Goal: Task Accomplishment & Management: Manage account settings

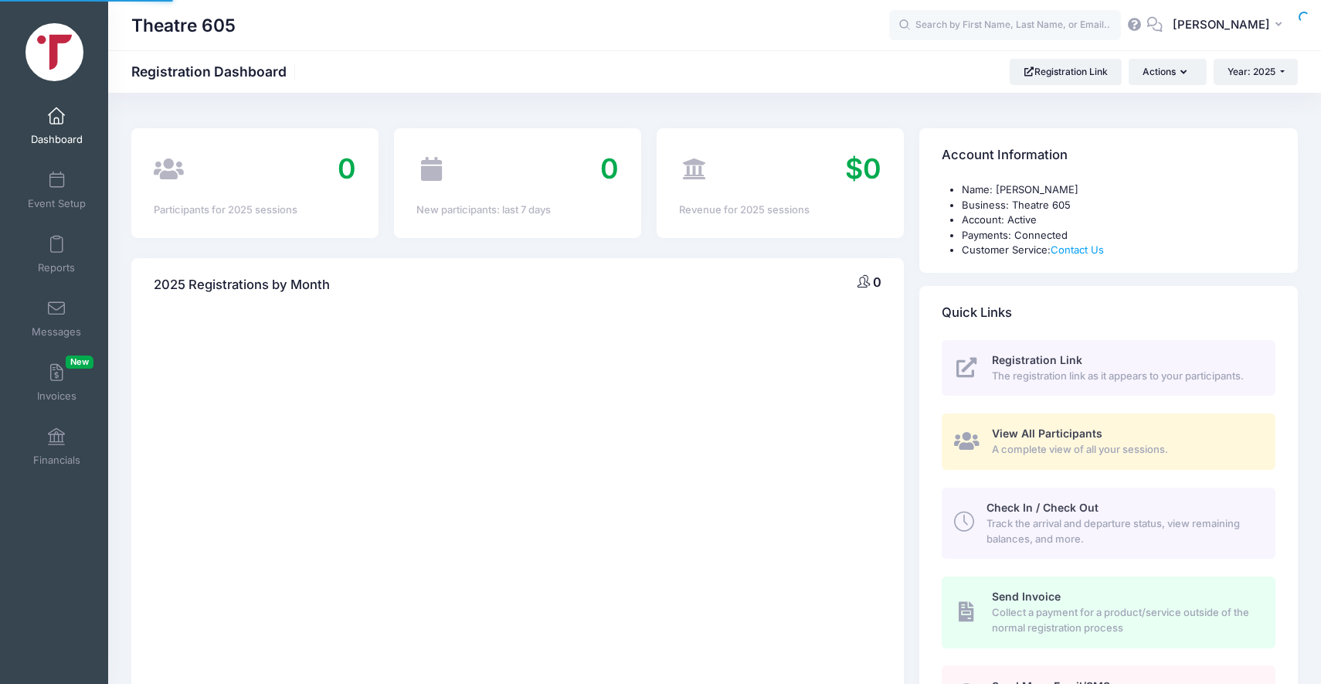
select select
click at [56, 180] on span at bounding box center [56, 180] width 0 height 17
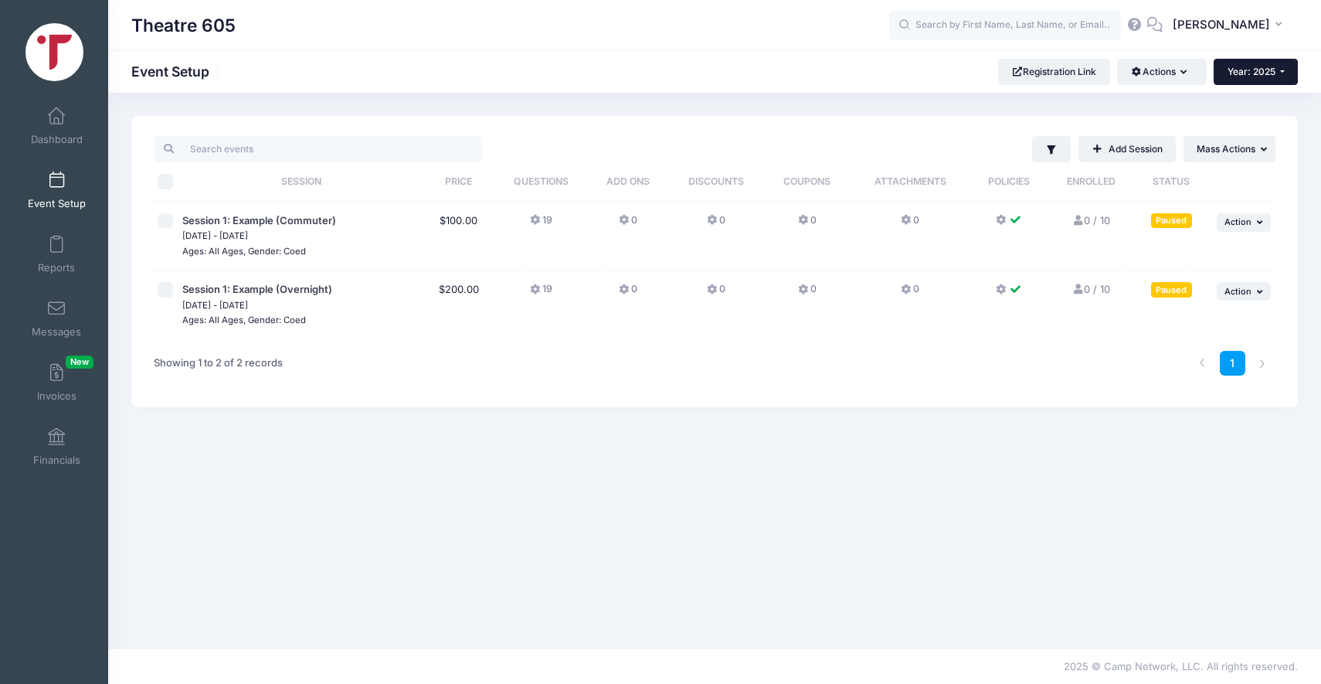
click at [1284, 72] on button "Year: 2025" at bounding box center [1256, 72] width 84 height 26
click at [1256, 101] on link "Year: 2026" at bounding box center [1264, 101] width 100 height 20
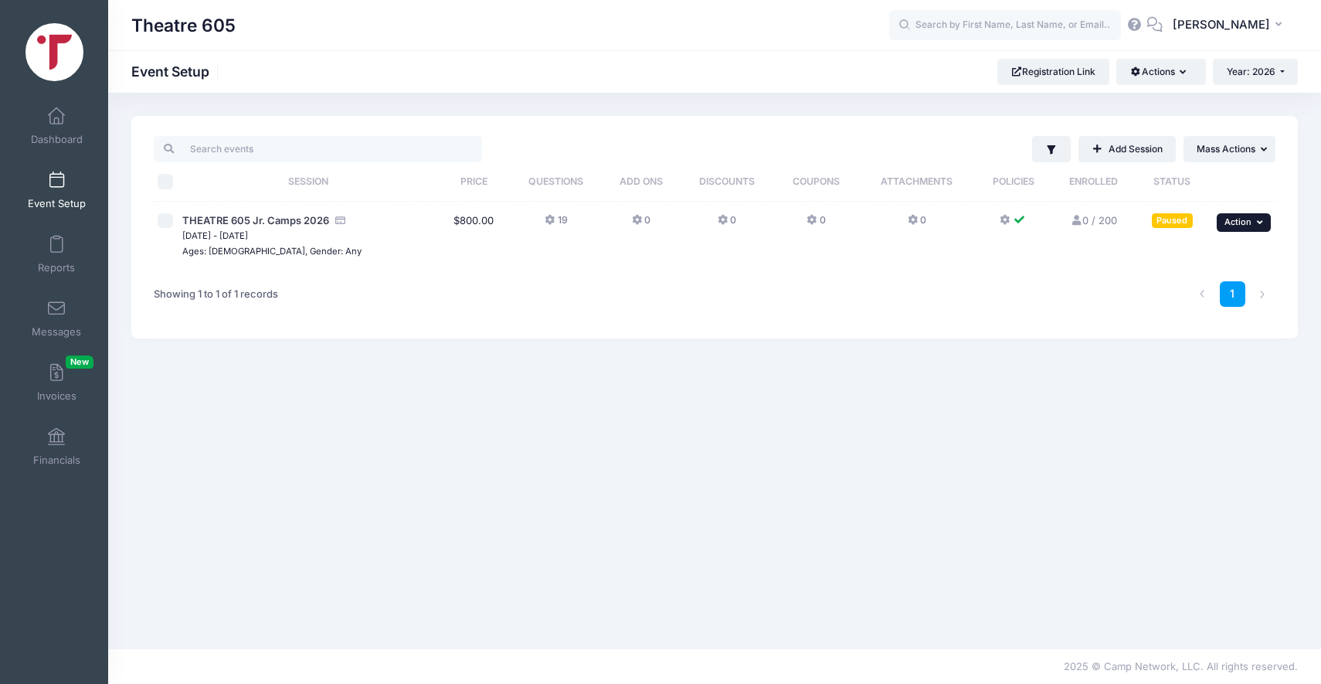
click at [1234, 216] on button "... Action" at bounding box center [1244, 222] width 54 height 19
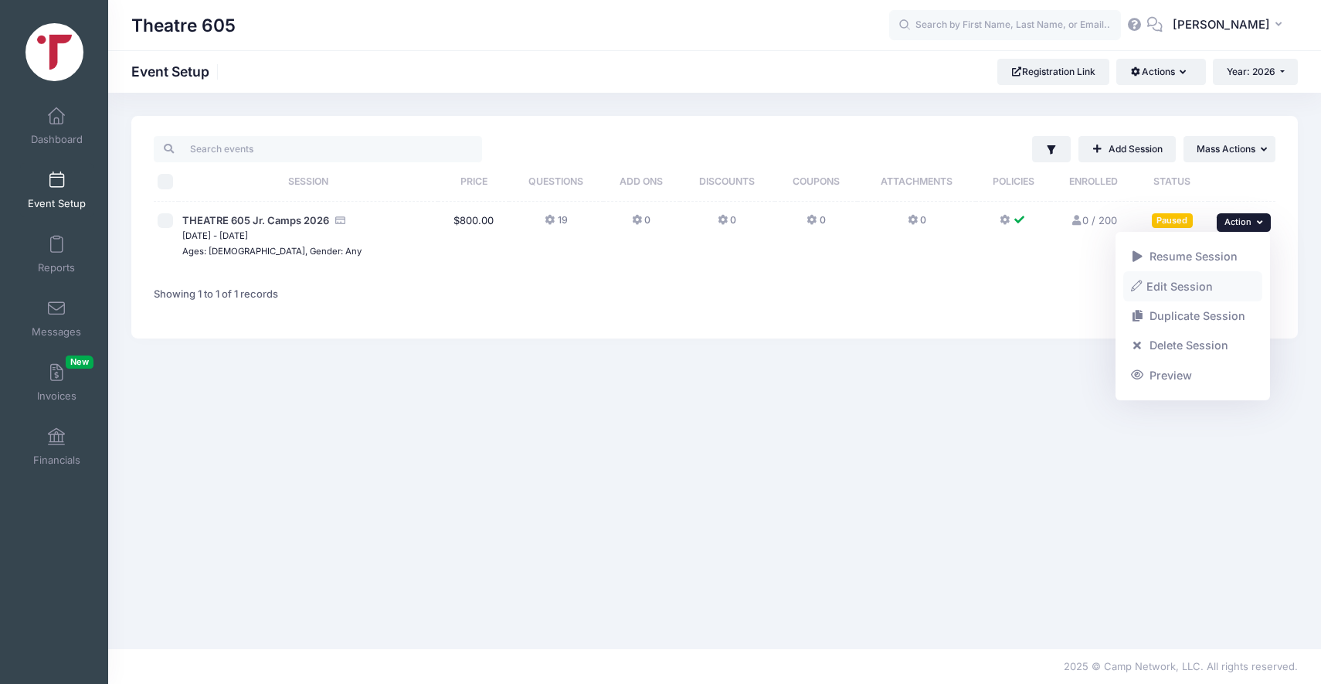
click at [1159, 281] on link "Edit Session" at bounding box center [1193, 285] width 140 height 29
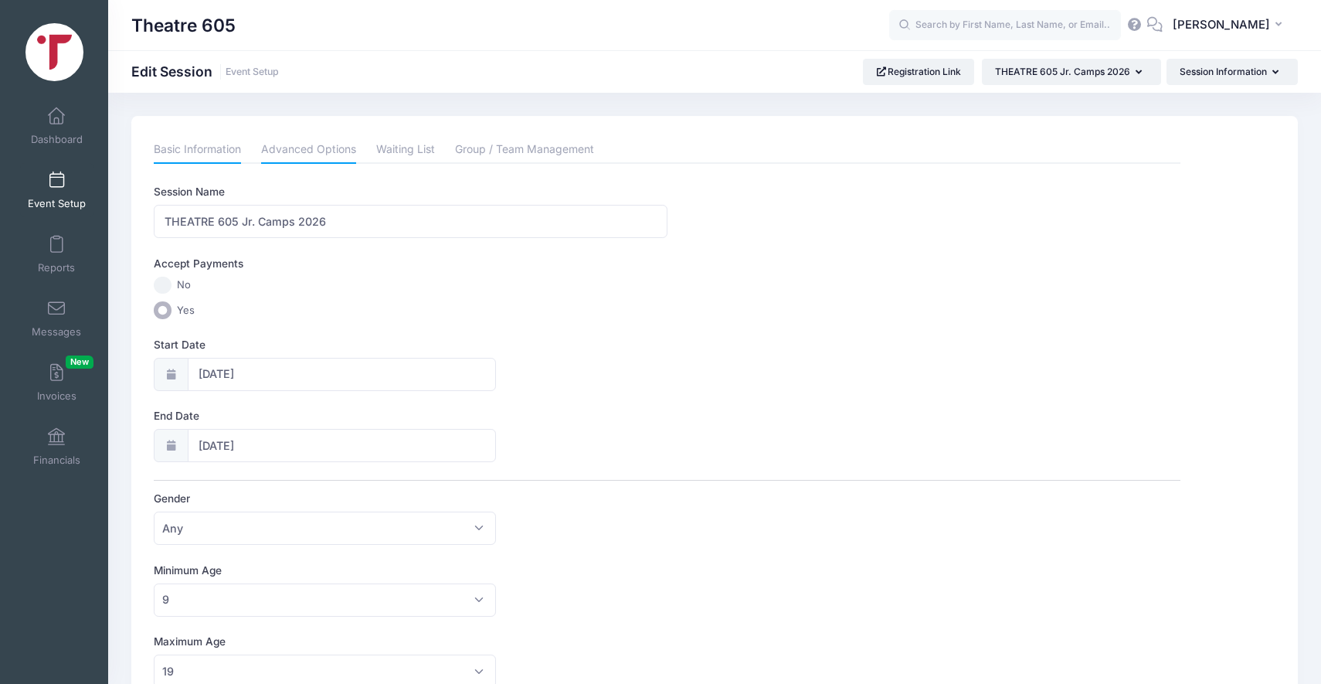
click at [281, 152] on link "Advanced Options" at bounding box center [308, 150] width 95 height 28
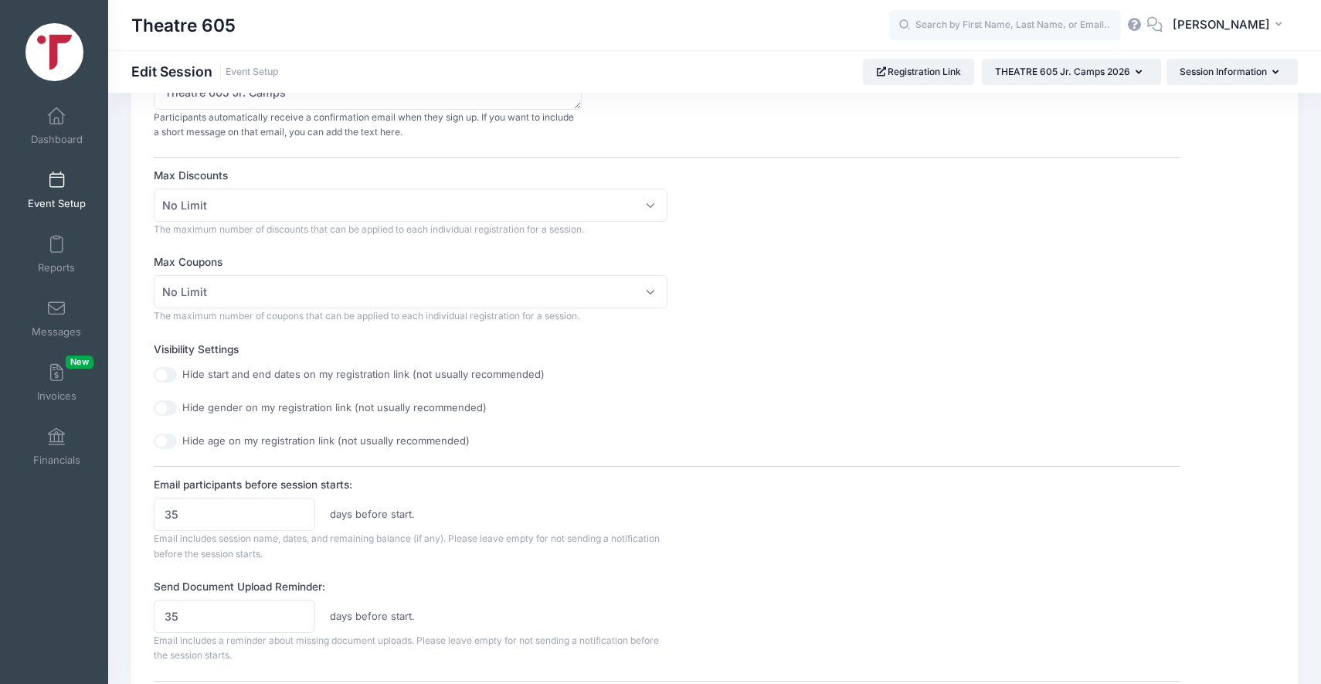
scroll to position [212, 0]
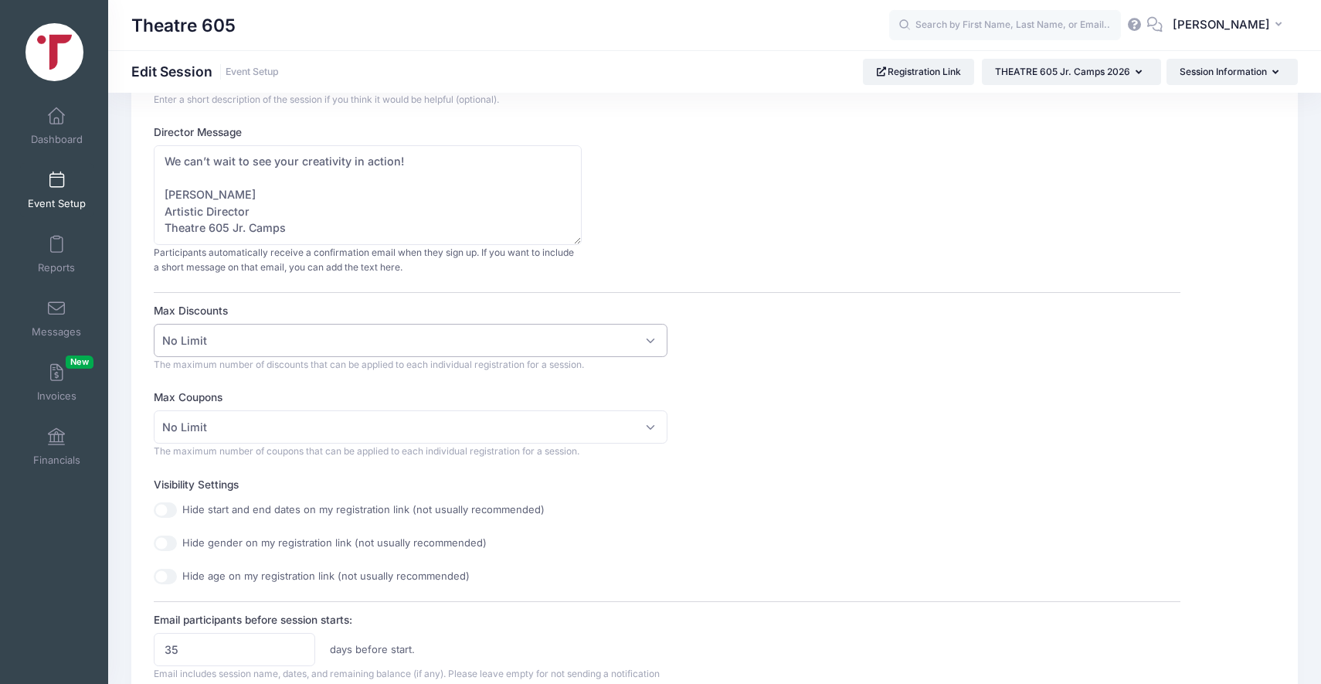
click at [275, 335] on span "No Limit" at bounding box center [410, 340] width 513 height 33
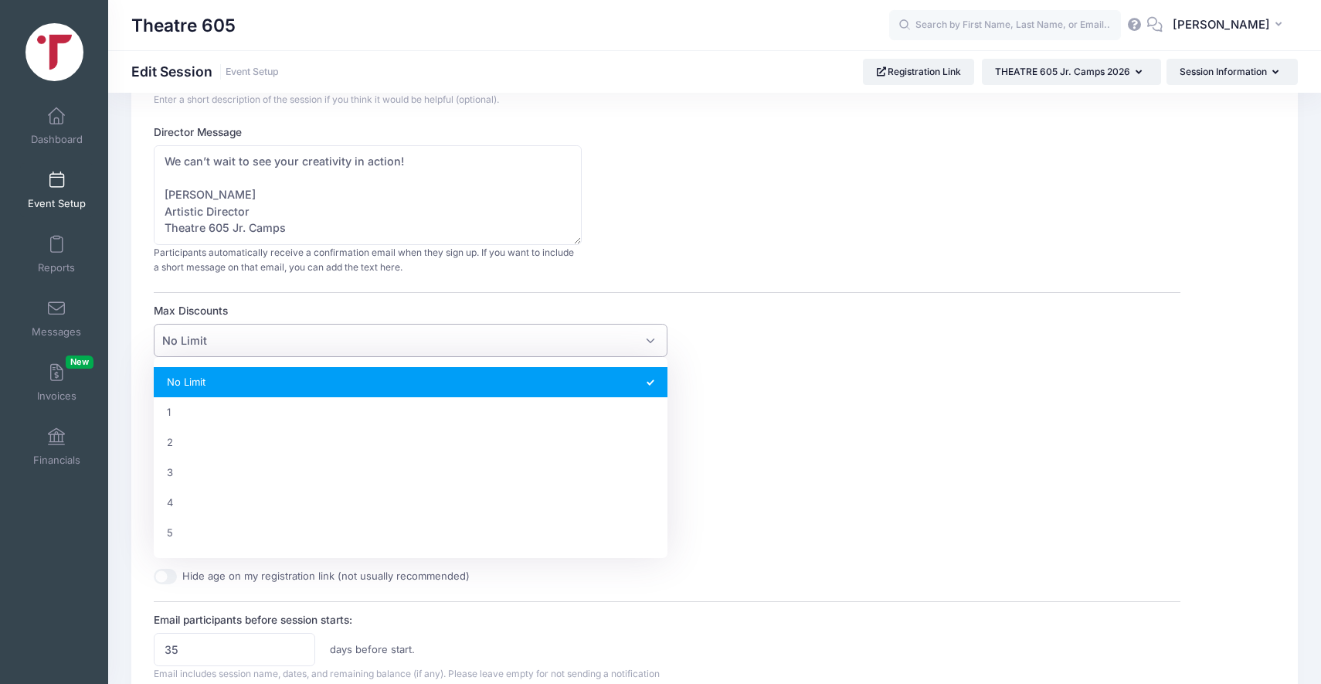
click at [275, 335] on span "No Limit" at bounding box center [410, 340] width 513 height 33
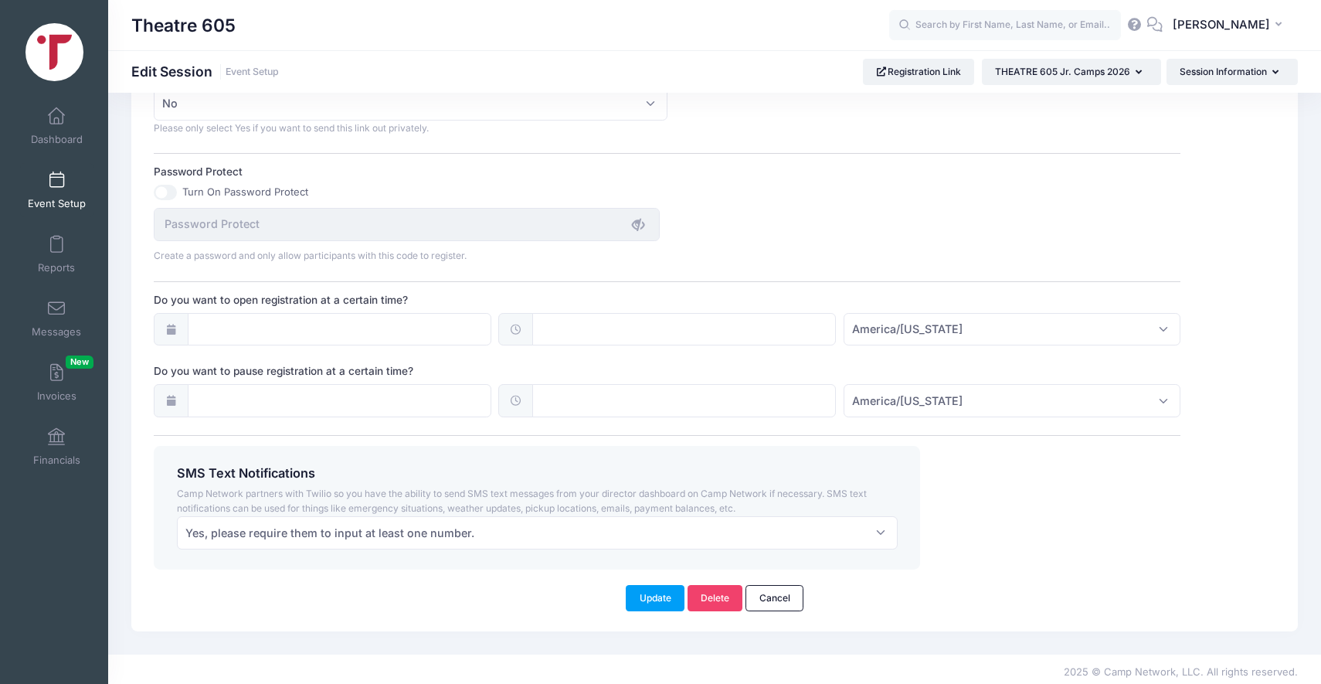
scroll to position [979, 0]
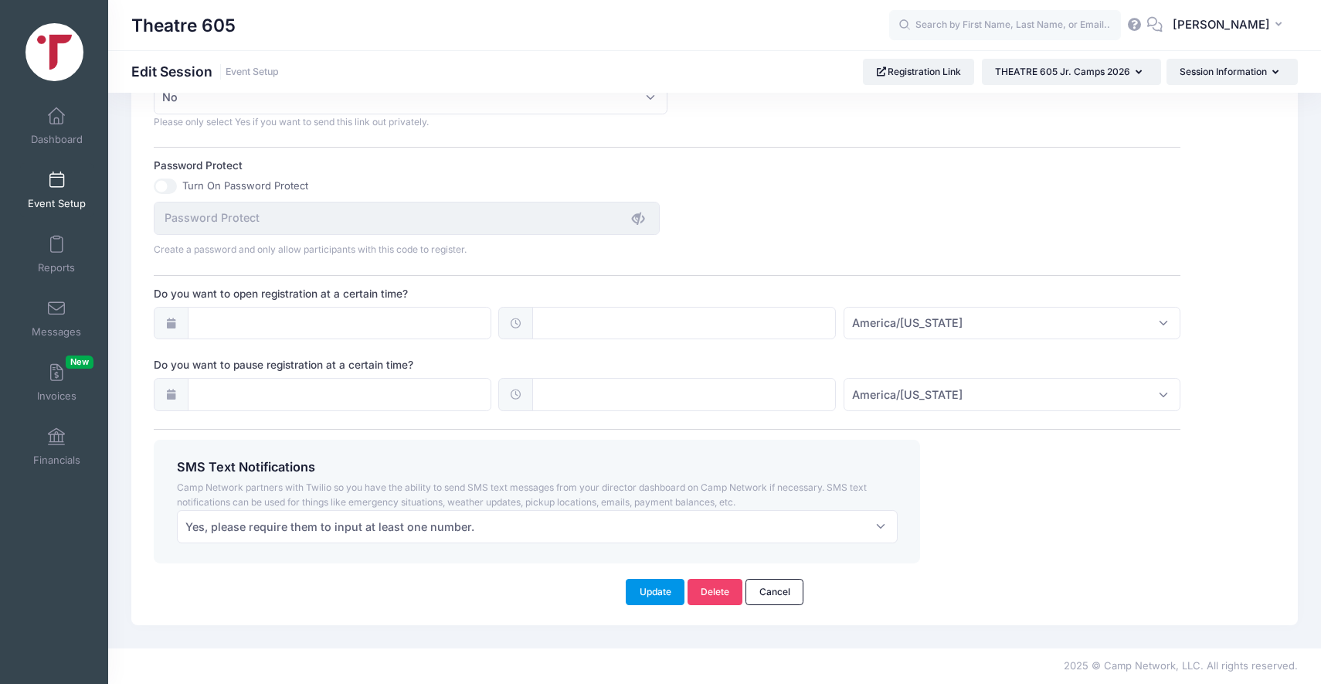
click at [650, 589] on button "Update" at bounding box center [655, 592] width 59 height 26
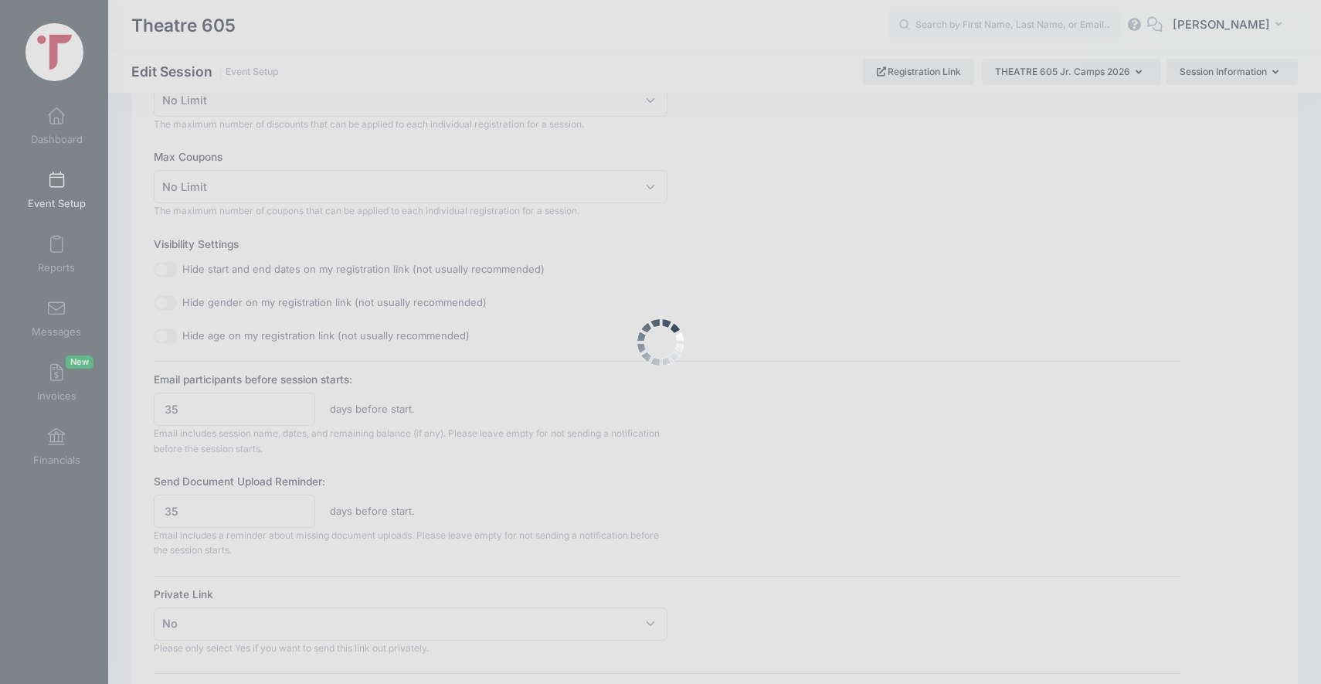
scroll to position [0, 0]
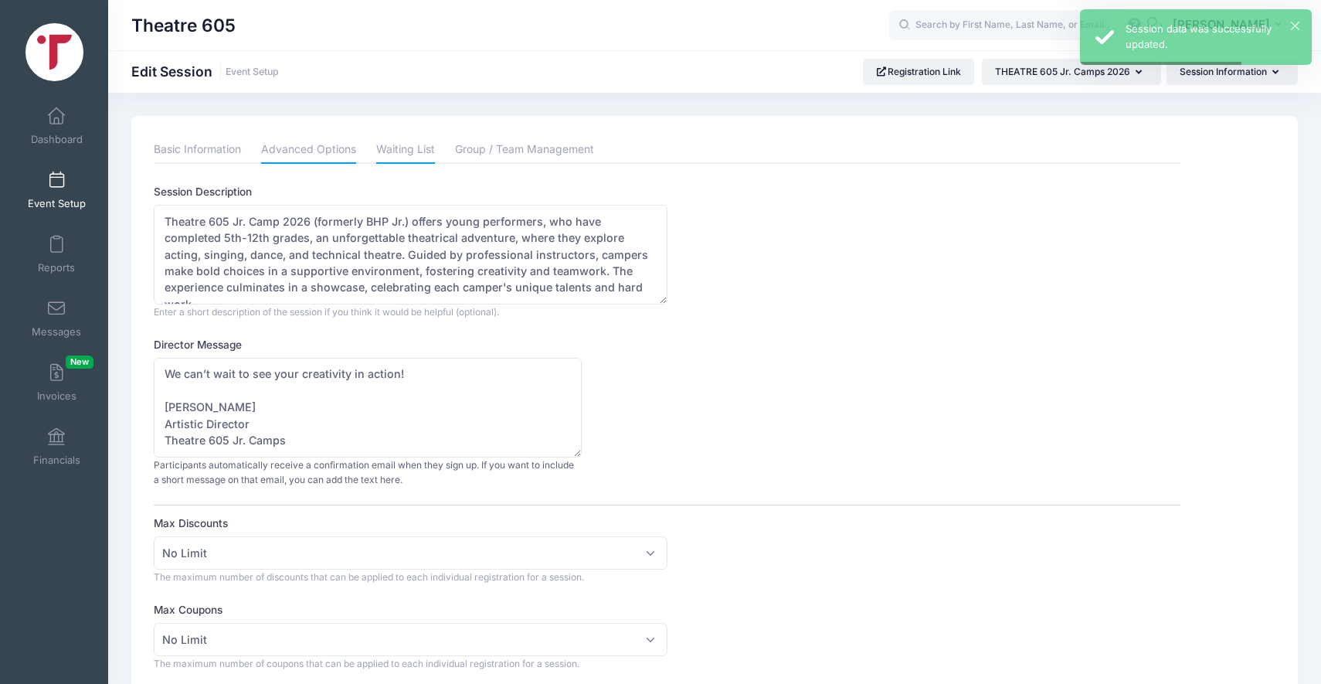
click at [392, 143] on link "Waiting List" at bounding box center [405, 150] width 59 height 28
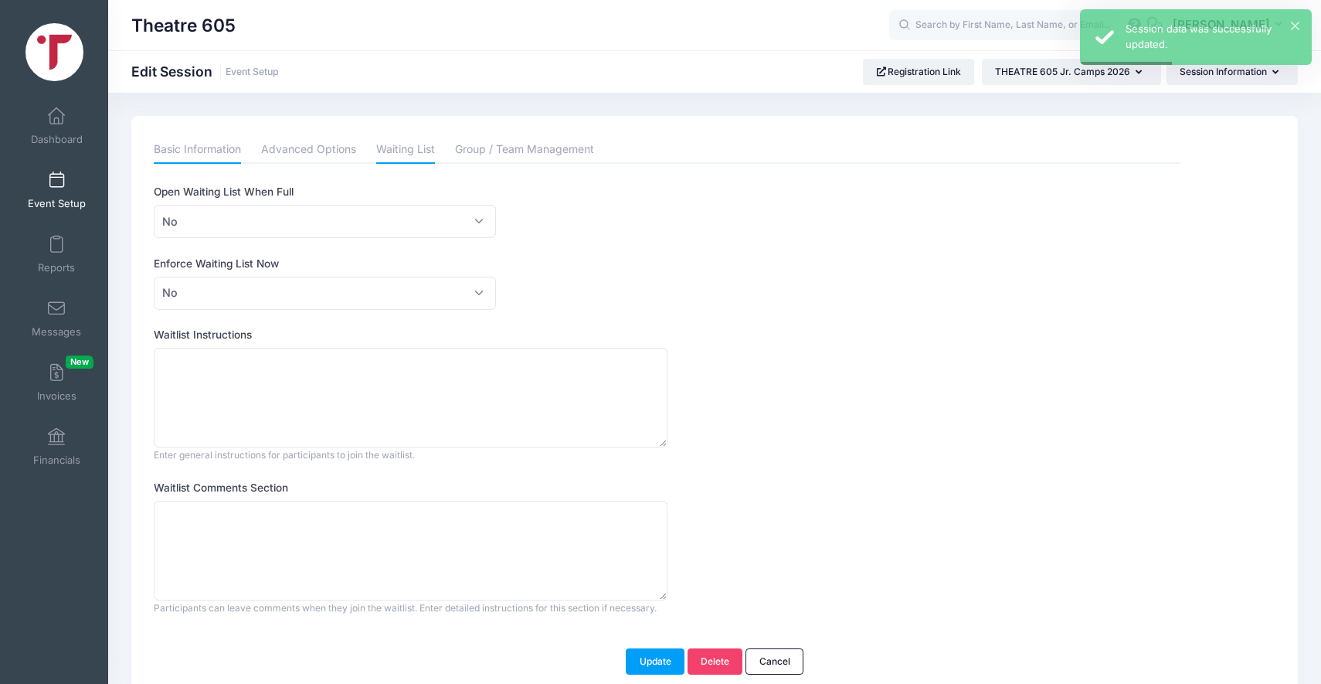
click at [171, 141] on link "Basic Information" at bounding box center [197, 150] width 87 height 28
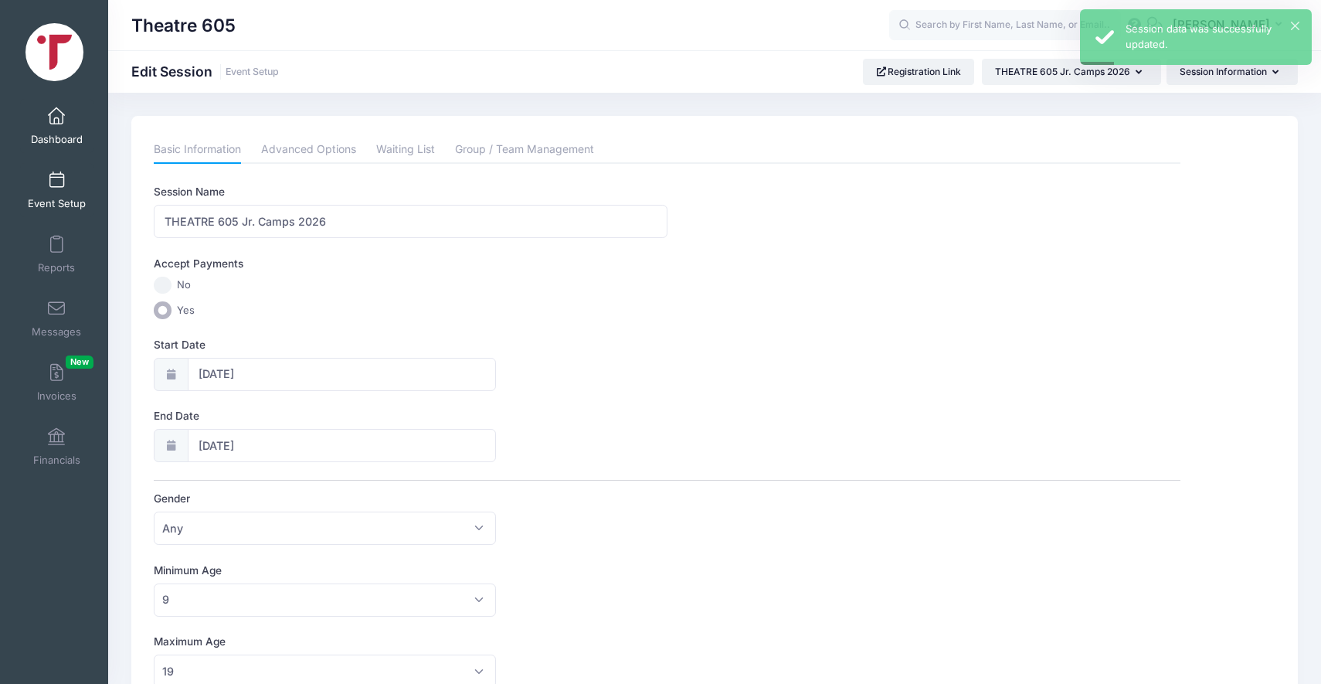
click at [47, 110] on link "Dashboard" at bounding box center [56, 126] width 73 height 54
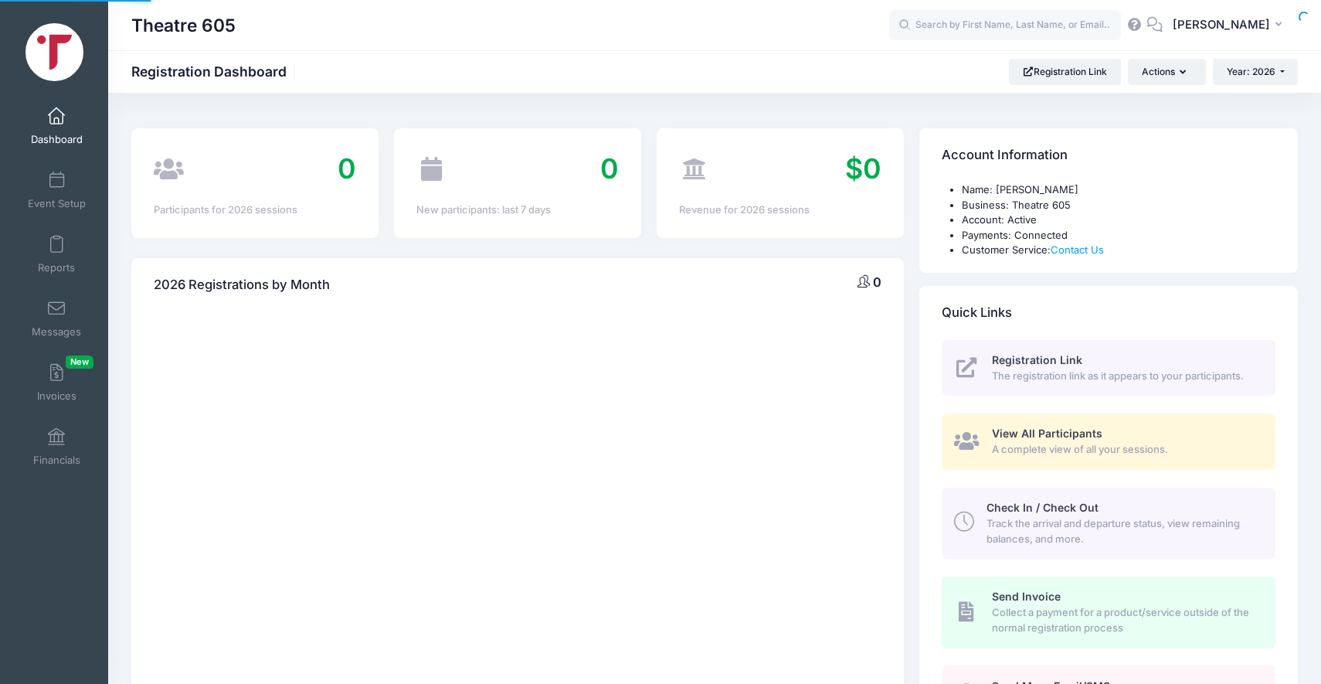
select select
click at [1267, 24] on span "[PERSON_NAME]" at bounding box center [1221, 24] width 97 height 17
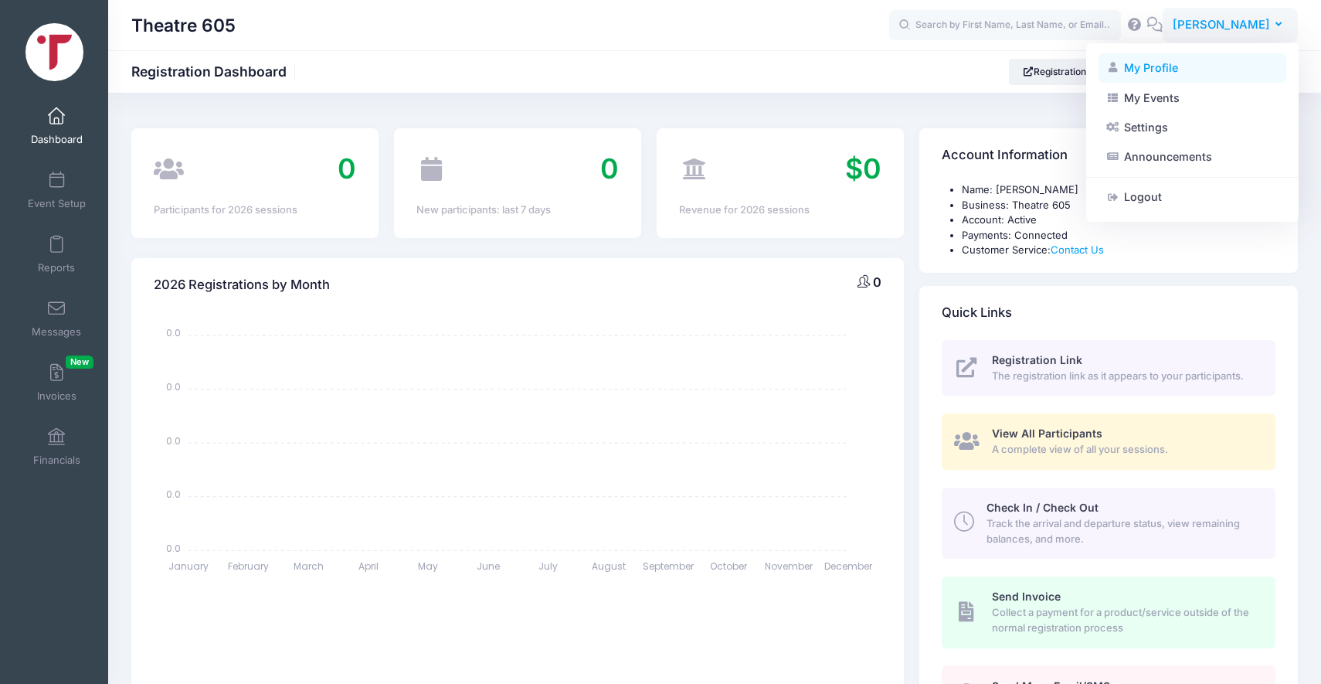
click at [1158, 75] on link "My Profile" at bounding box center [1192, 67] width 188 height 29
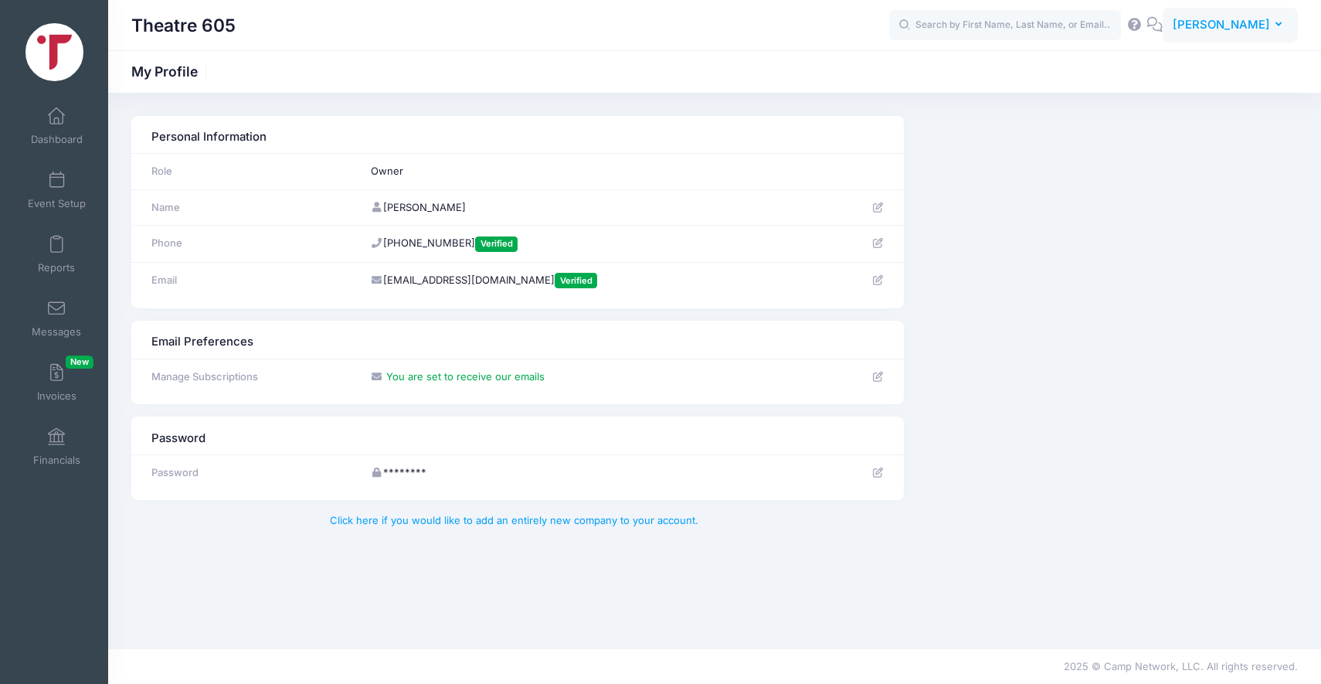
click at [1227, 19] on span "[PERSON_NAME]" at bounding box center [1221, 24] width 97 height 17
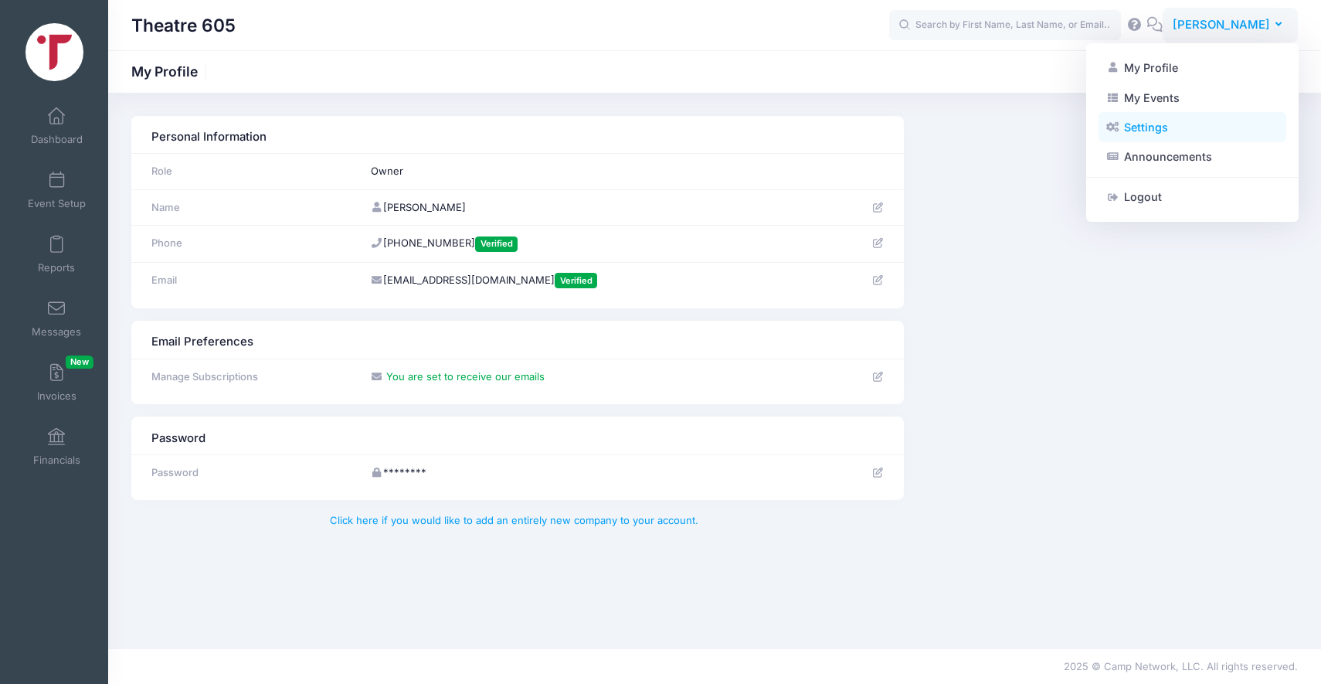
click at [1141, 132] on link "Settings" at bounding box center [1192, 127] width 188 height 29
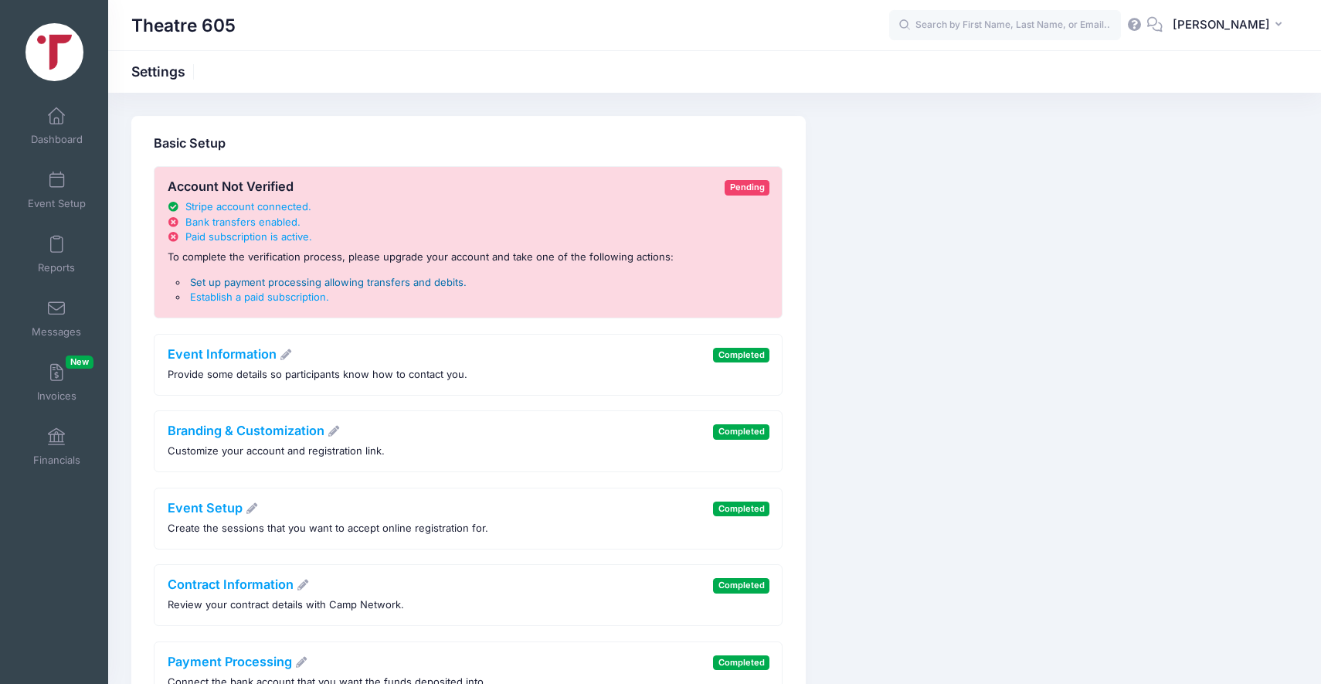
click at [364, 280] on span "Set up payment processing allowing transfers and debits" at bounding box center [326, 282] width 273 height 12
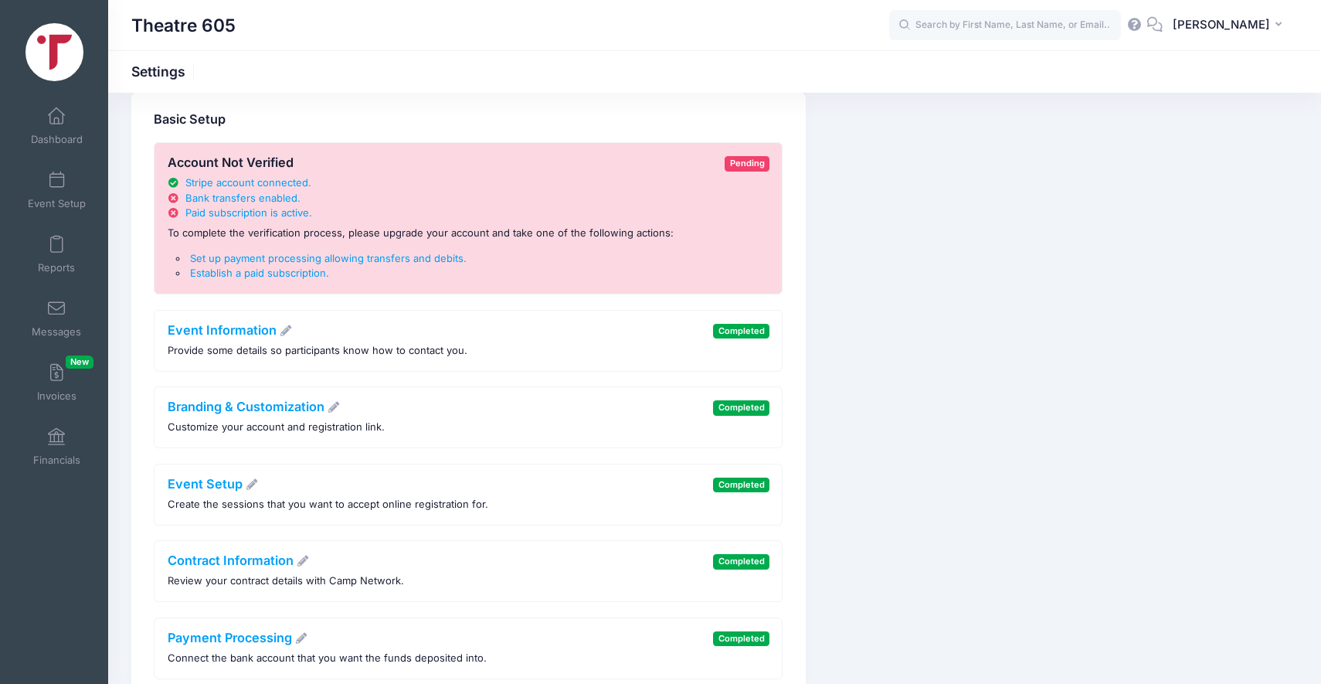
scroll to position [45, 0]
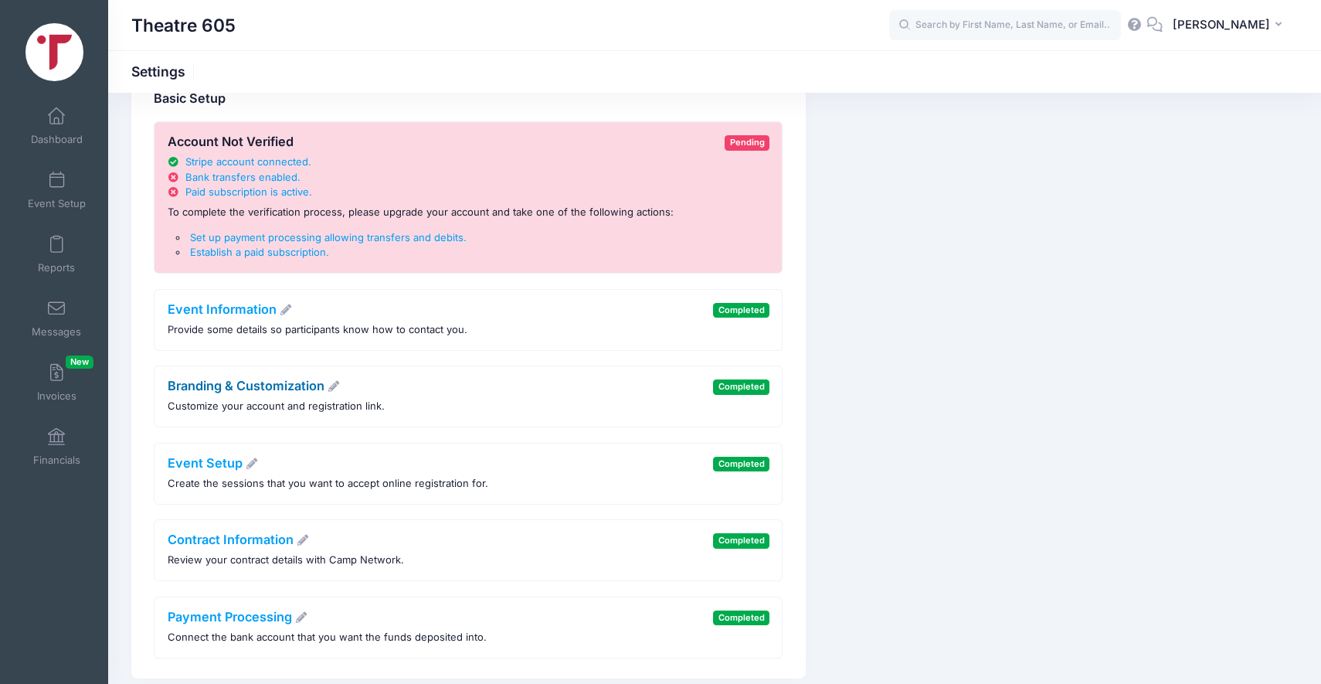
click at [261, 385] on link "Branding & Customization" at bounding box center [254, 385] width 173 height 15
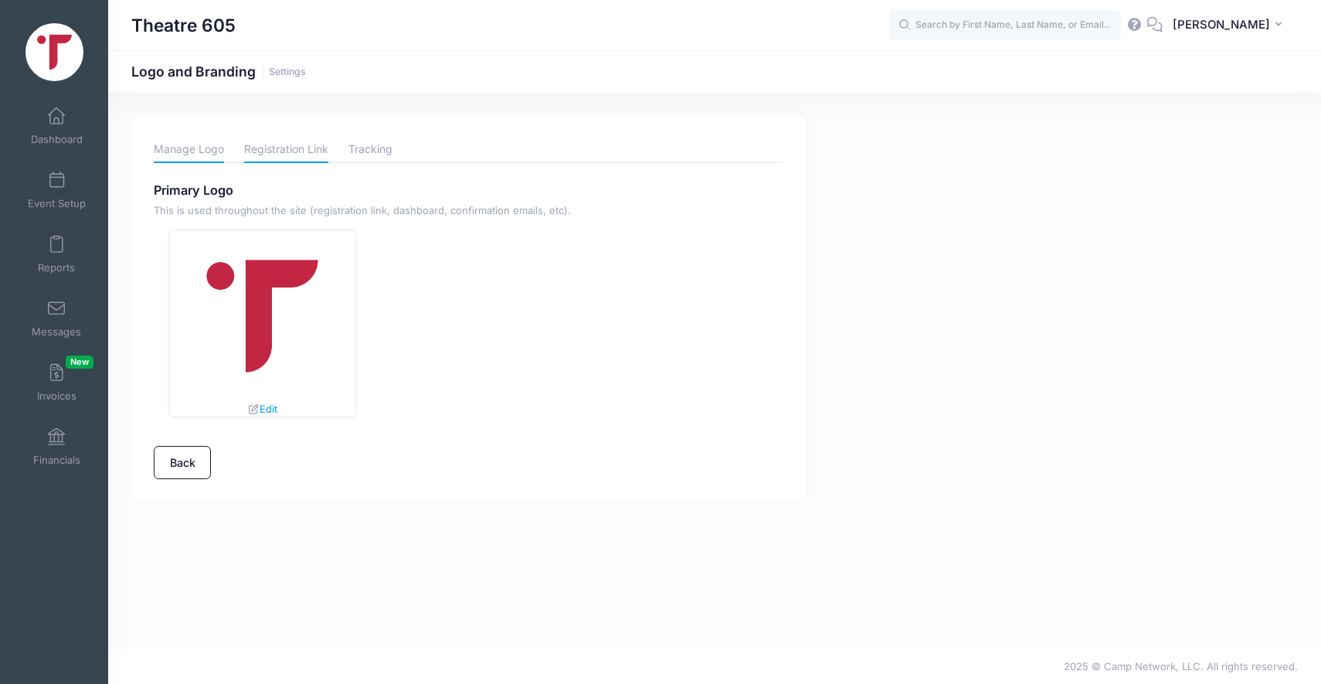
click at [283, 148] on link "Registration Link" at bounding box center [286, 149] width 84 height 27
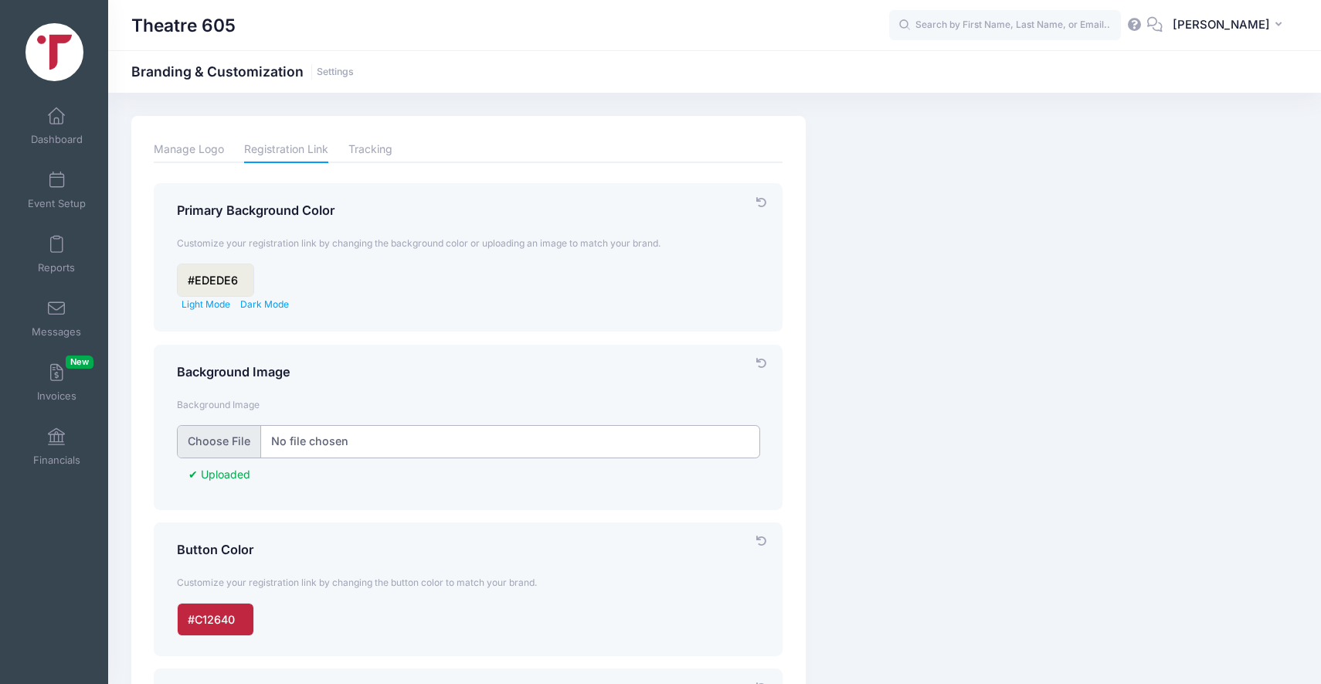
click at [226, 443] on input "file" at bounding box center [469, 441] width 584 height 33
type input "C:\fakepath\2.png"
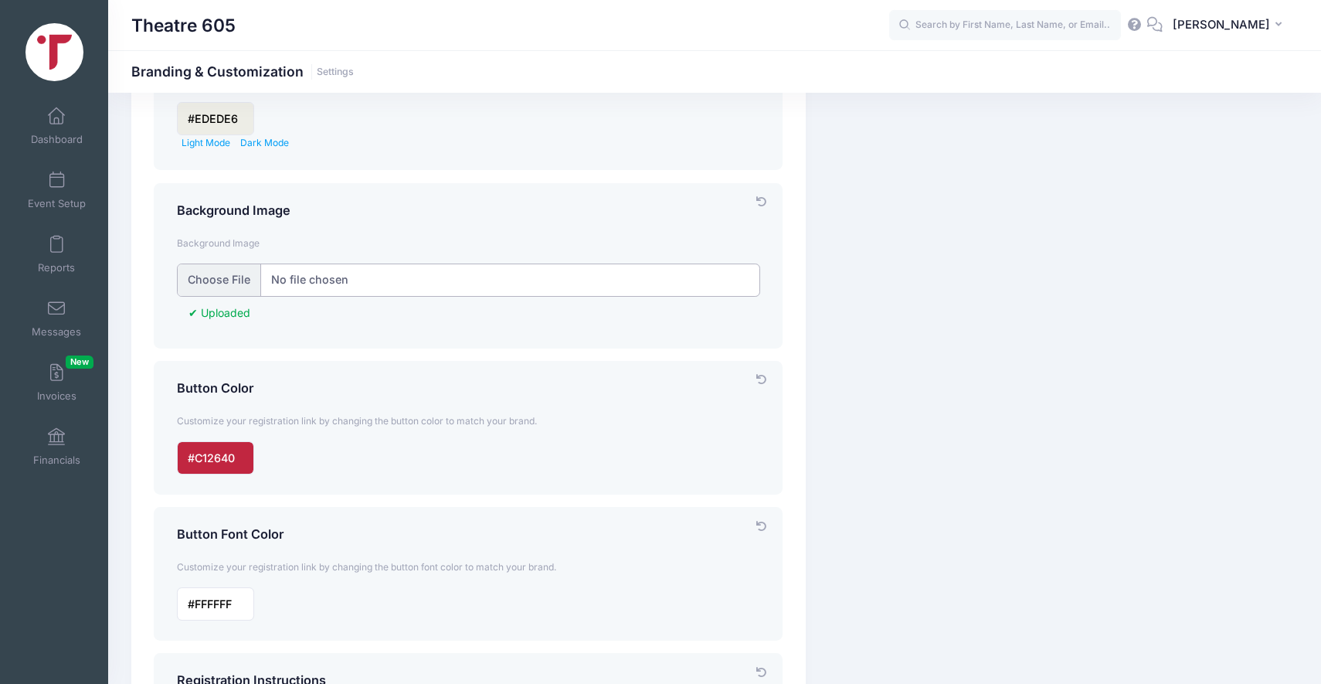
scroll to position [520, 0]
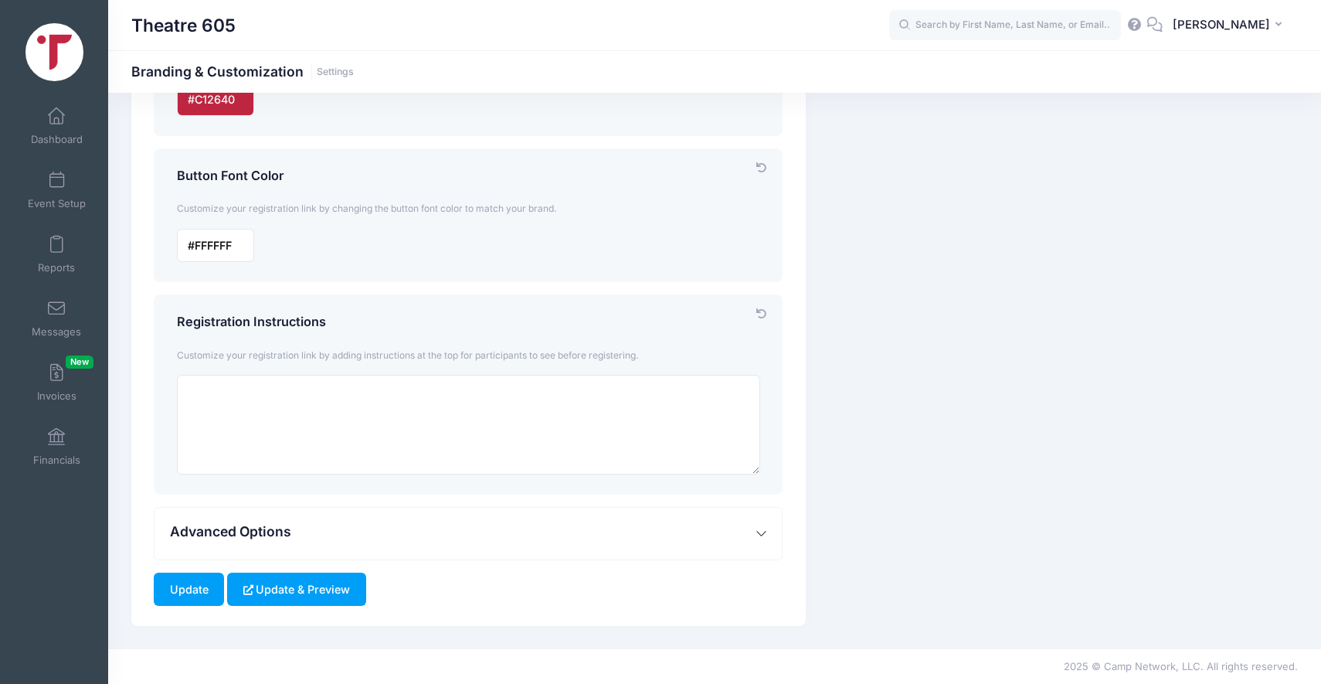
click at [275, 596] on button "Update & Preview" at bounding box center [296, 588] width 138 height 33
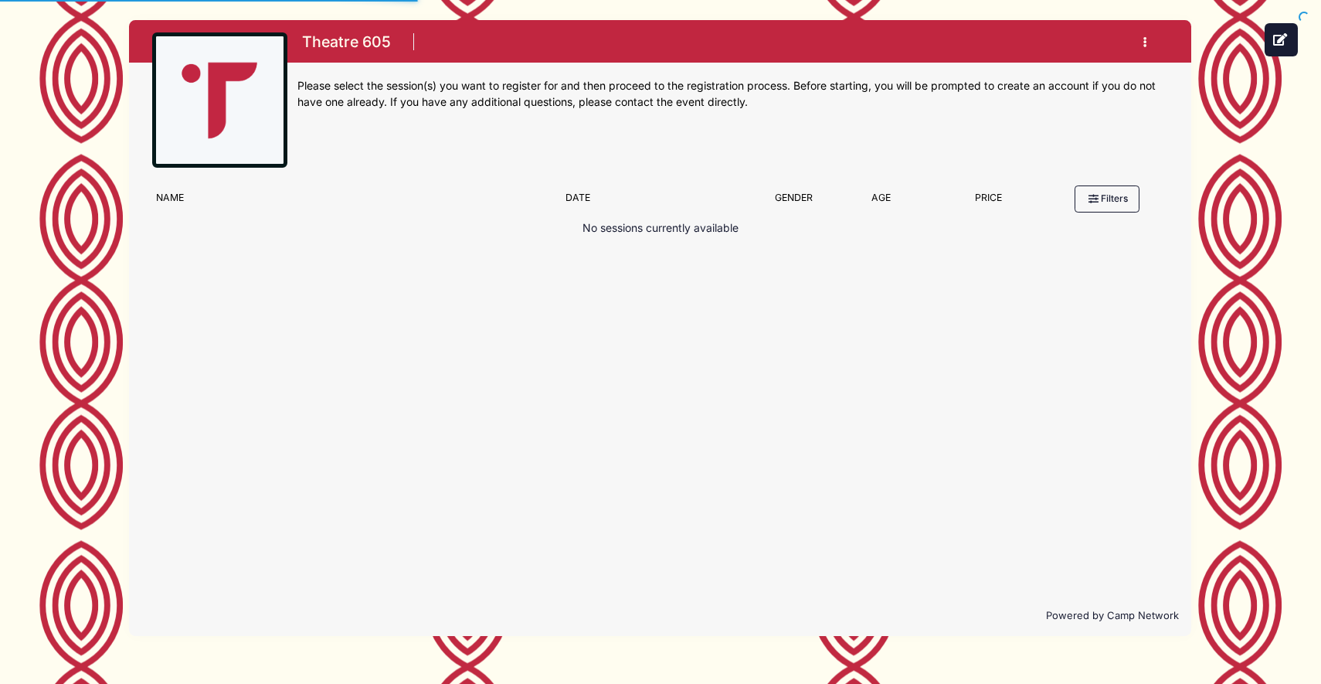
scroll to position [243, 0]
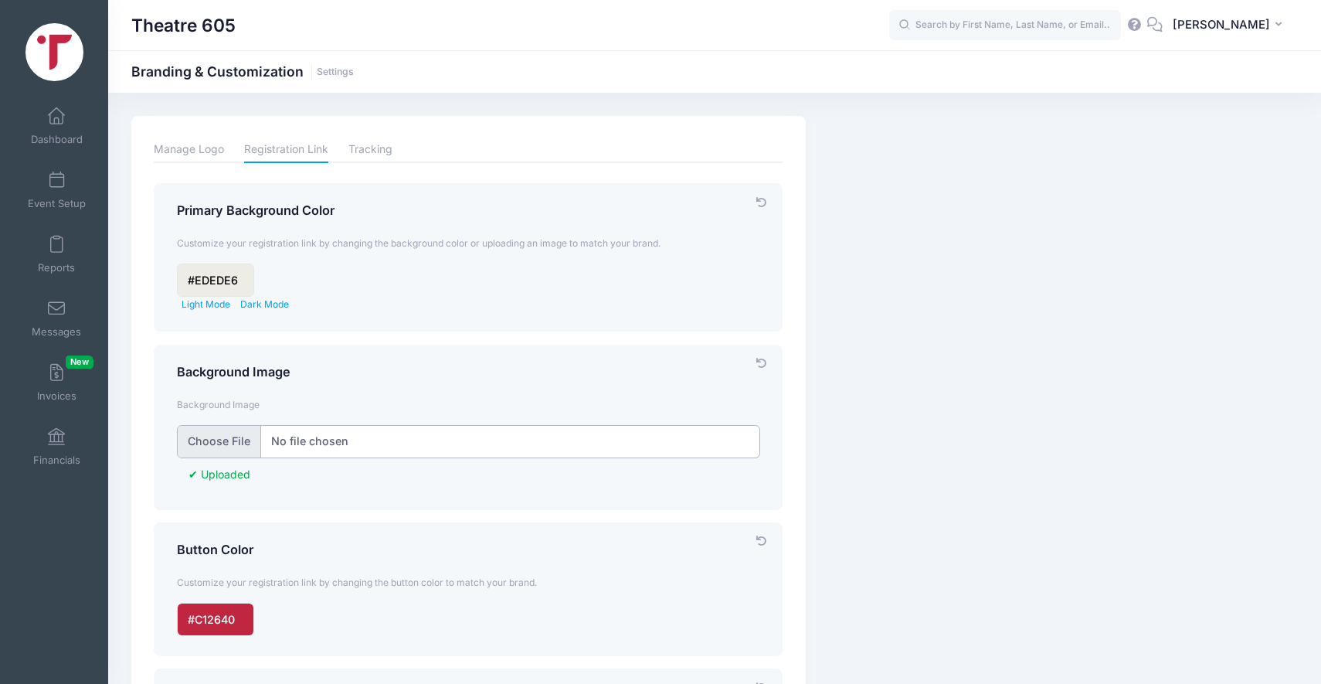
click at [228, 439] on input "file" at bounding box center [469, 441] width 584 height 33
type input "C:\fakepath\5.png"
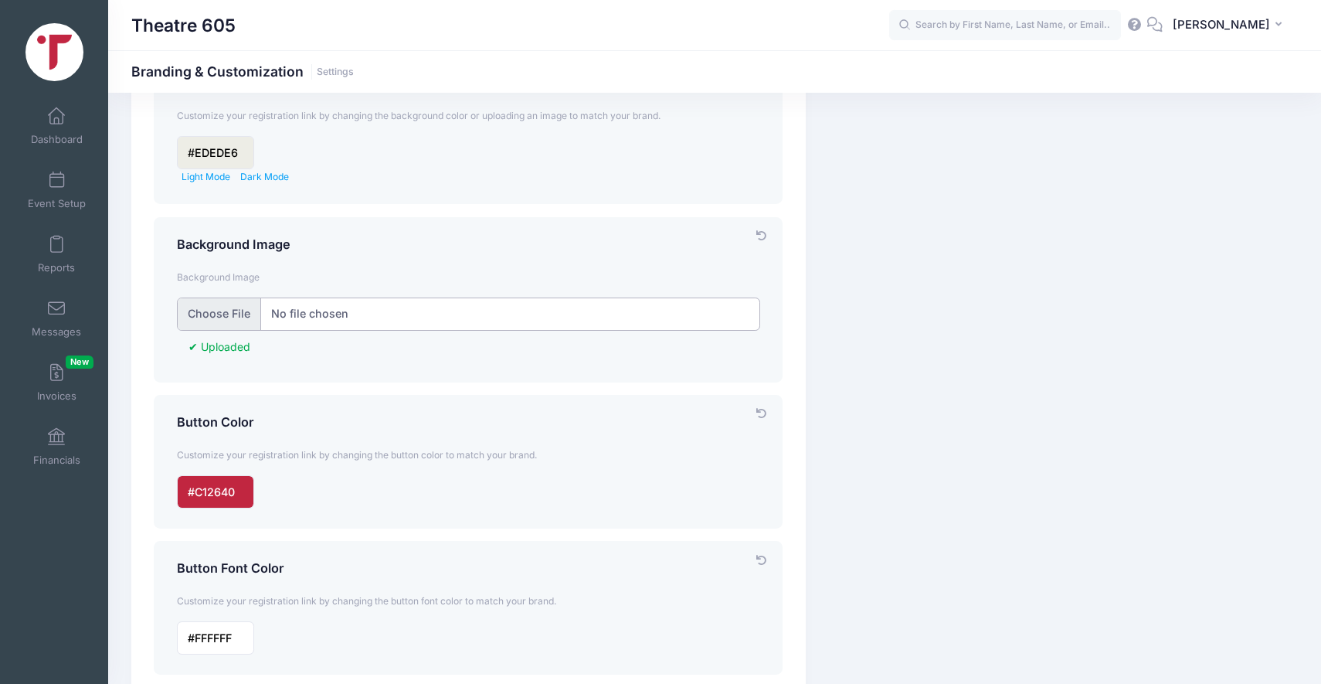
scroll to position [520, 0]
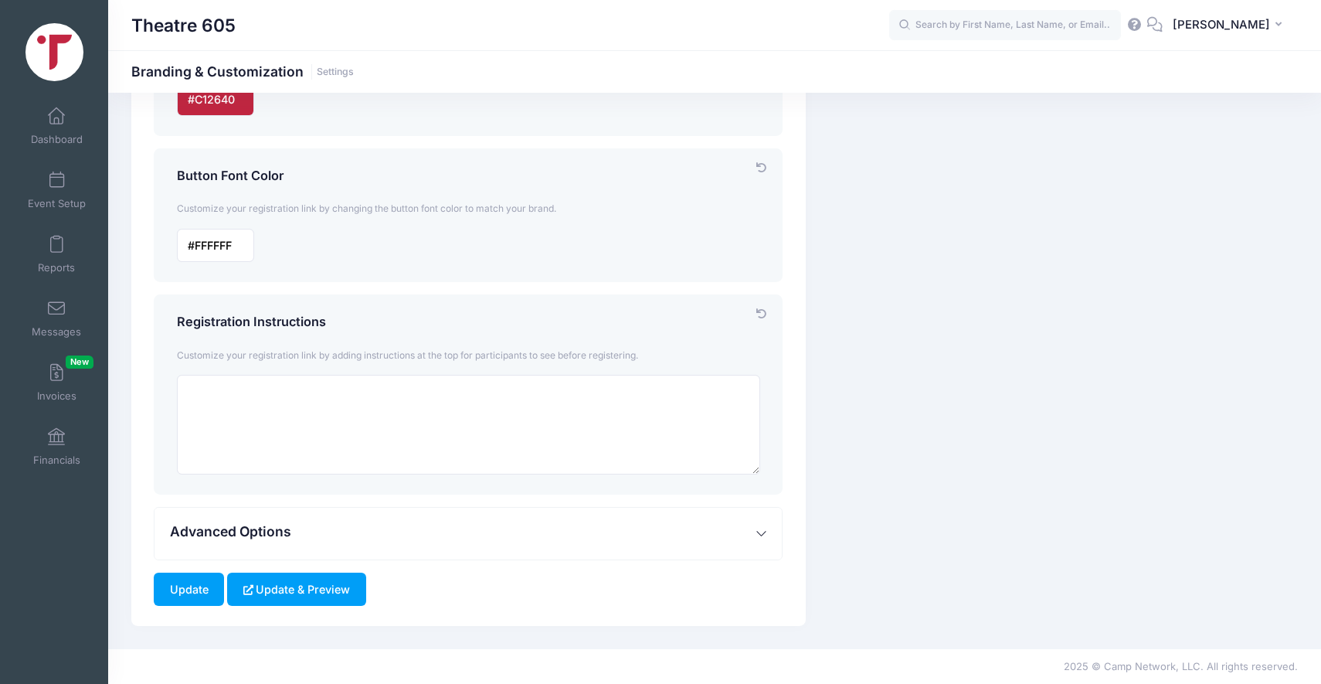
click at [281, 583] on button "Update & Preview" at bounding box center [296, 588] width 138 height 33
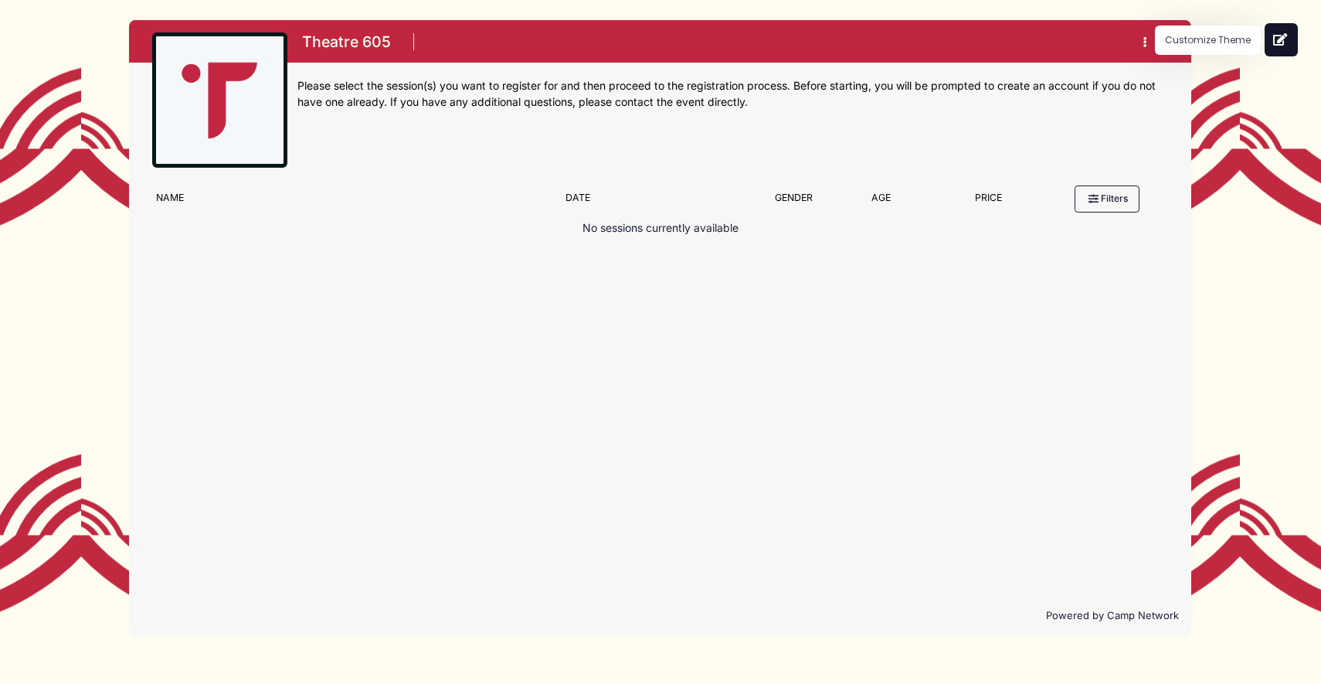
click at [1285, 39] on icon at bounding box center [1280, 39] width 15 height 12
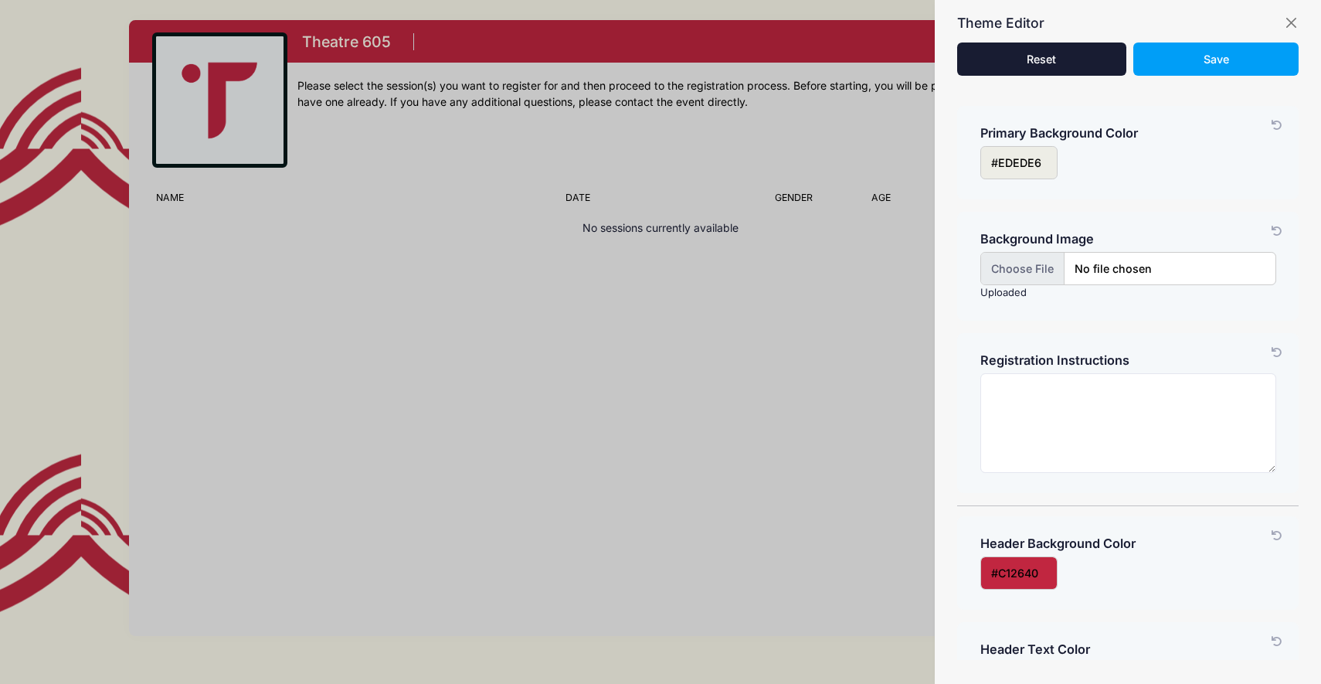
click at [1033, 269] on input "file" at bounding box center [1128, 268] width 296 height 33
type input "C:\fakepath\5.png"
click at [1205, 53] on span "Save" at bounding box center [1215, 59] width 25 height 13
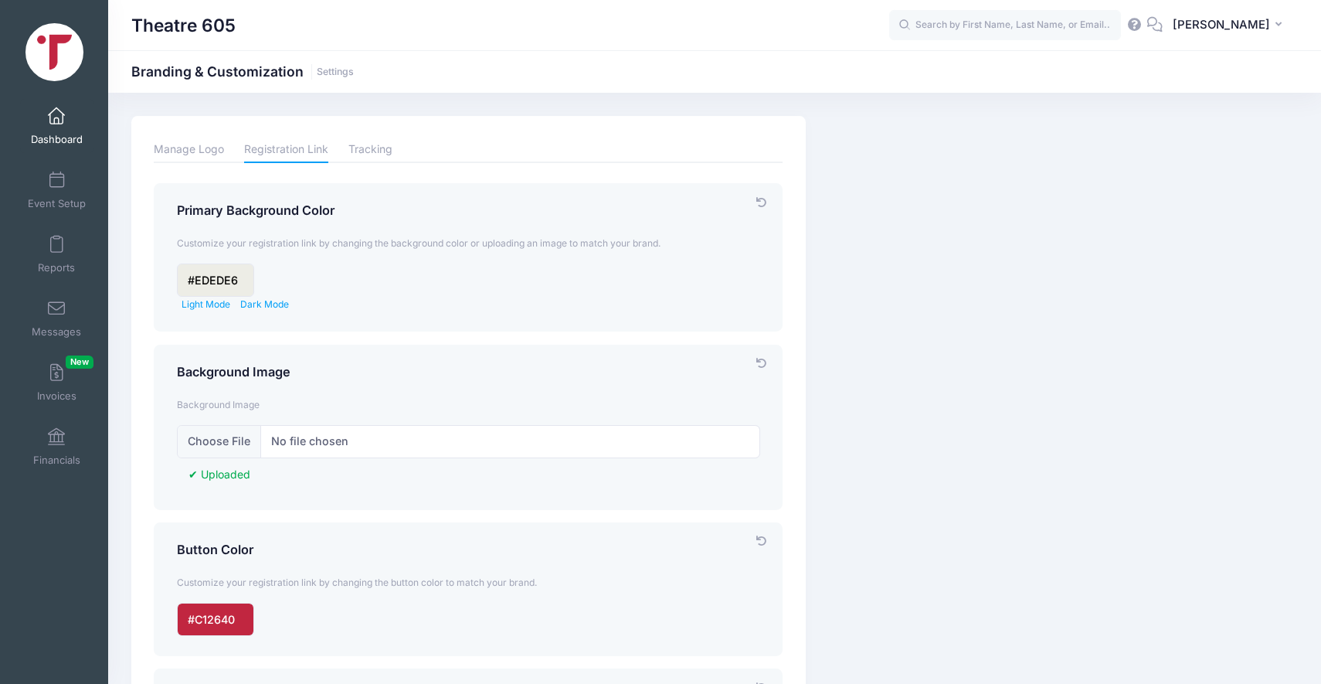
click at [56, 113] on span at bounding box center [56, 116] width 0 height 17
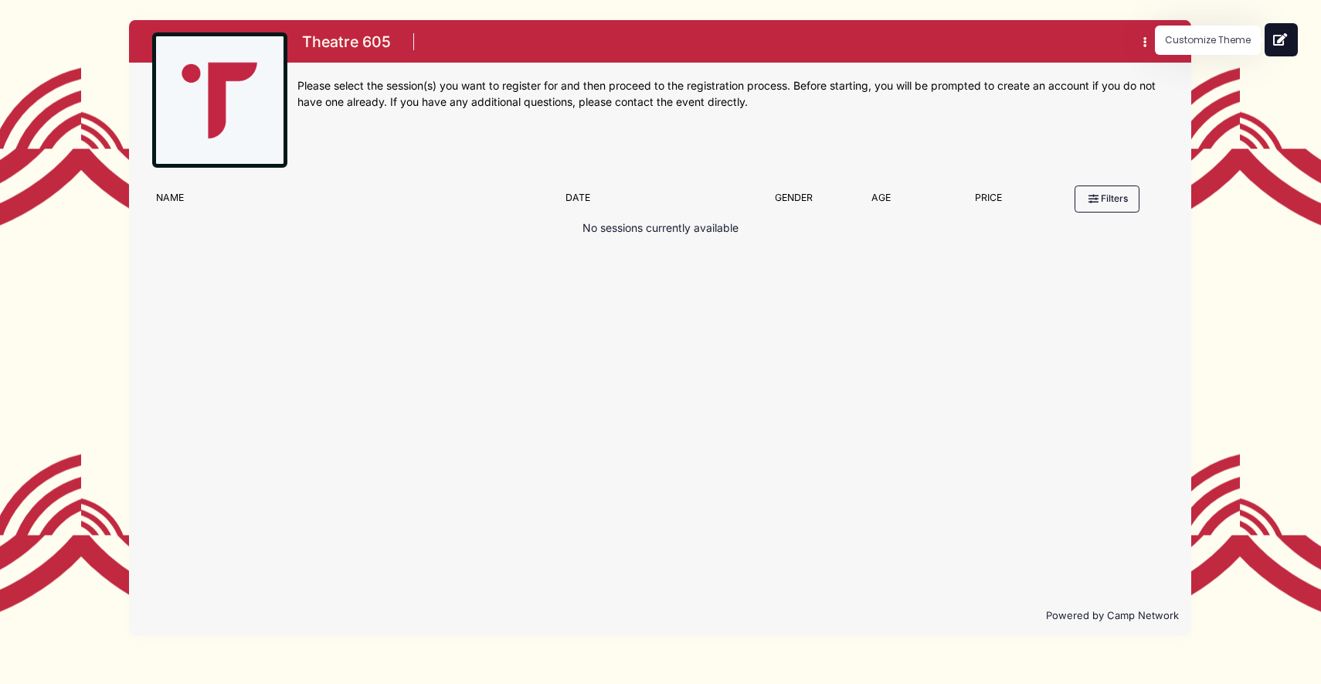
click at [1292, 49] on button at bounding box center [1281, 39] width 33 height 33
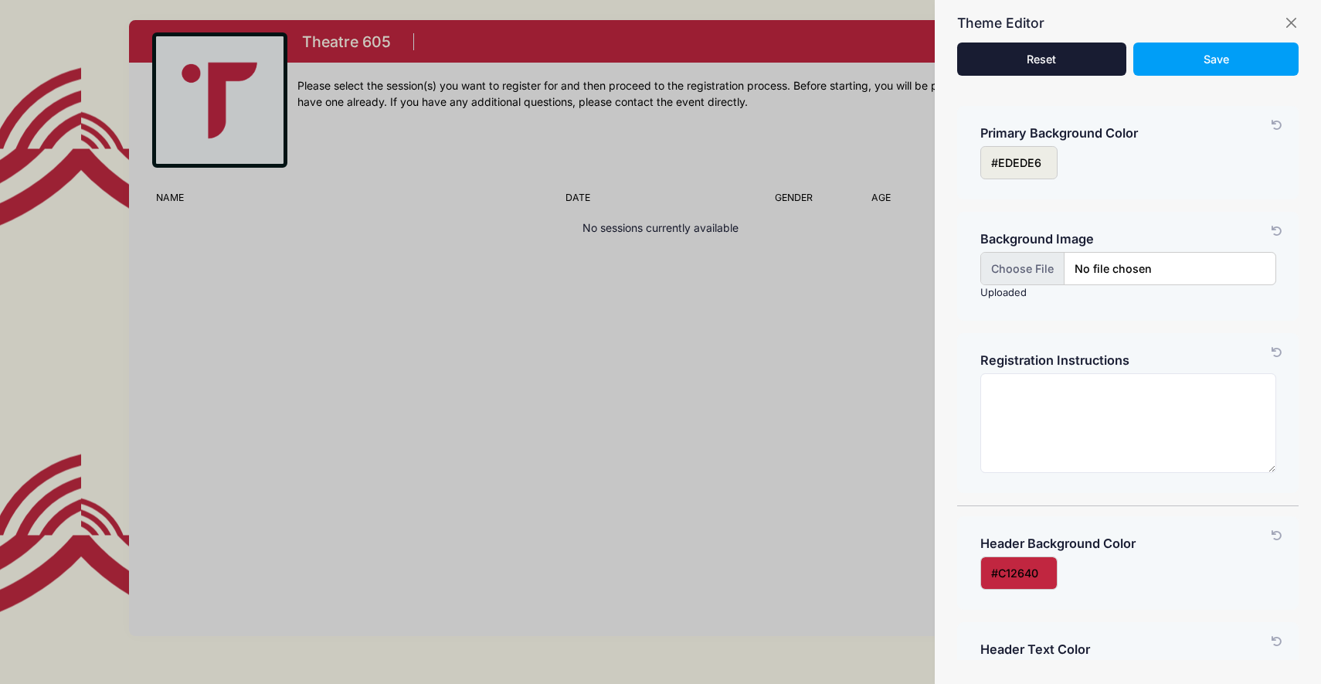
scroll to position [22, 0]
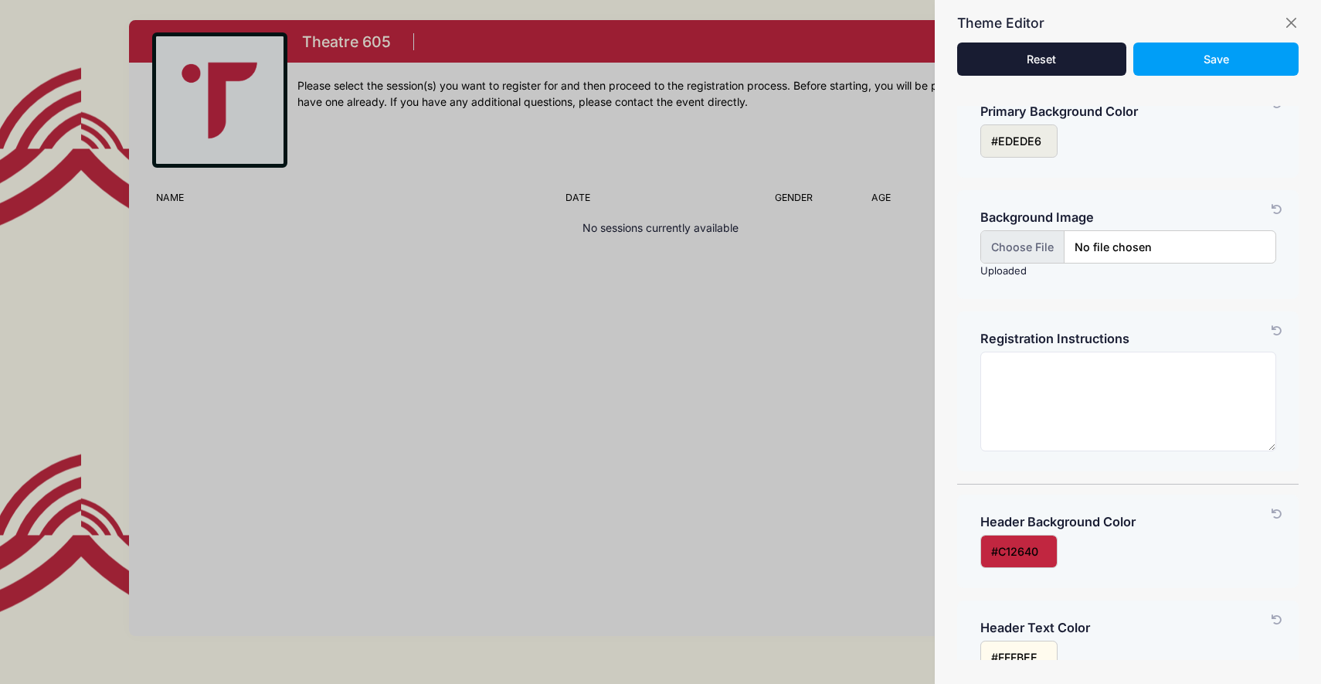
click at [1030, 250] on input "file" at bounding box center [1128, 246] width 296 height 33
type input "C:\fakepath\4.png"
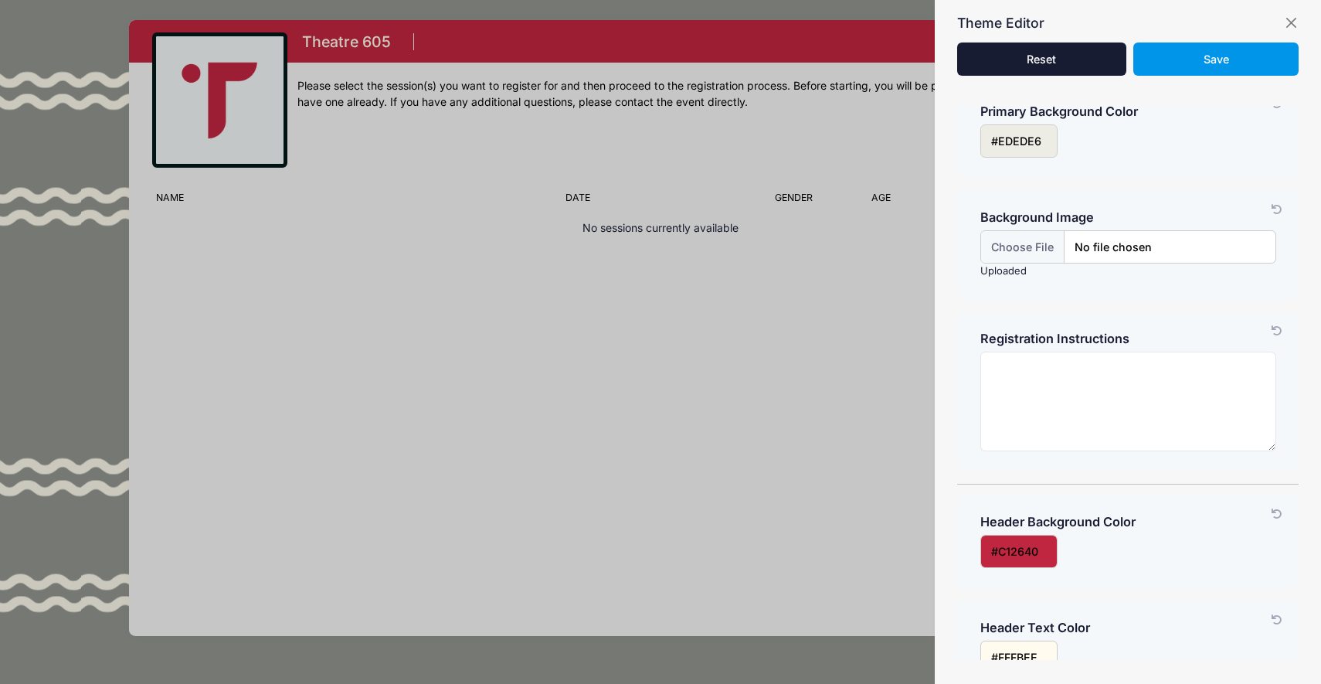
click at [1213, 54] on span "Save" at bounding box center [1215, 59] width 25 height 13
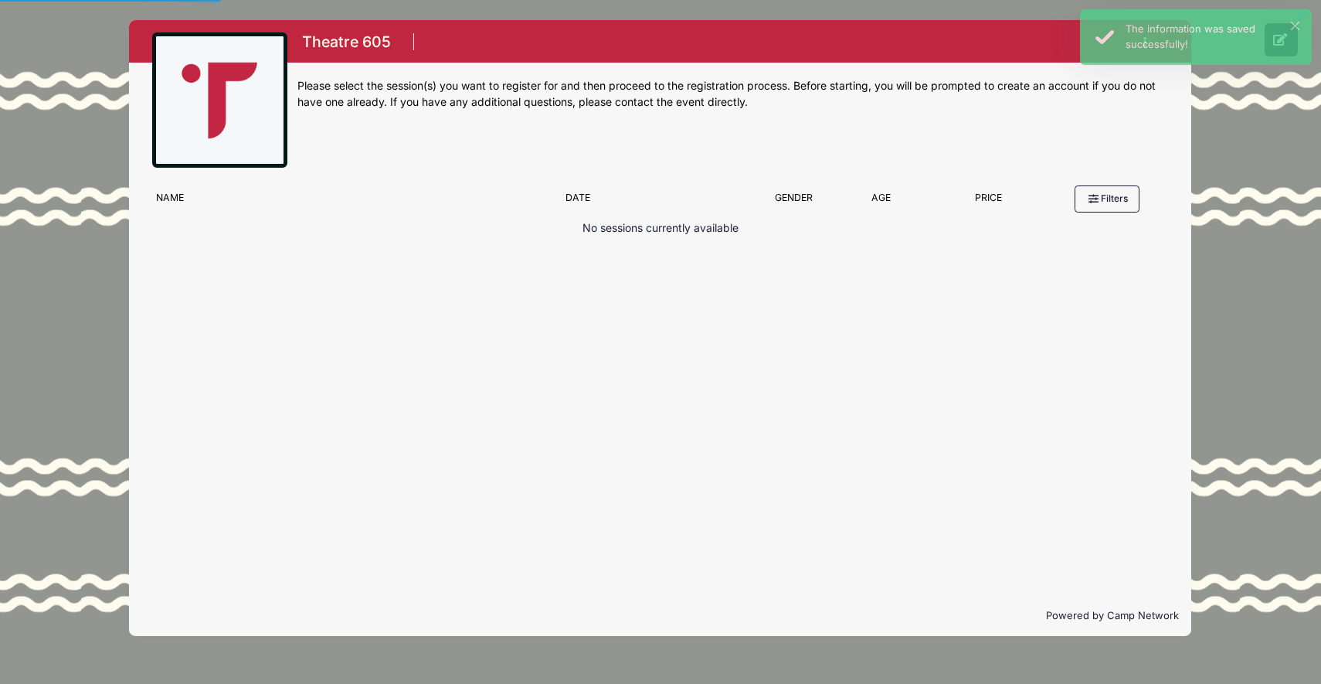
scroll to position [22, 0]
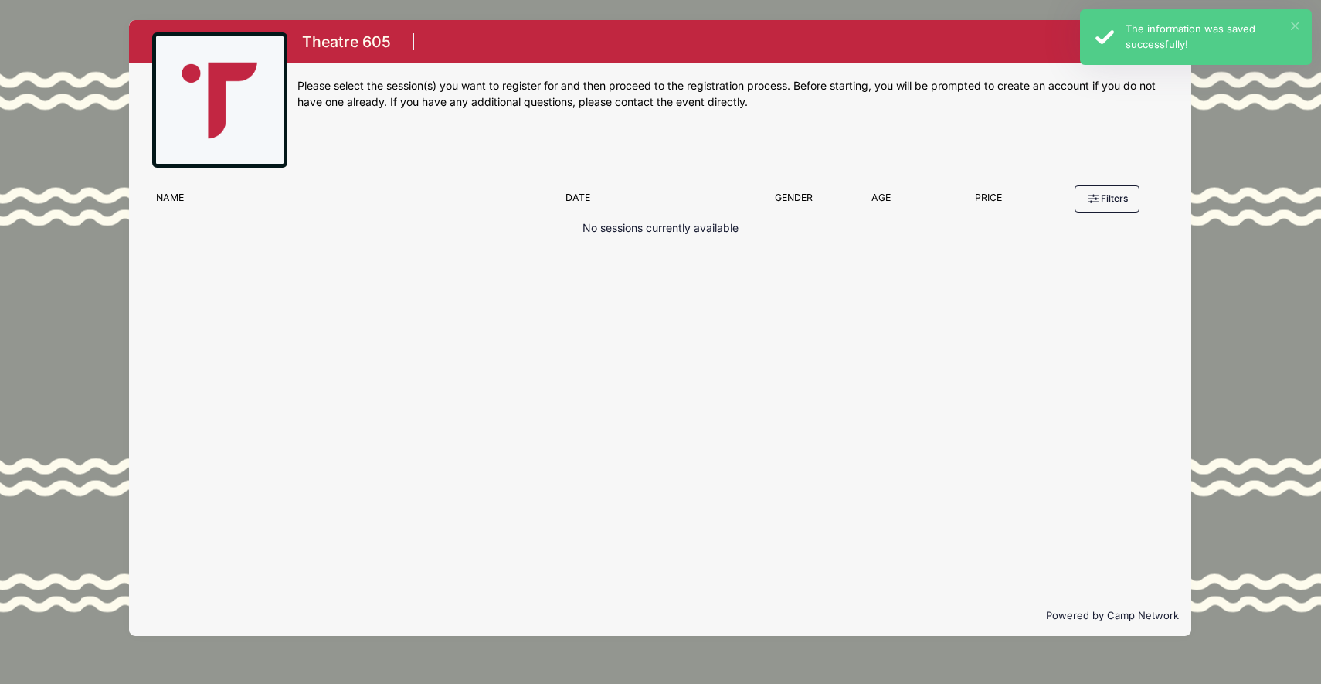
click at [1293, 24] on button "×" at bounding box center [1295, 26] width 8 height 8
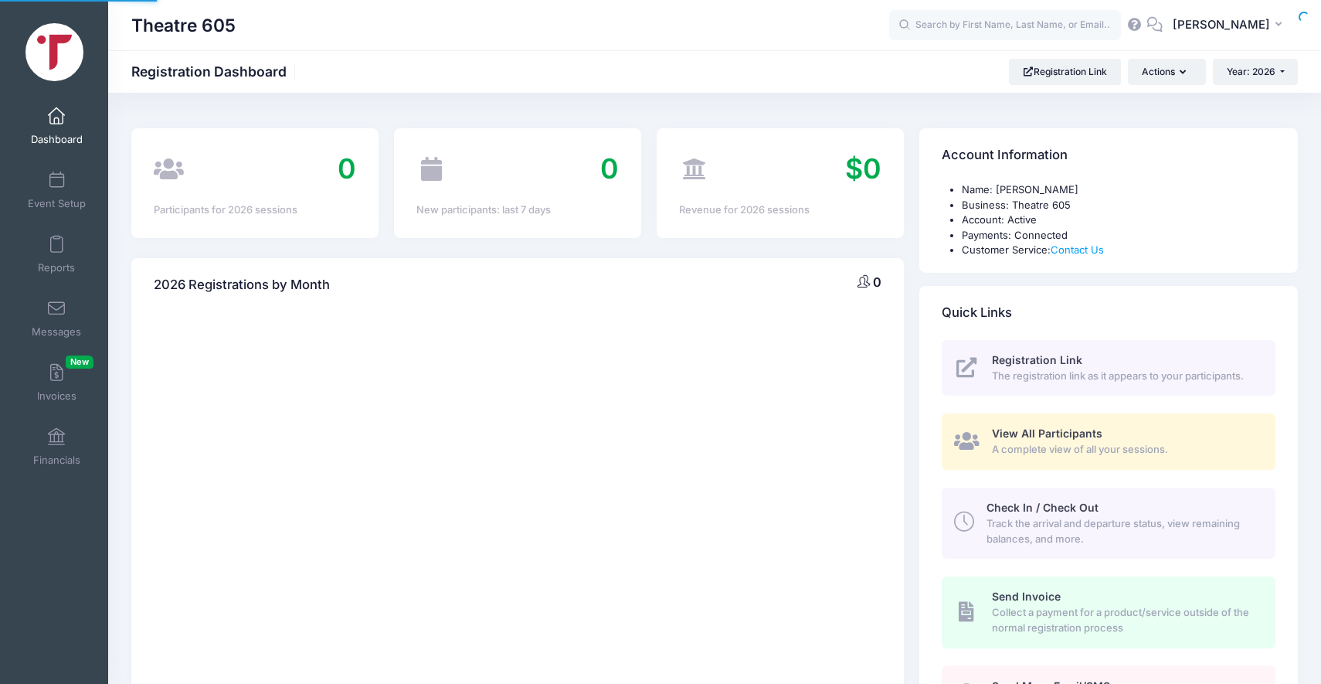
select select
click at [59, 56] on img at bounding box center [54, 52] width 58 height 58
click at [53, 50] on img at bounding box center [54, 52] width 58 height 58
click at [1203, 32] on span "DEBRA WORKMAN" at bounding box center [1221, 24] width 97 height 17
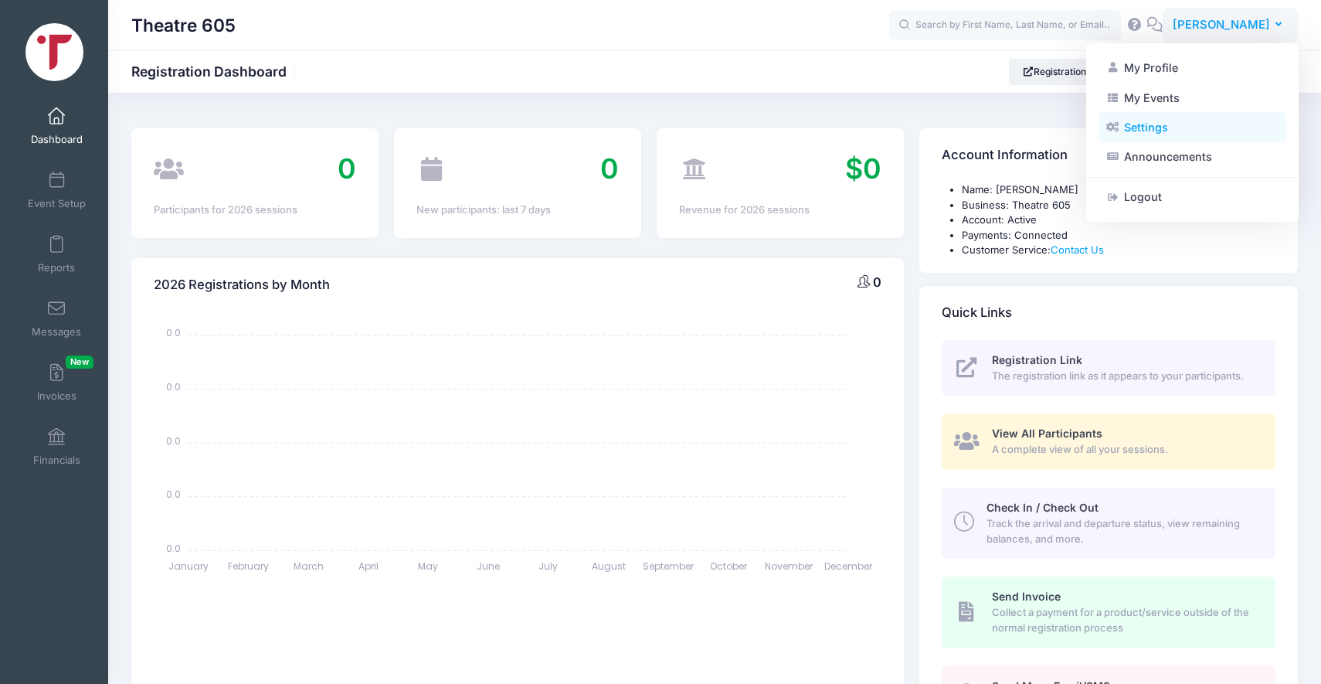
click at [1138, 121] on link "Settings" at bounding box center [1192, 127] width 188 height 29
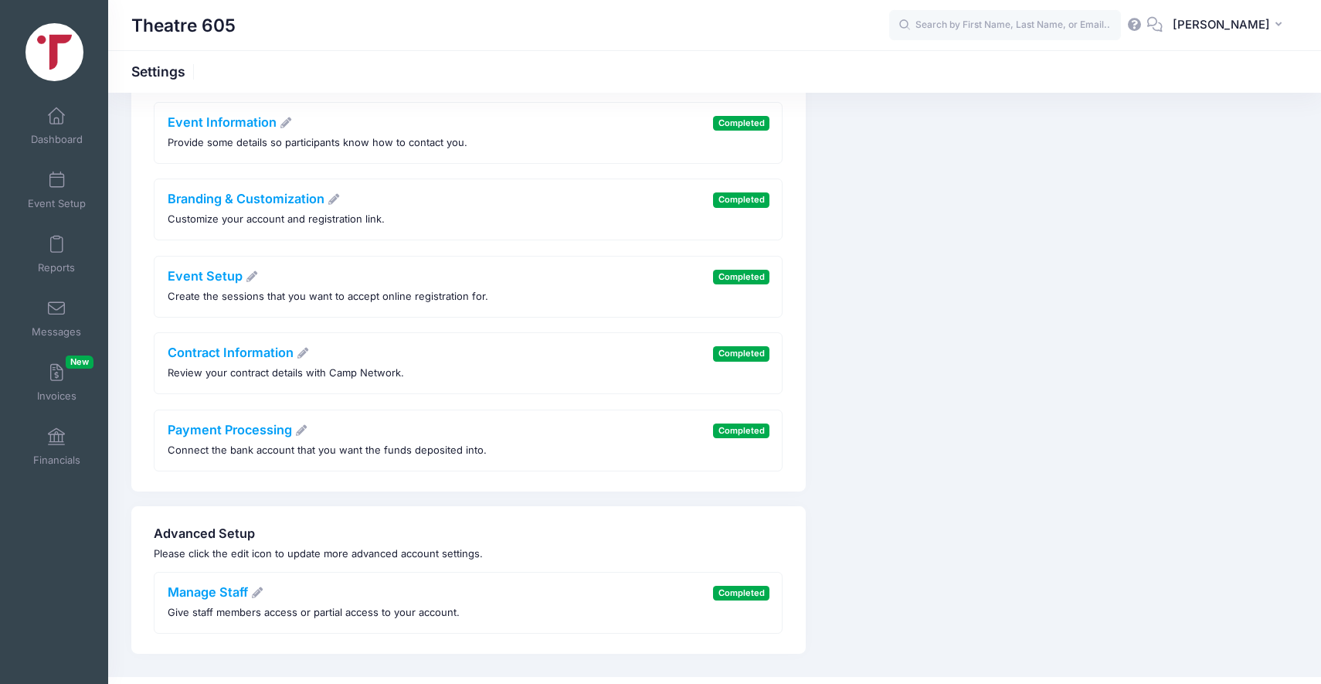
scroll to position [246, 0]
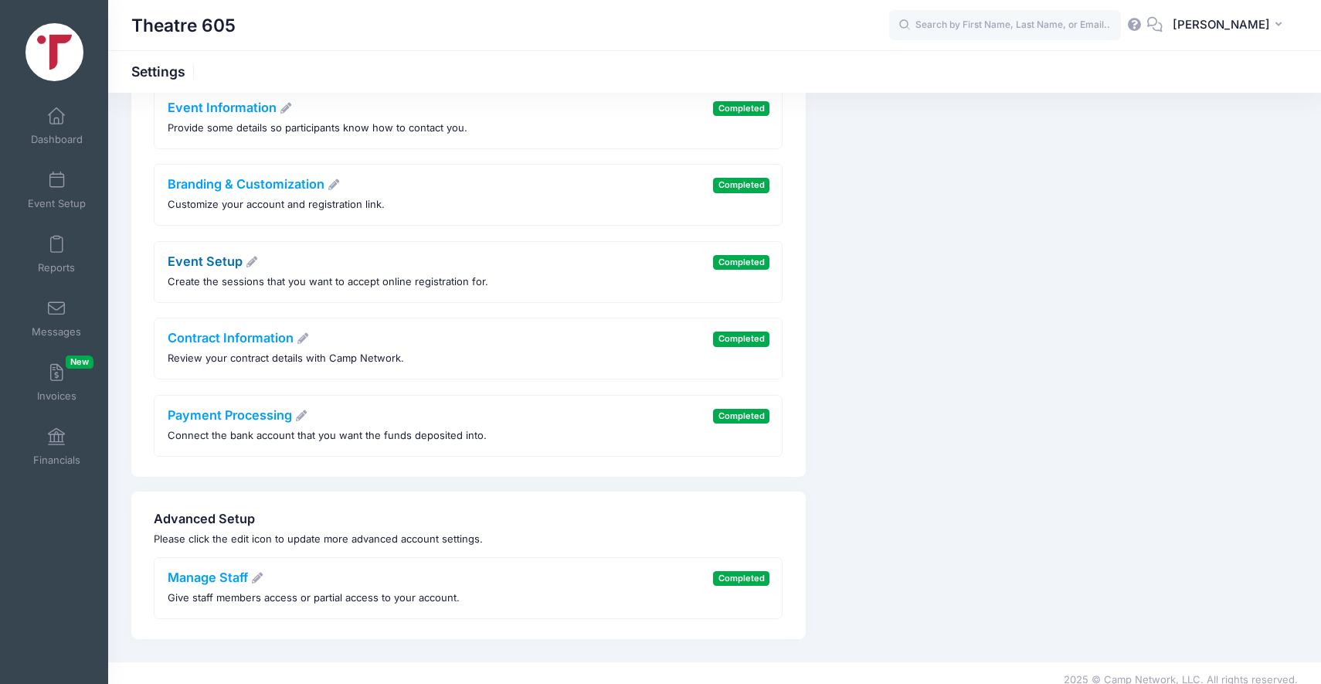
click at [221, 263] on link "Event Setup" at bounding box center [213, 260] width 91 height 15
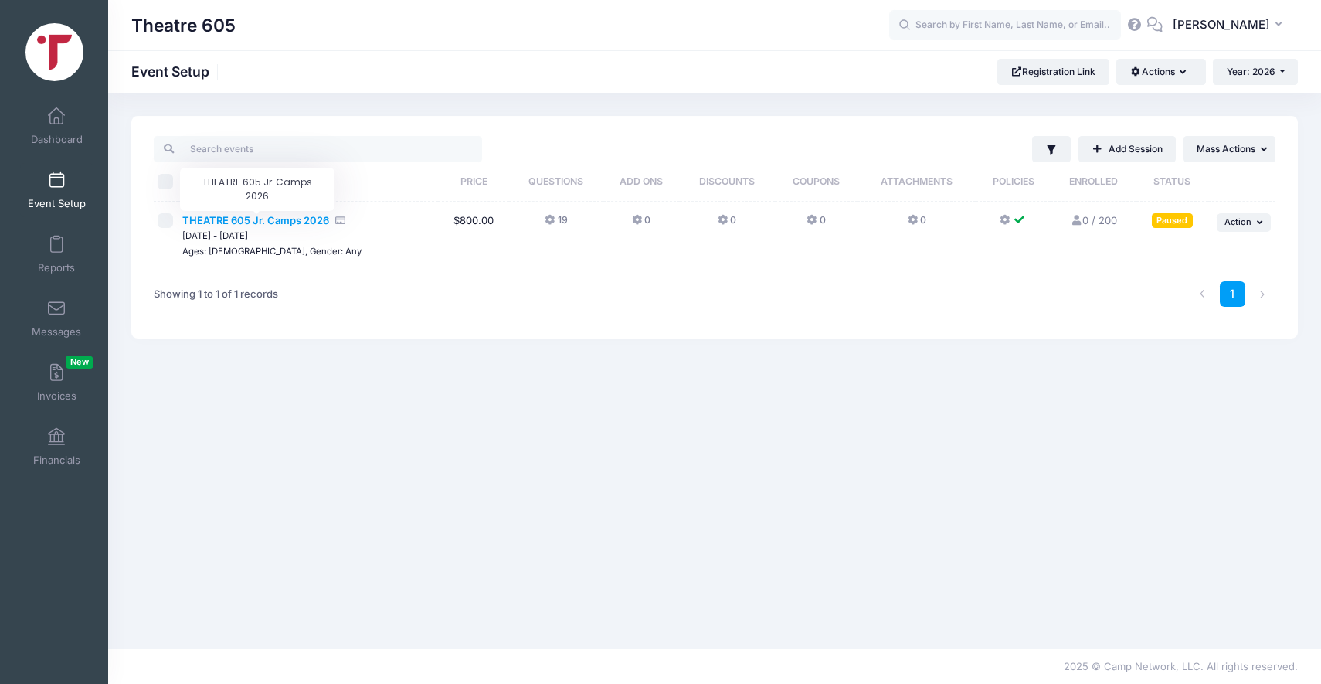
click at [307, 223] on span "THEATRE 605 Jr. Camps 2026" at bounding box center [255, 220] width 147 height 12
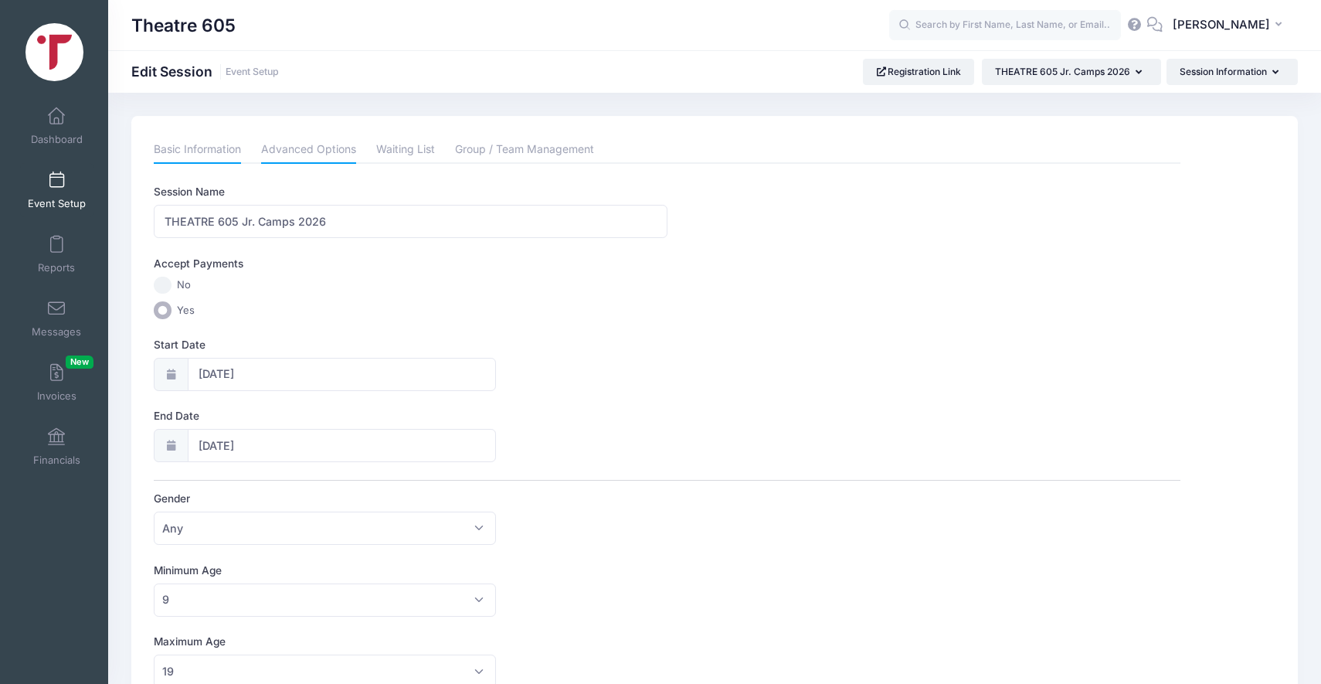
click at [287, 150] on link "Advanced Options" at bounding box center [308, 150] width 95 height 28
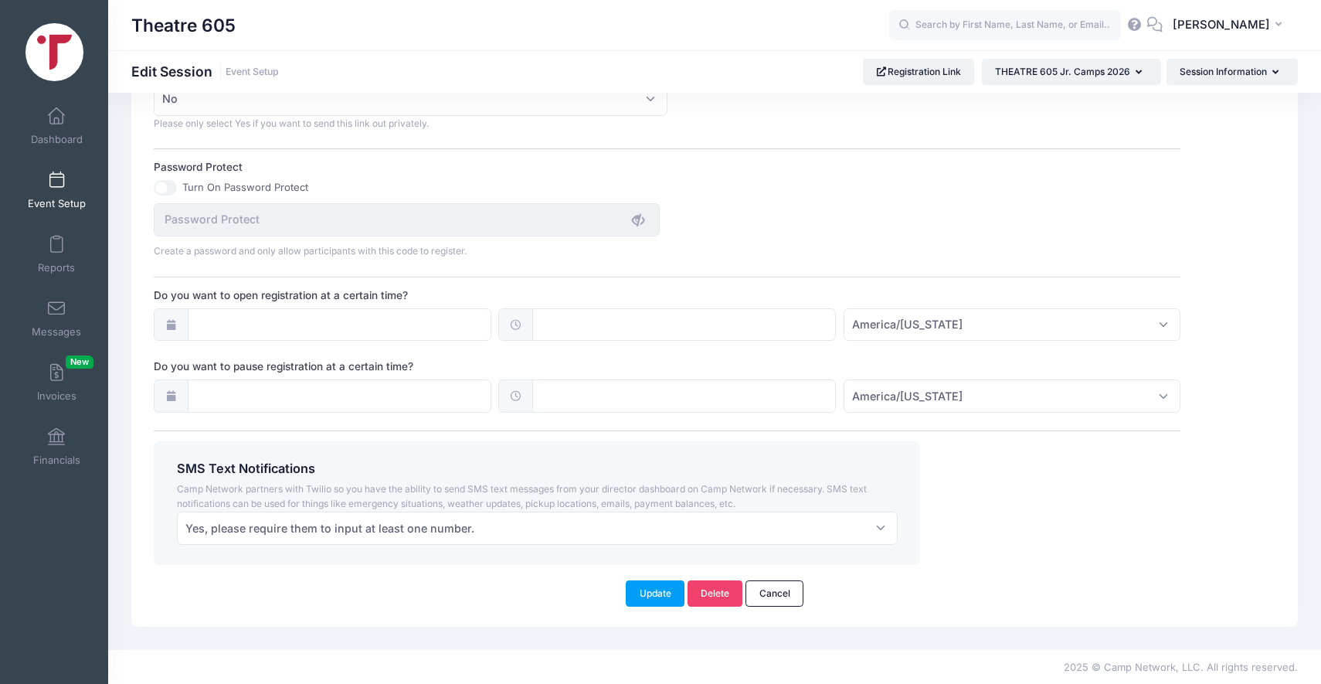
scroll to position [979, 0]
click at [173, 321] on icon at bounding box center [171, 323] width 12 height 10
click at [169, 330] on div at bounding box center [171, 323] width 34 height 33
click at [168, 328] on icon at bounding box center [171, 323] width 12 height 10
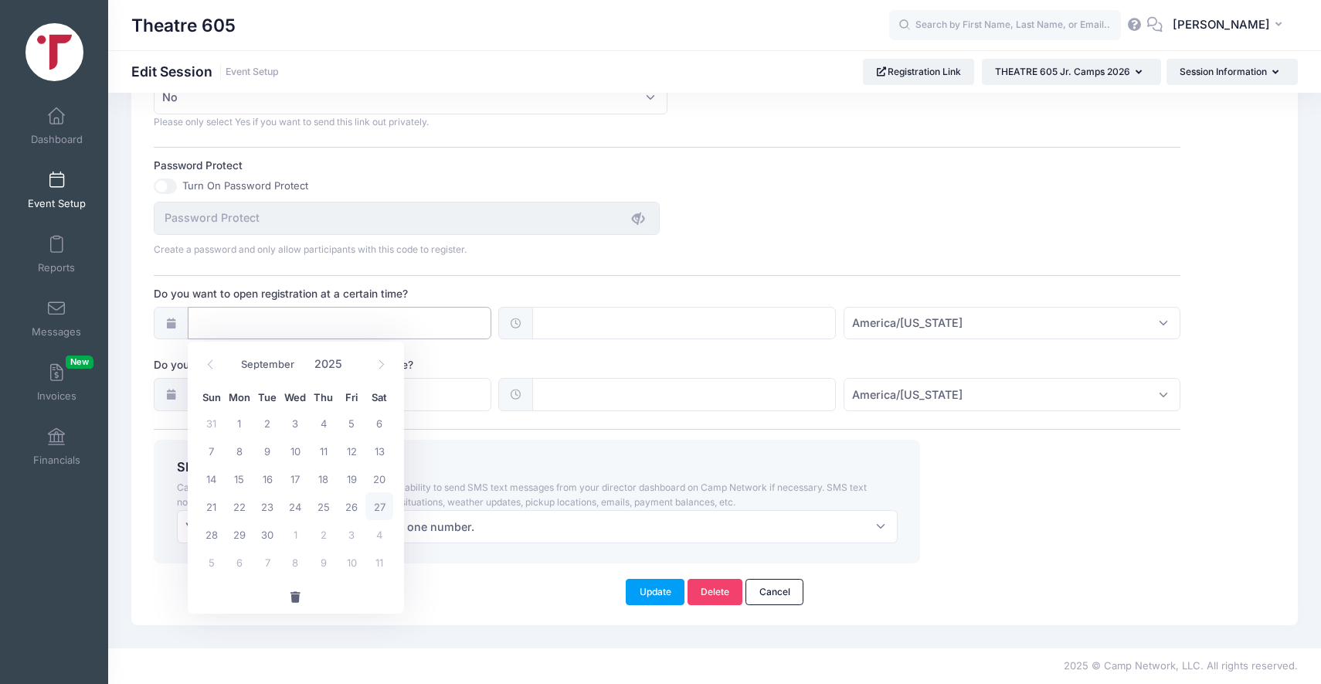
click at [236, 328] on input "Do you want to open registration at a certain time?" at bounding box center [340, 323] width 304 height 33
click at [391, 361] on span at bounding box center [380, 364] width 25 height 26
select select "11"
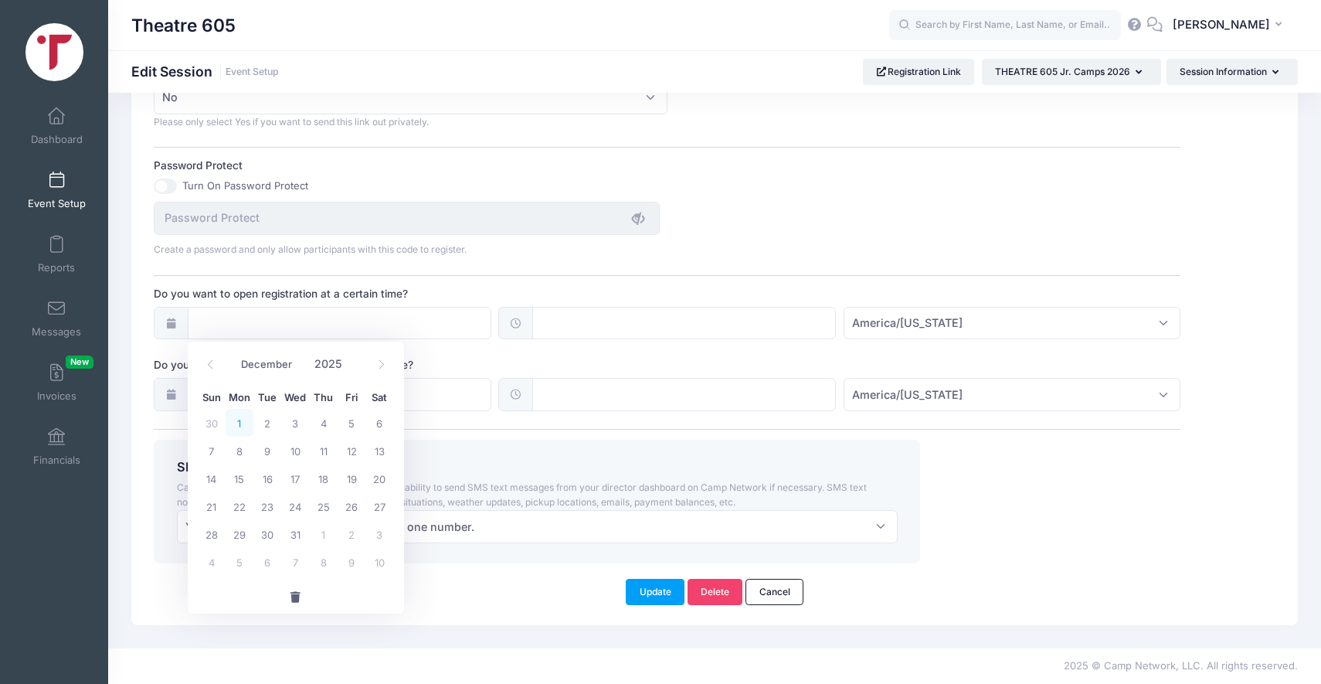
click at [233, 423] on span "1" at bounding box center [240, 423] width 28 height 28
type input "12/01/2025"
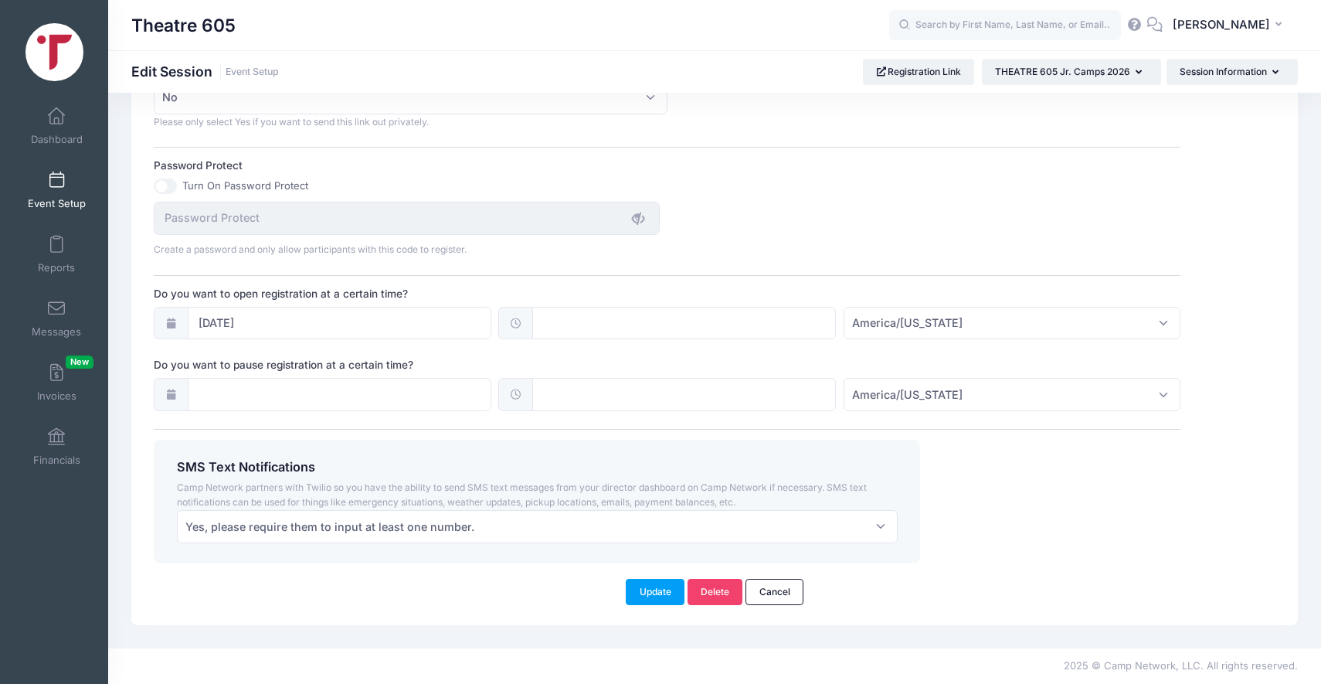
click at [517, 325] on icon at bounding box center [515, 323] width 12 height 10
click at [516, 320] on icon at bounding box center [515, 323] width 12 height 10
click at [799, 324] on input "text" at bounding box center [684, 323] width 304 height 33
click at [730, 354] on span "PM" at bounding box center [728, 356] width 39 height 31
type input "00:00"
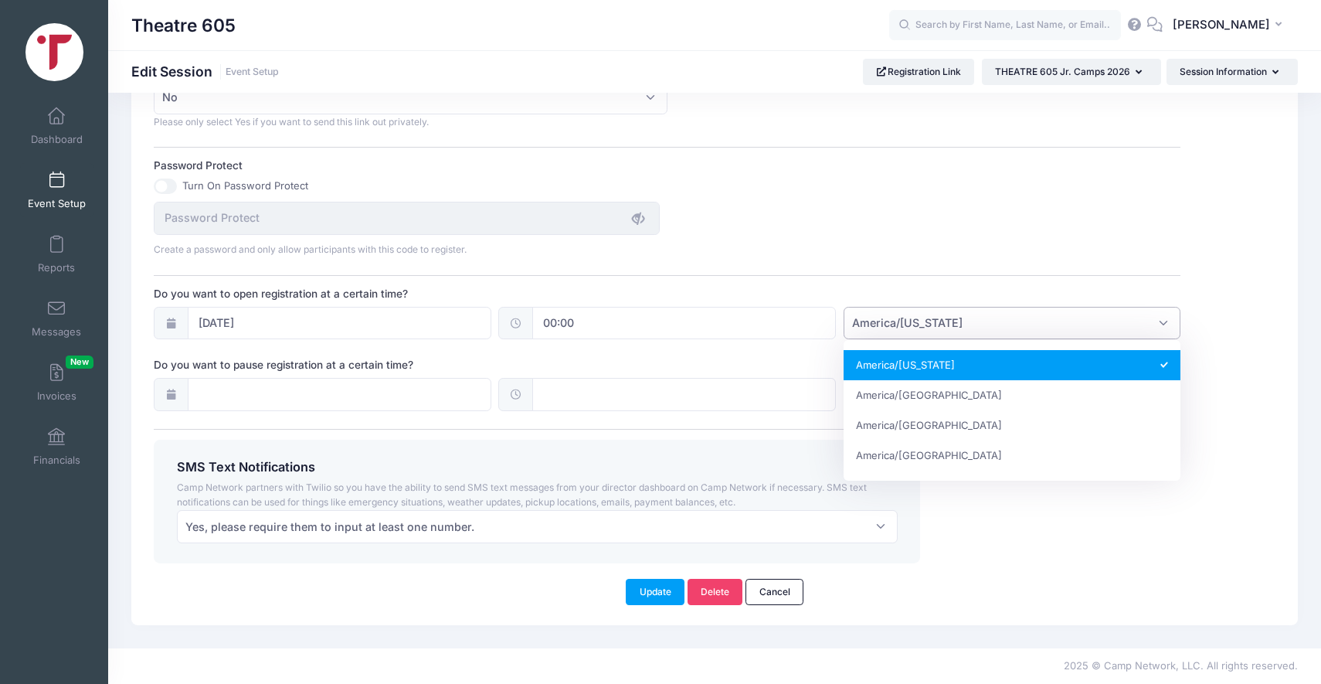
click at [860, 318] on span "America/New York" at bounding box center [907, 322] width 110 height 16
select select "America/Chicago"
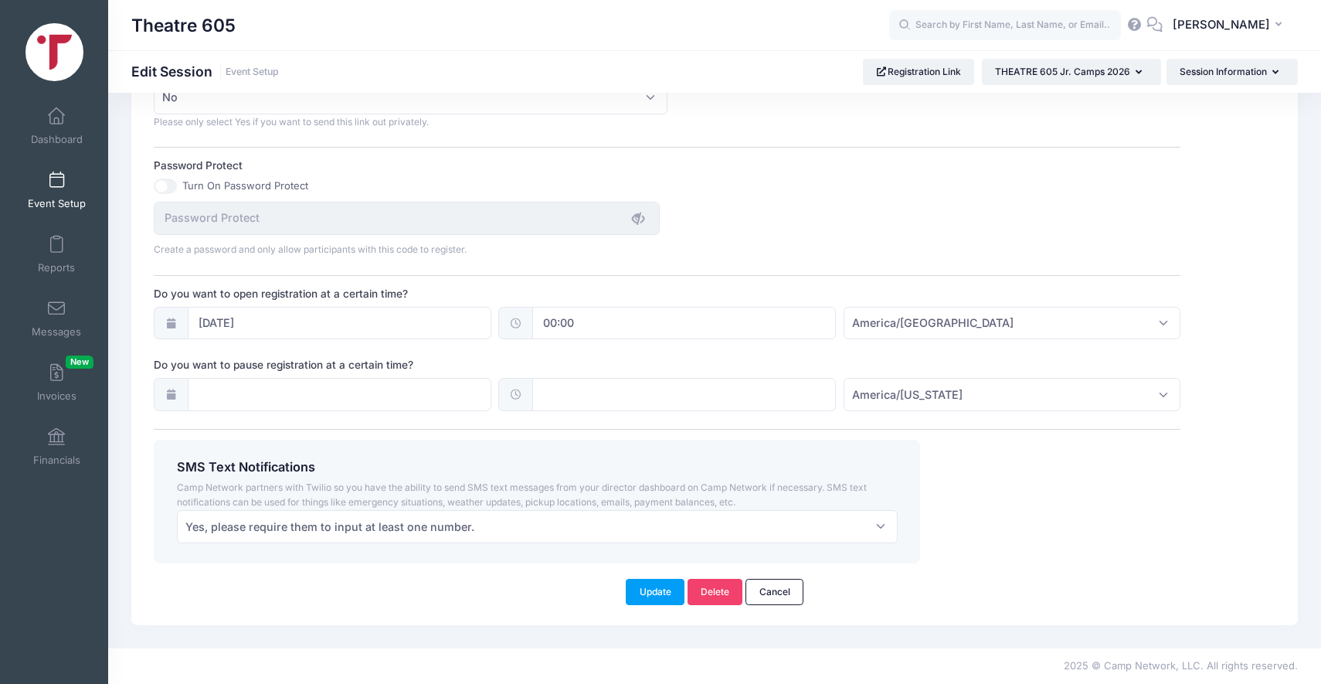
click at [178, 390] on div at bounding box center [171, 394] width 34 height 33
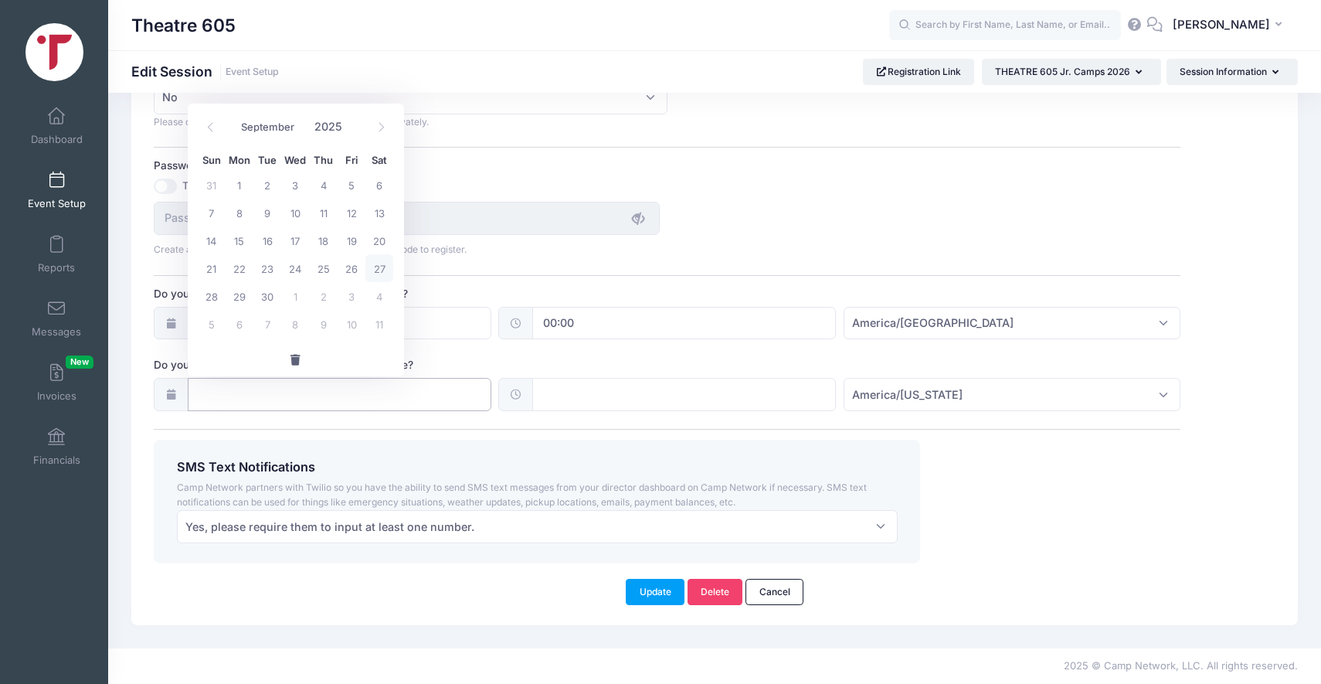
click at [453, 394] on input "Do you want to pause registration at a certain time?" at bounding box center [340, 394] width 304 height 33
click at [382, 131] on icon at bounding box center [381, 127] width 10 height 10
select select "11"
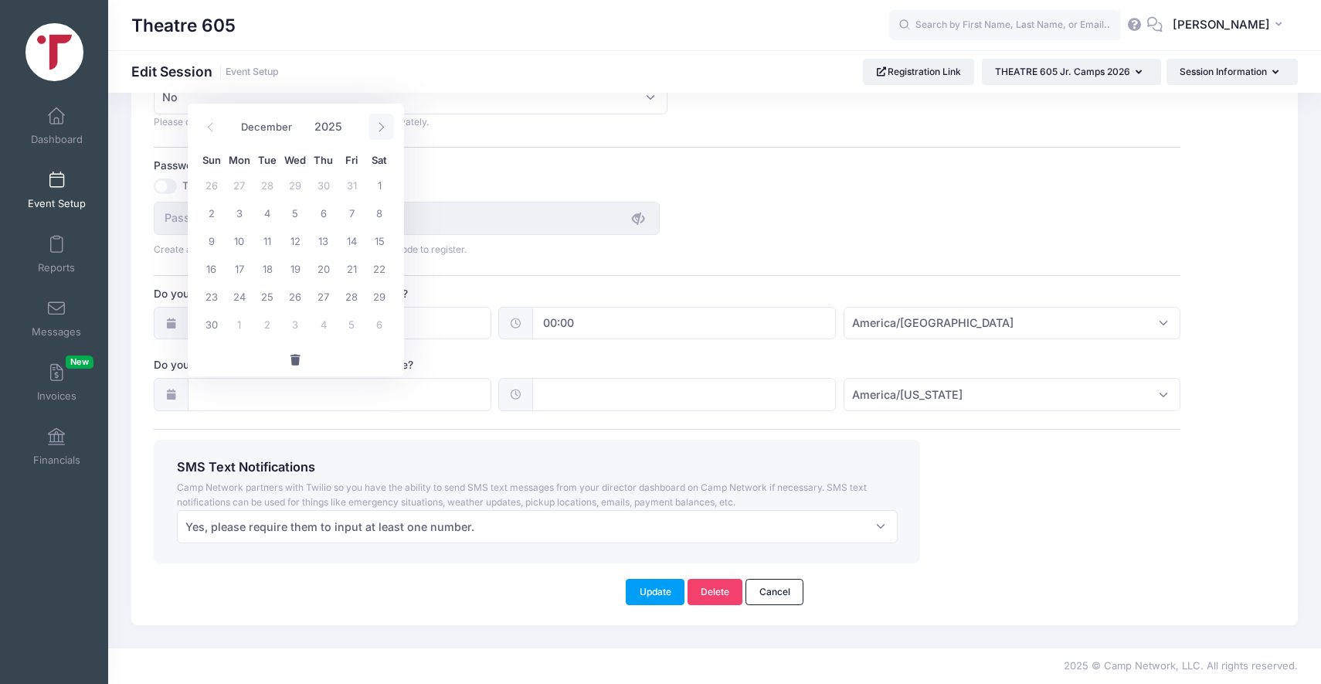
click at [382, 131] on icon at bounding box center [381, 127] width 10 height 10
type input "2026"
click at [382, 131] on icon at bounding box center [381, 127] width 10 height 10
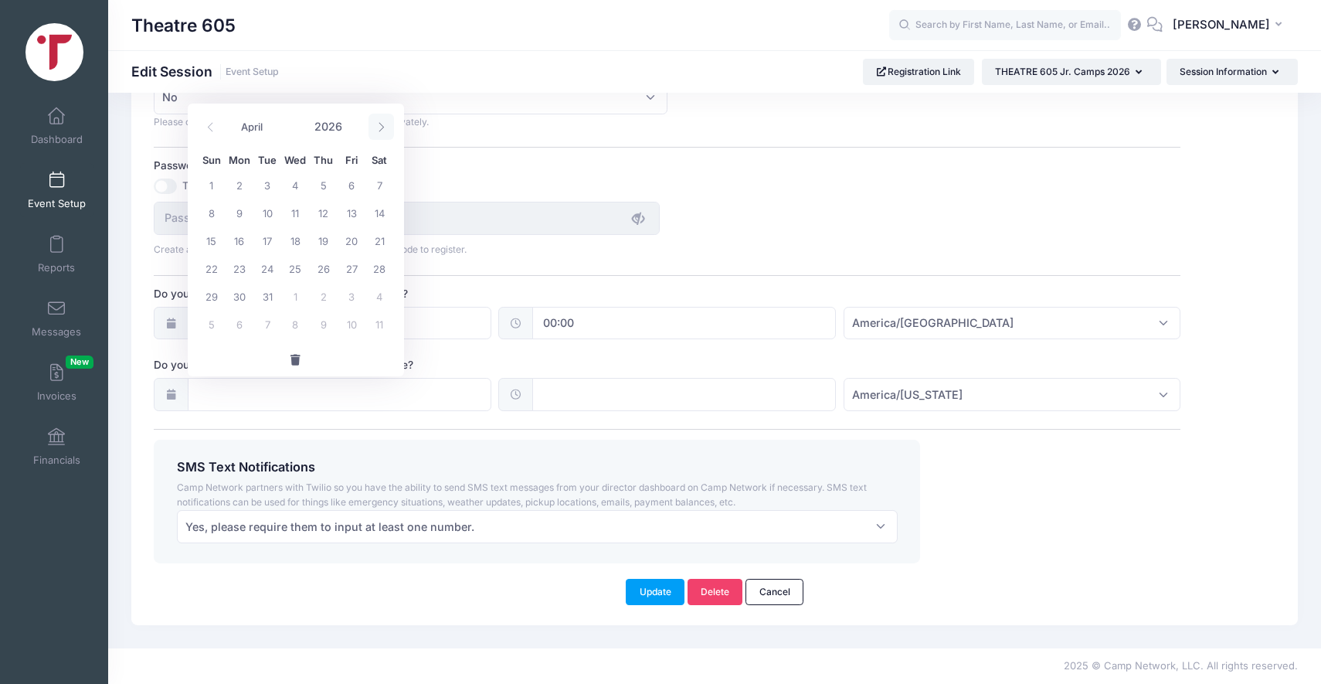
click at [382, 131] on icon at bounding box center [381, 127] width 10 height 10
click at [208, 129] on icon at bounding box center [210, 127] width 10 height 10
select select "5"
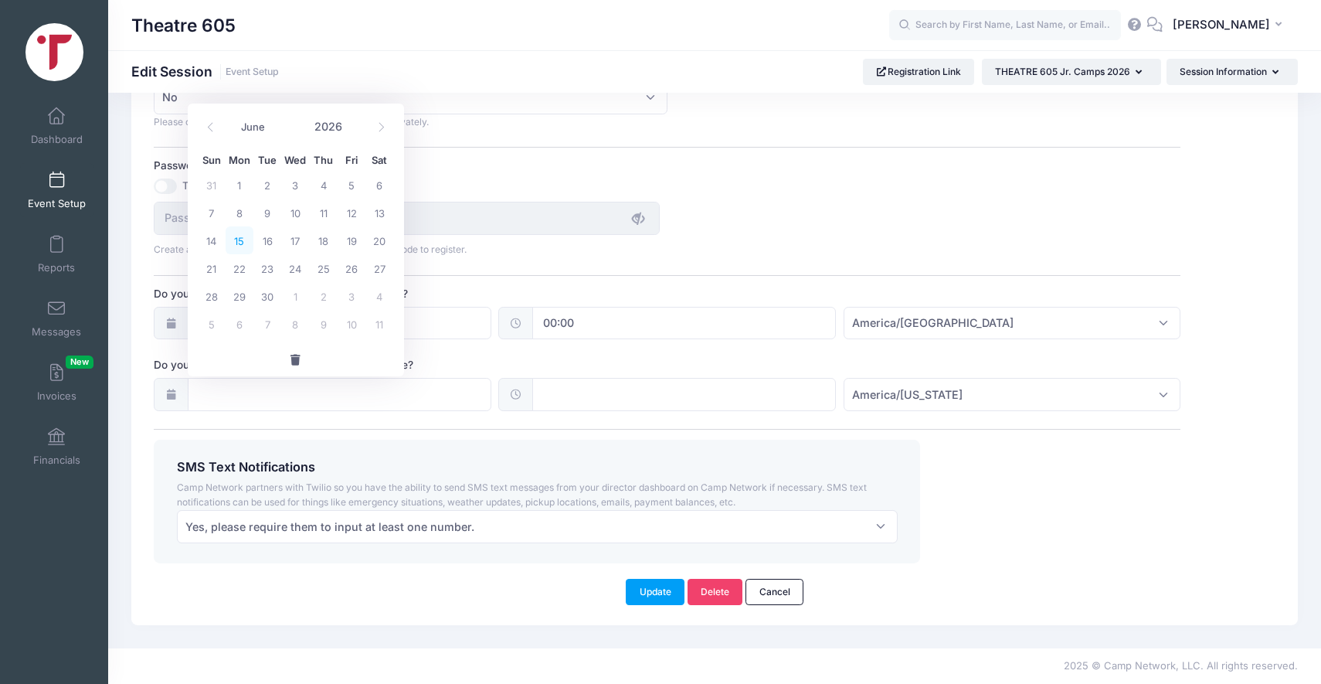
click at [234, 249] on span "15" at bounding box center [240, 240] width 28 height 28
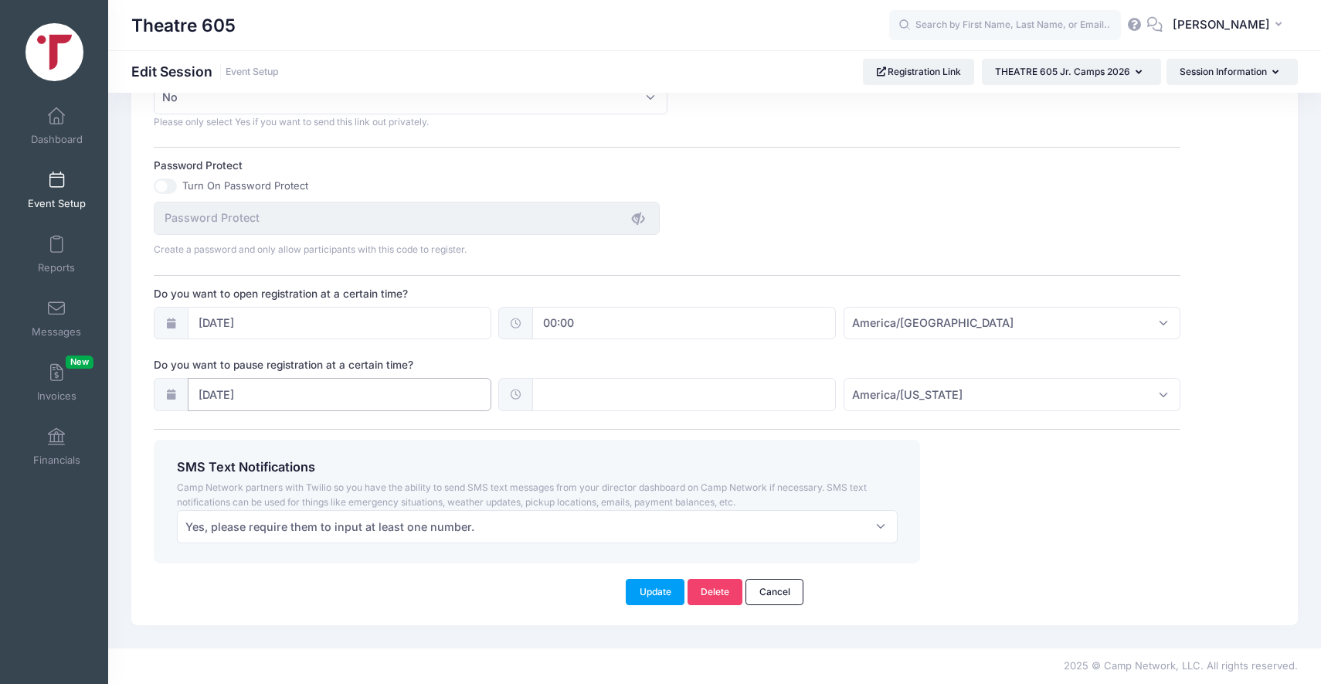
click at [226, 397] on input "06/15/2026" at bounding box center [340, 394] width 304 height 33
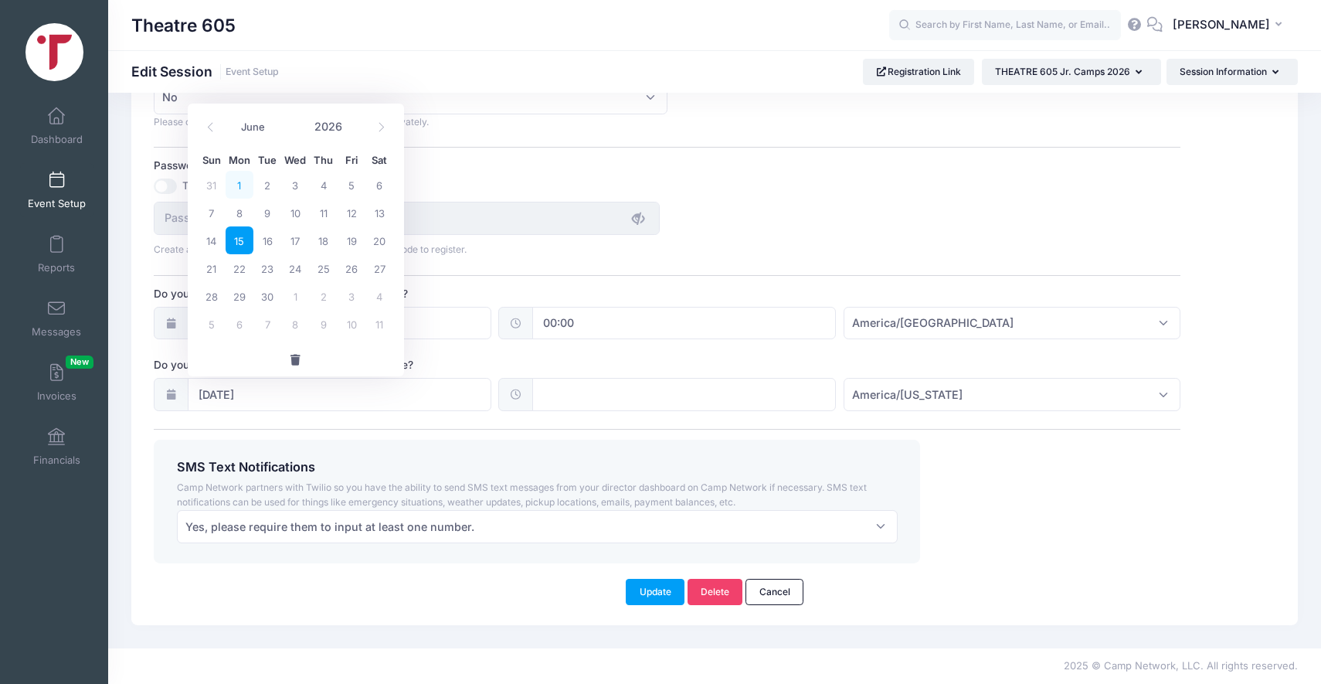
click at [244, 195] on span "1" at bounding box center [240, 185] width 28 height 28
type input "06/01/2026"
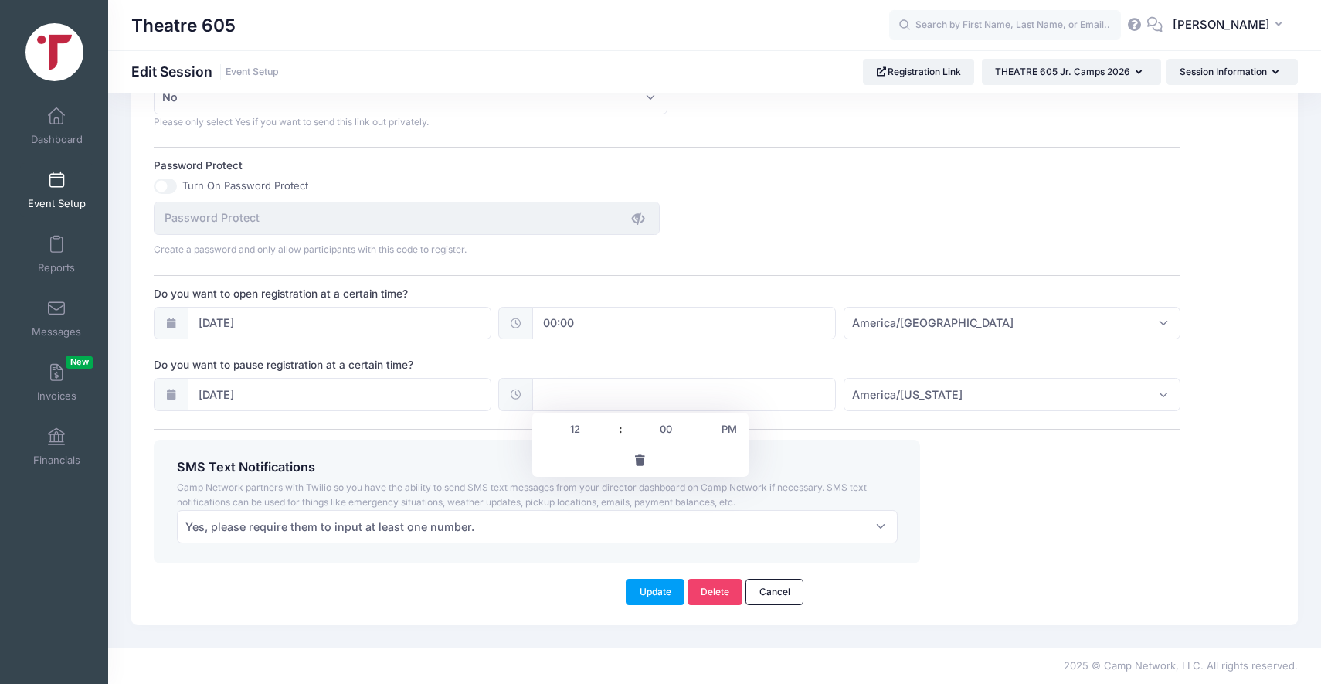
click at [590, 395] on input "text" at bounding box center [684, 394] width 304 height 33
click at [722, 435] on span "PM" at bounding box center [728, 428] width 39 height 31
type input "00:00"
click at [945, 399] on span "America/New York" at bounding box center [907, 394] width 110 height 16
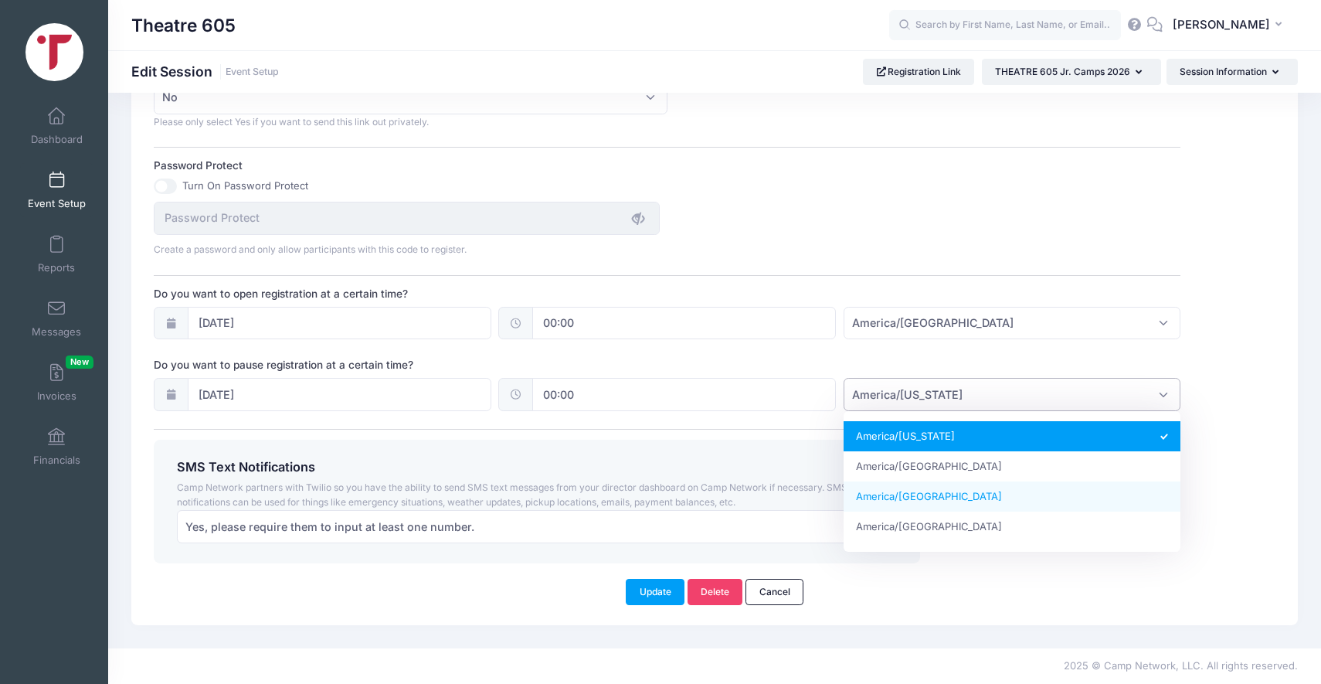
select select "America/Chicago"
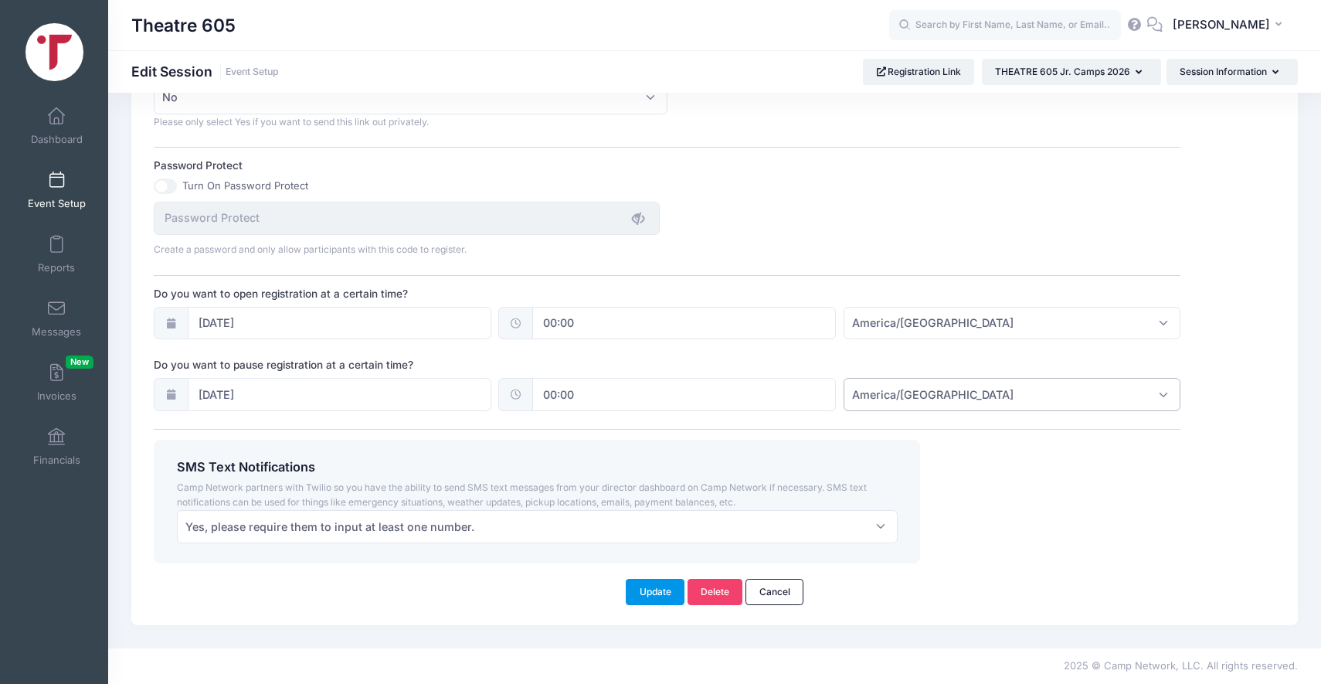
click at [648, 599] on button "Update" at bounding box center [655, 592] width 59 height 26
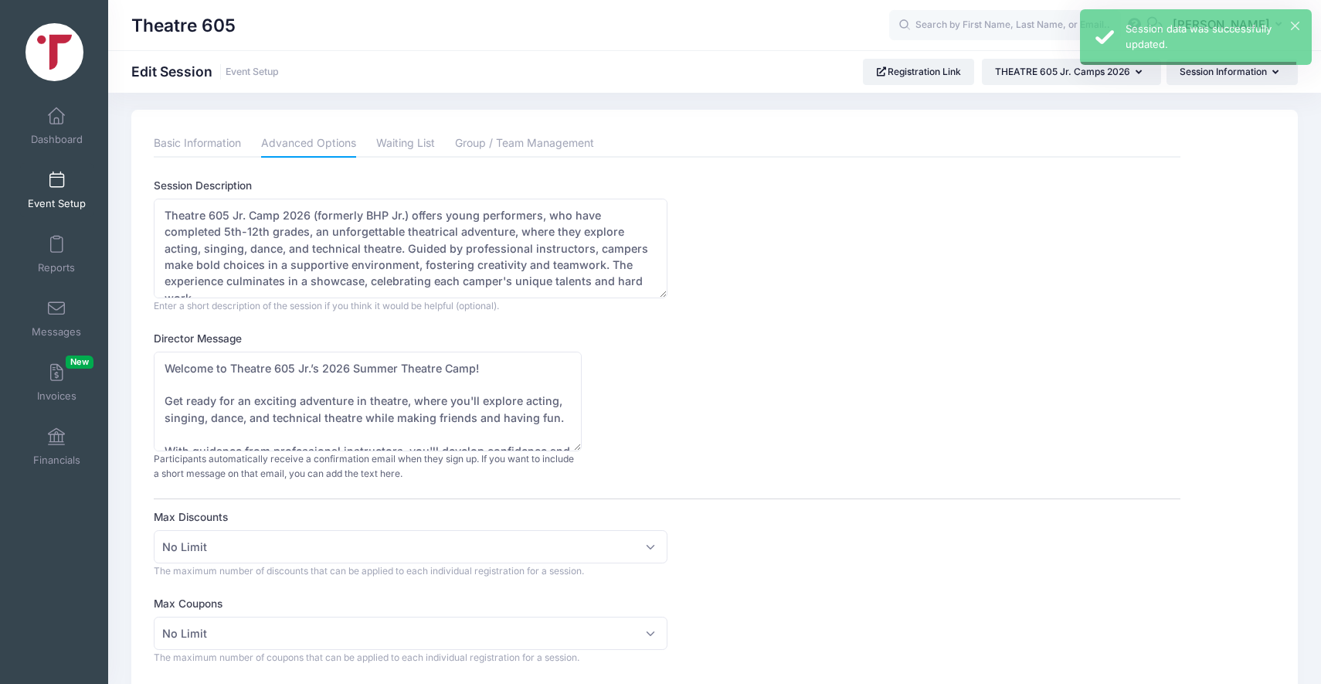
scroll to position [0, 0]
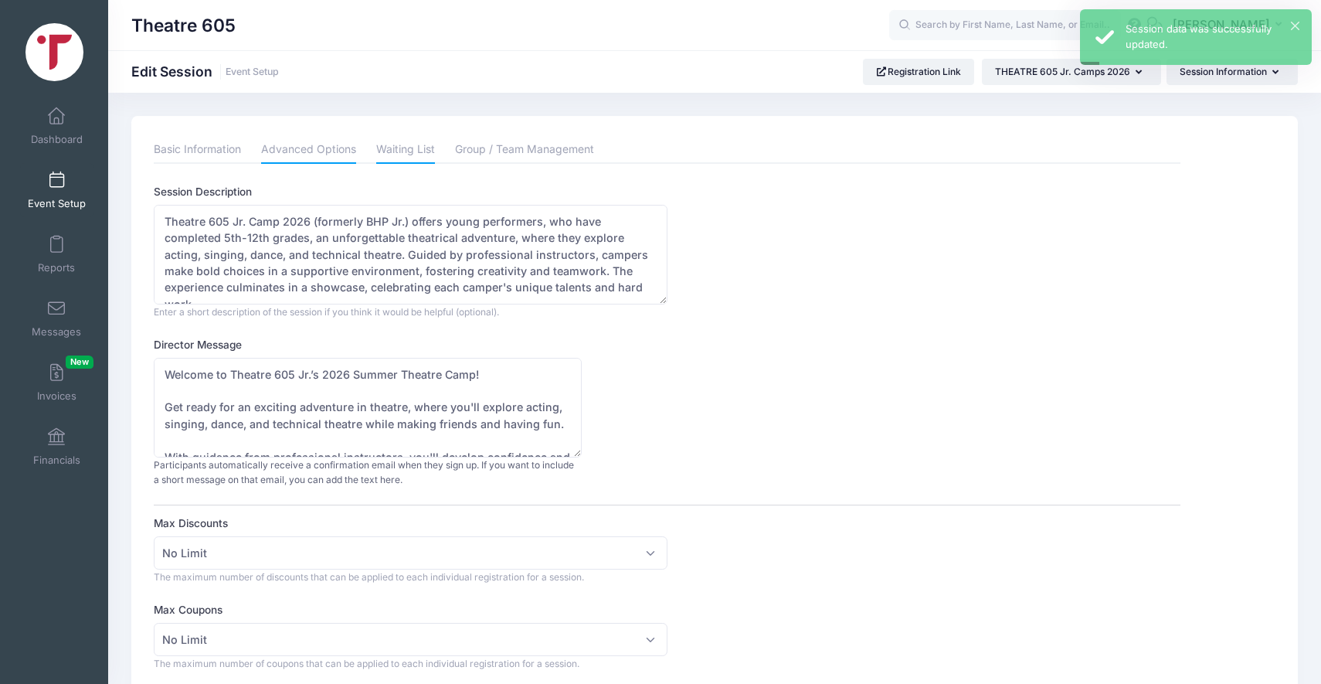
click at [395, 153] on link "Waiting List" at bounding box center [405, 150] width 59 height 28
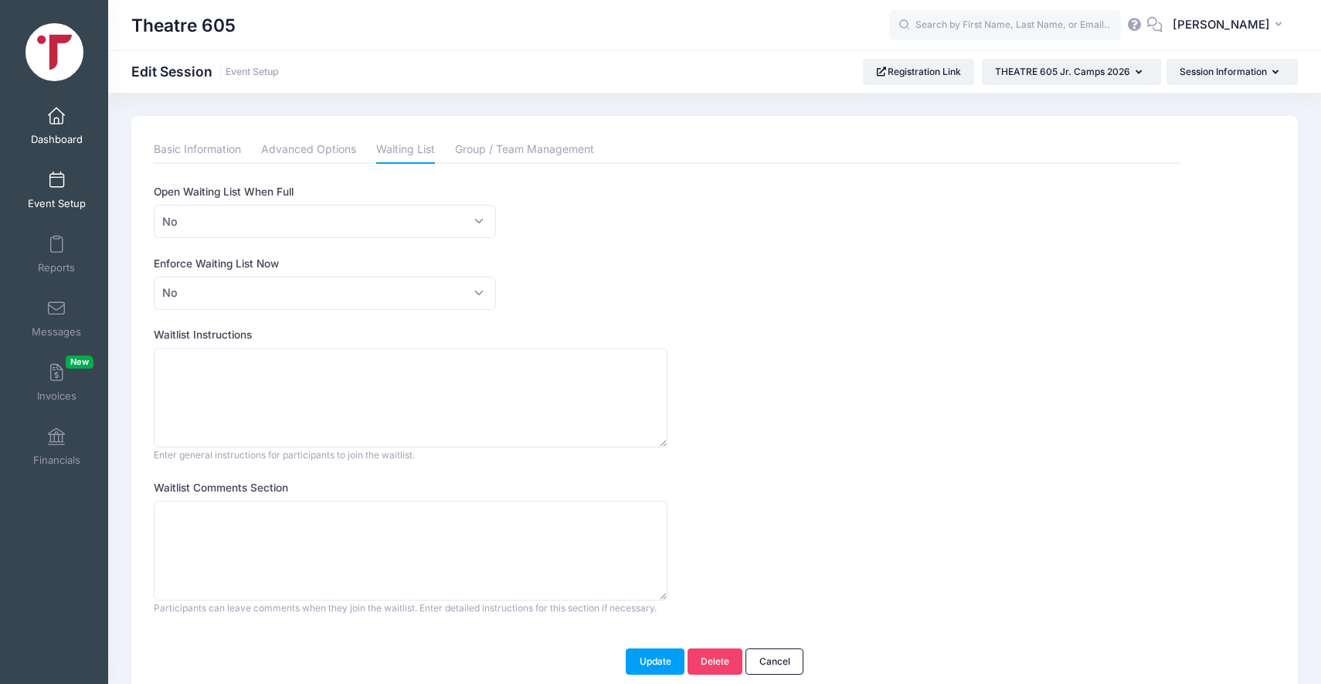
click at [42, 124] on link "Dashboard" at bounding box center [56, 126] width 73 height 54
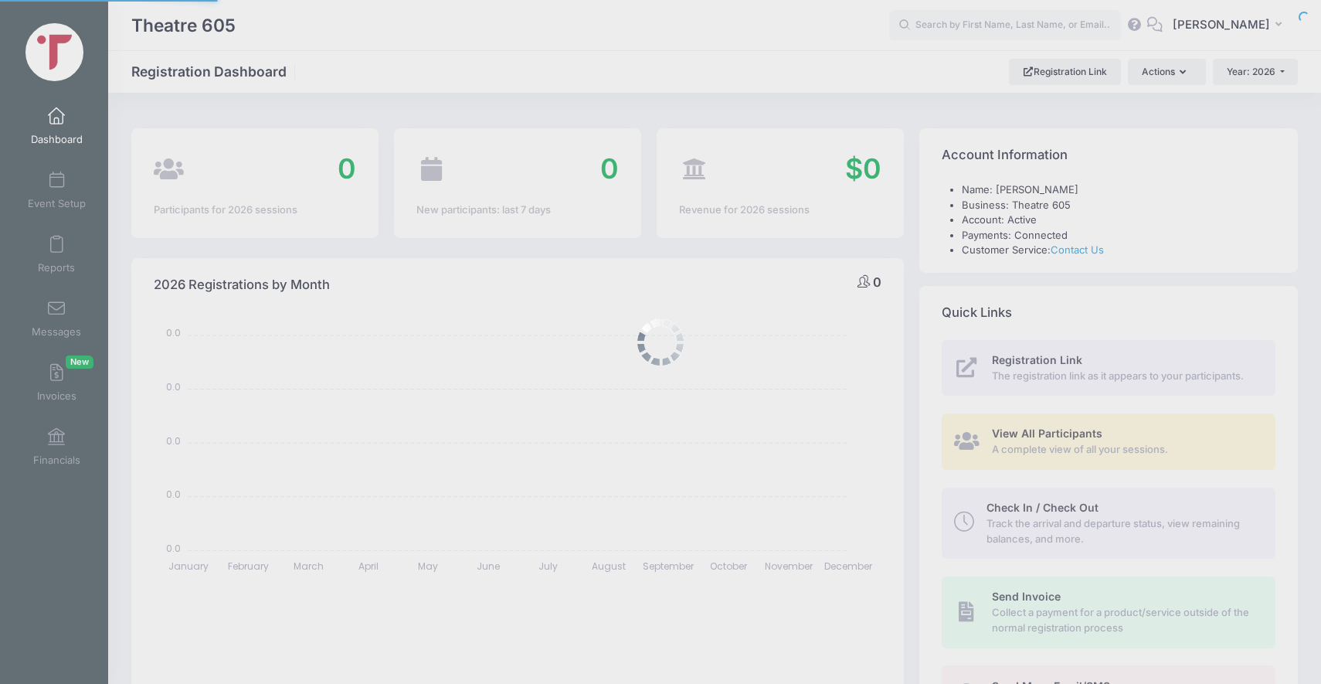
select select
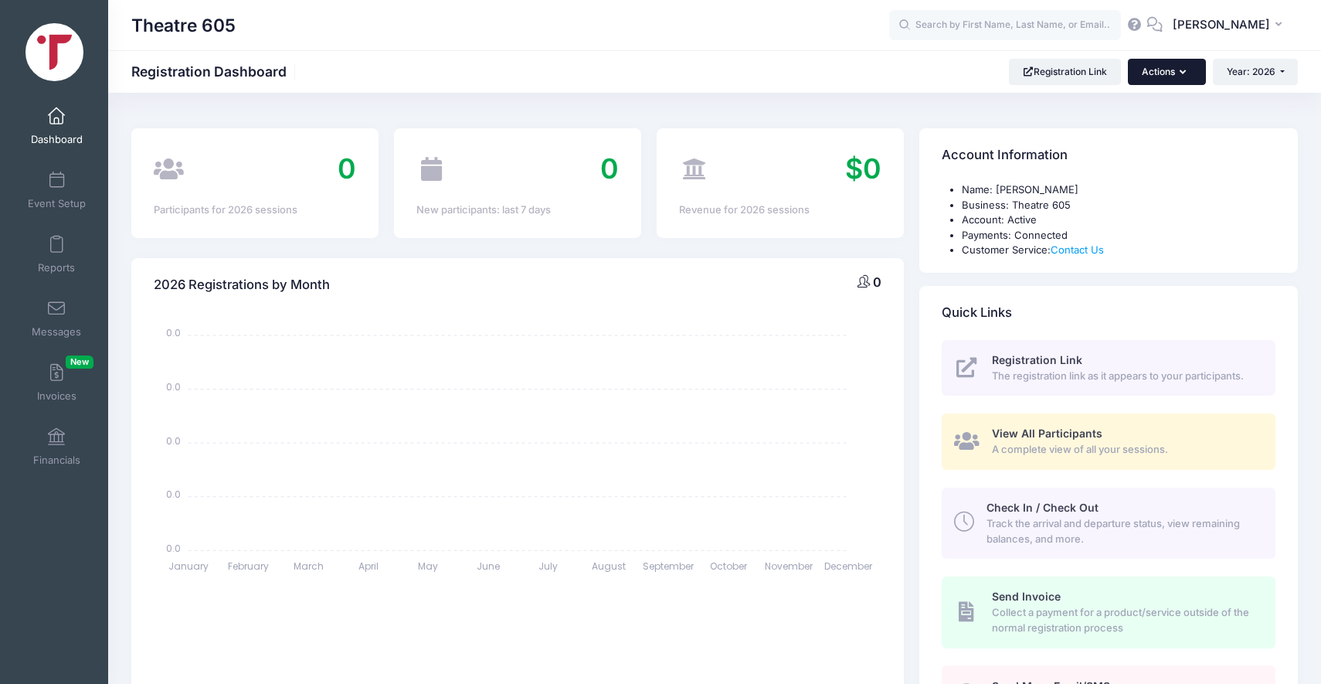
click at [1147, 73] on button "Actions" at bounding box center [1166, 72] width 77 height 26
click at [1233, 66] on span "Year: 2026" at bounding box center [1251, 72] width 49 height 12
click at [1222, 101] on link "Year: 2026" at bounding box center [1263, 101] width 100 height 20
select select
click at [66, 192] on link "Event Setup" at bounding box center [56, 190] width 73 height 54
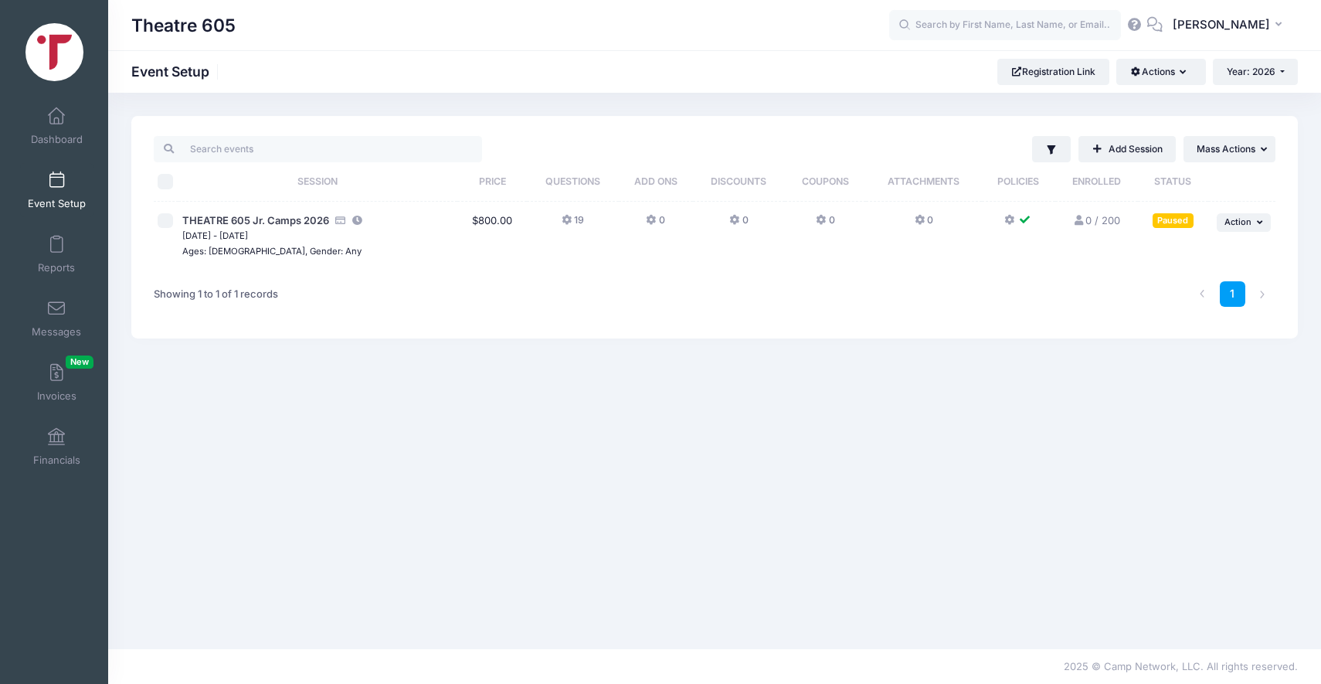
drag, startPoint x: 53, startPoint y: 247, endPoint x: 530, endPoint y: 196, distance: 480.1
click at [572, 225] on button "19" at bounding box center [573, 224] width 22 height 22
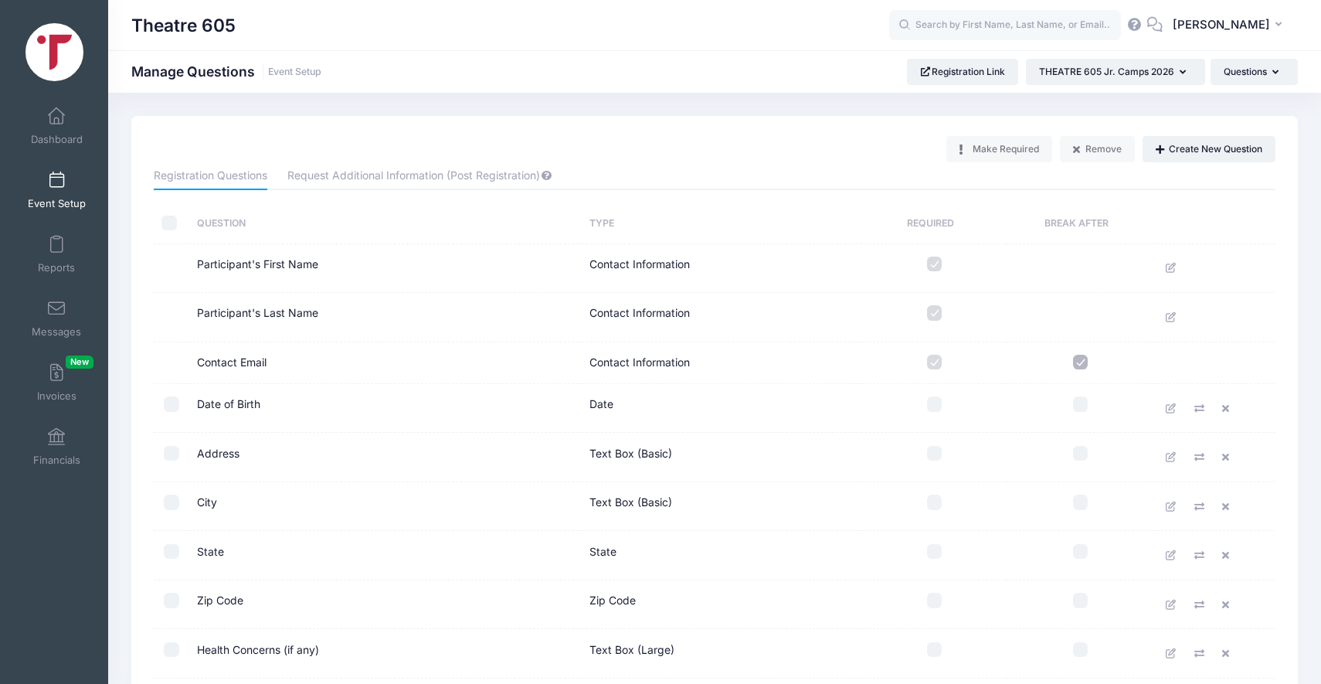
click at [996, 146] on div "Make Required Remove Create New Question" at bounding box center [1110, 149] width 329 height 26
click at [935, 266] on label at bounding box center [934, 263] width 131 height 15
click at [935, 265] on label at bounding box center [934, 263] width 131 height 15
click at [733, 263] on td "Contact Information" at bounding box center [722, 268] width 280 height 49
click at [1170, 266] on icon at bounding box center [1172, 268] width 12 height 10
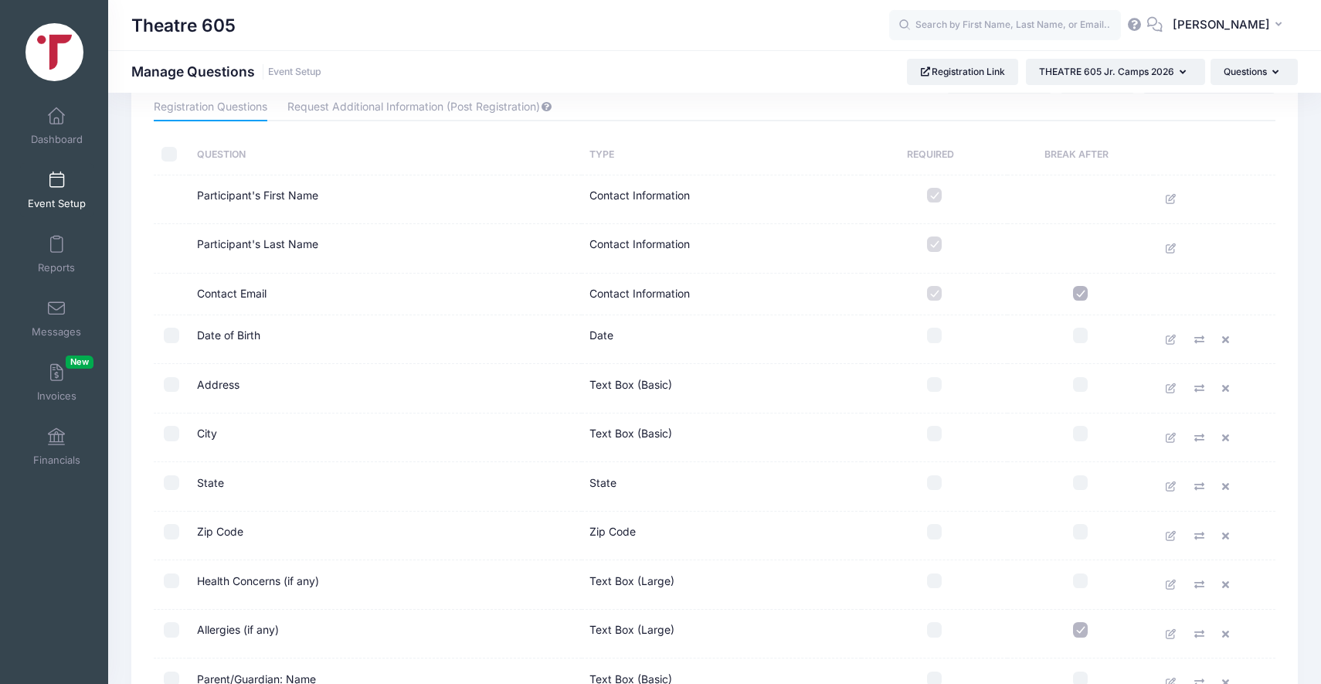
scroll to position [61, 0]
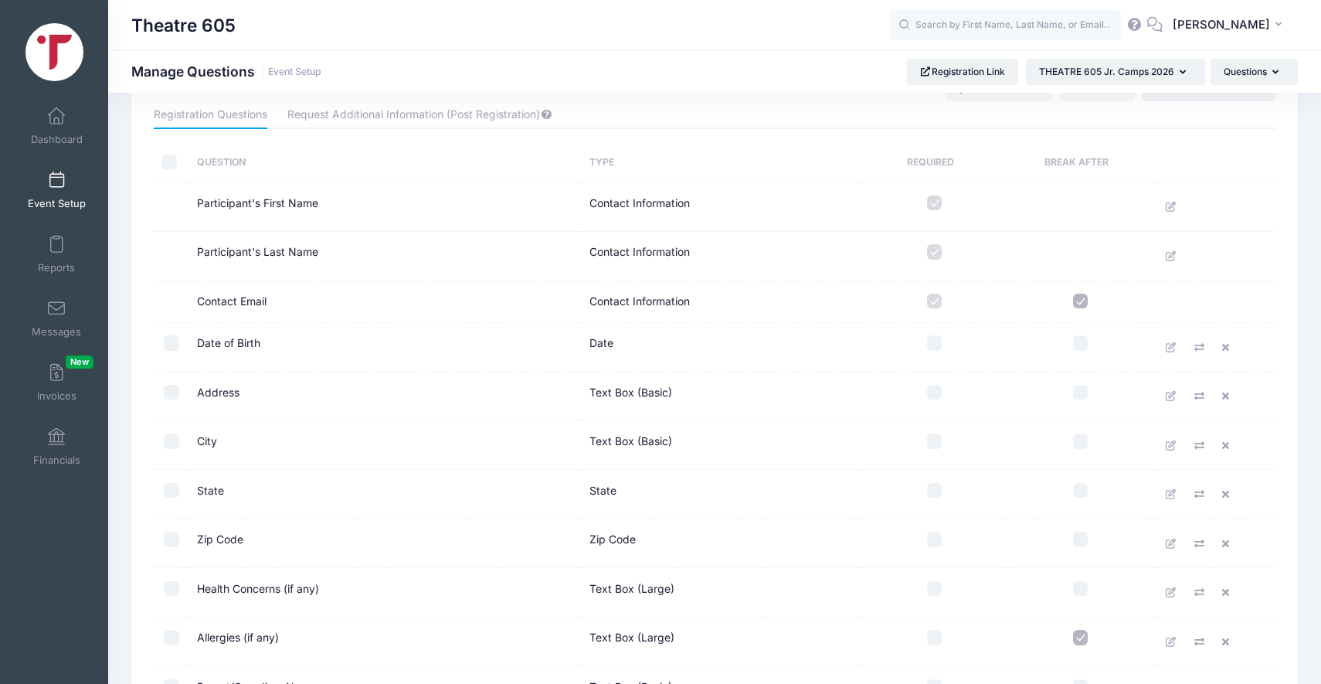
click at [1088, 306] on label at bounding box center [1080, 301] width 131 height 15
click at [1088, 306] on input "checkbox" at bounding box center [1080, 301] width 15 height 15
checkbox input "false"
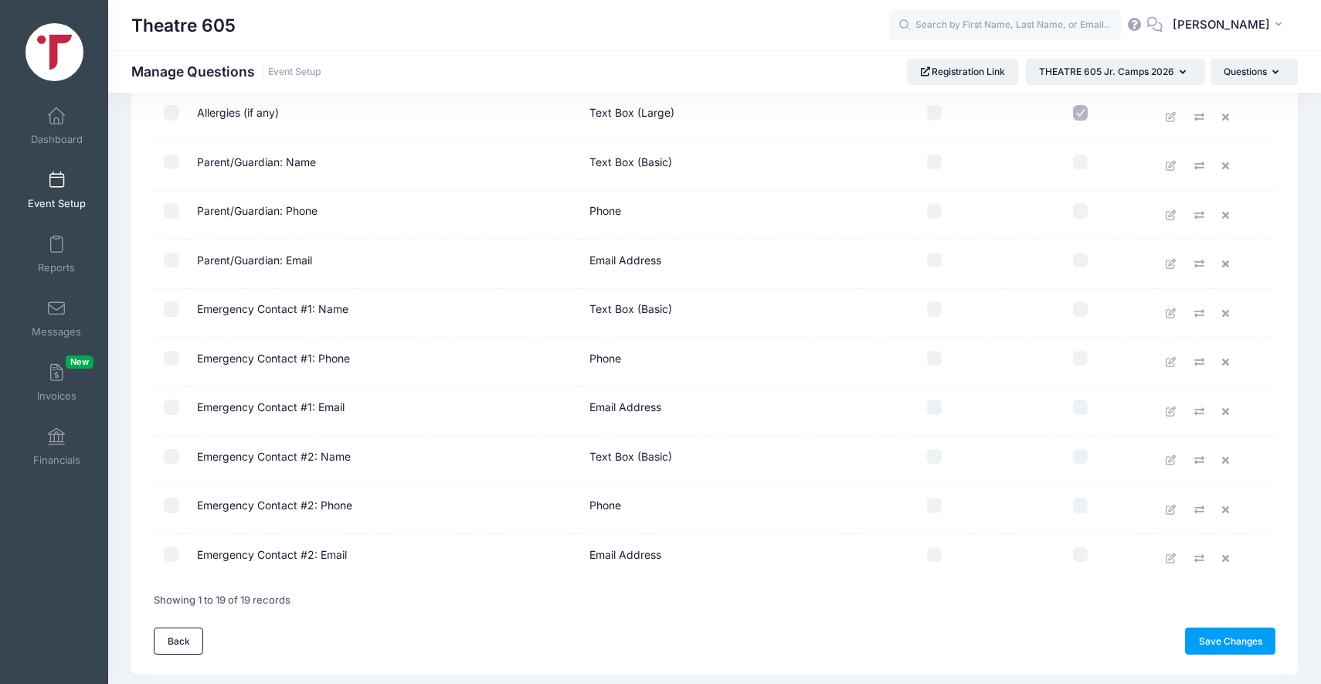
scroll to position [634, 0]
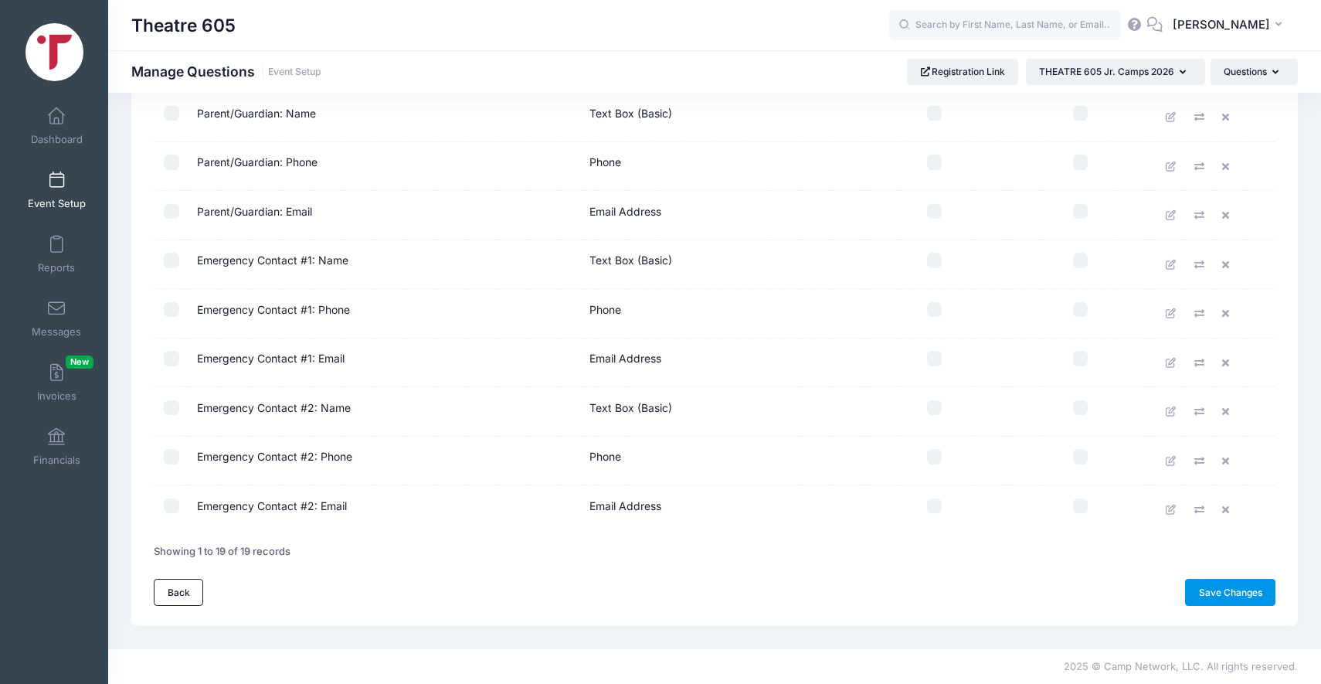
click at [1215, 596] on link "Save Changes" at bounding box center [1230, 592] width 90 height 26
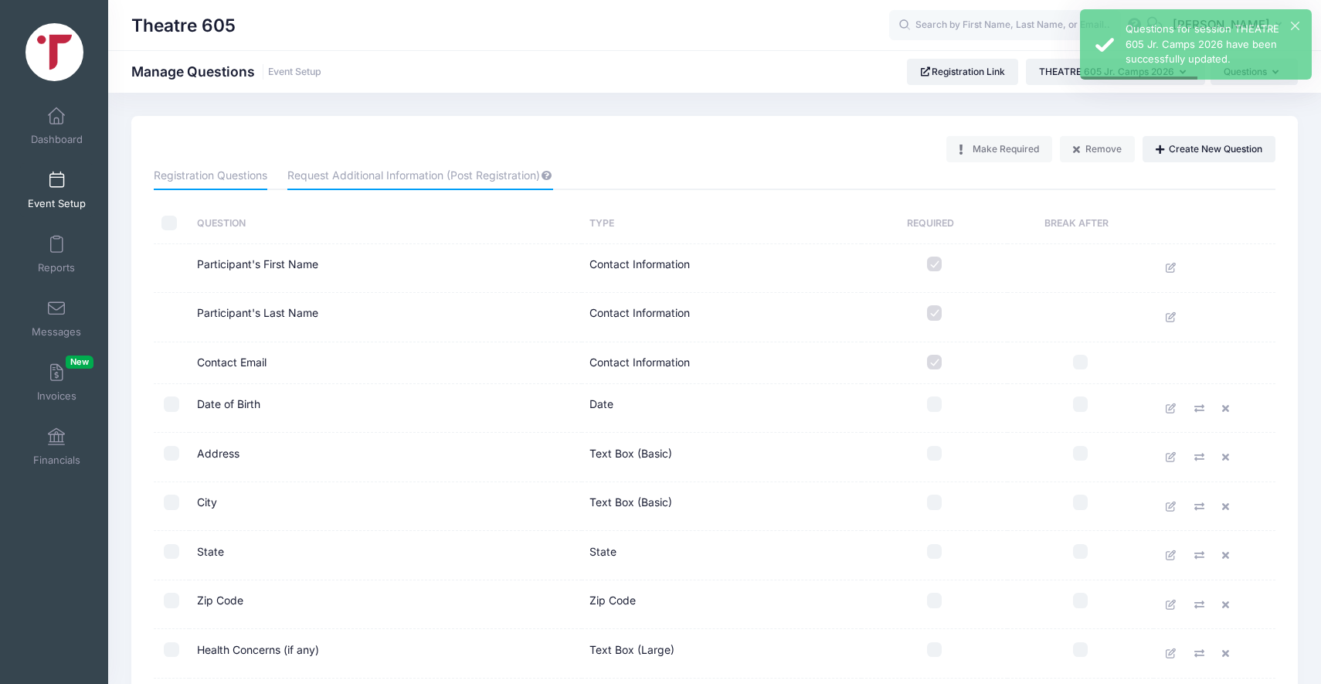
click at [367, 178] on link "Request Additional Information (Post Registration)" at bounding box center [419, 176] width 265 height 28
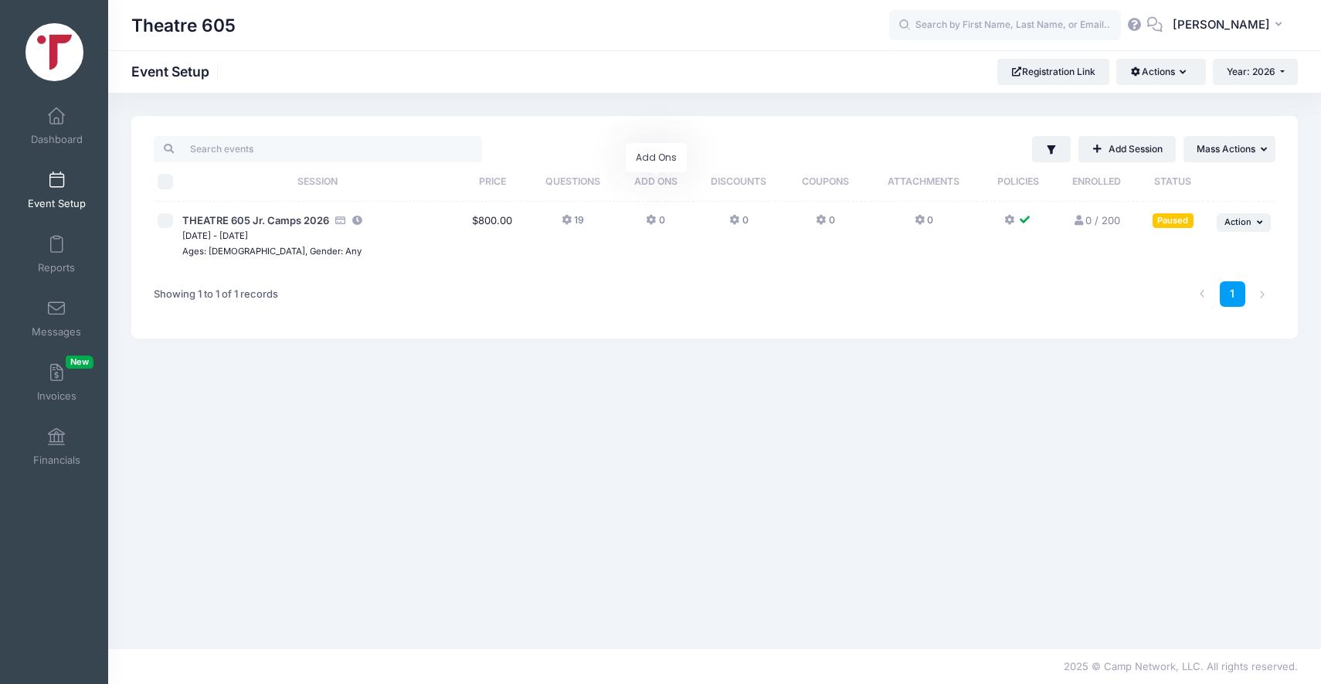
click at [665, 182] on span "Add Ons" at bounding box center [655, 181] width 43 height 12
click at [653, 220] on icon at bounding box center [652, 220] width 12 height 0
click at [921, 220] on icon at bounding box center [921, 220] width 12 height 0
click at [1238, 153] on span "Mass Actions" at bounding box center [1226, 149] width 59 height 12
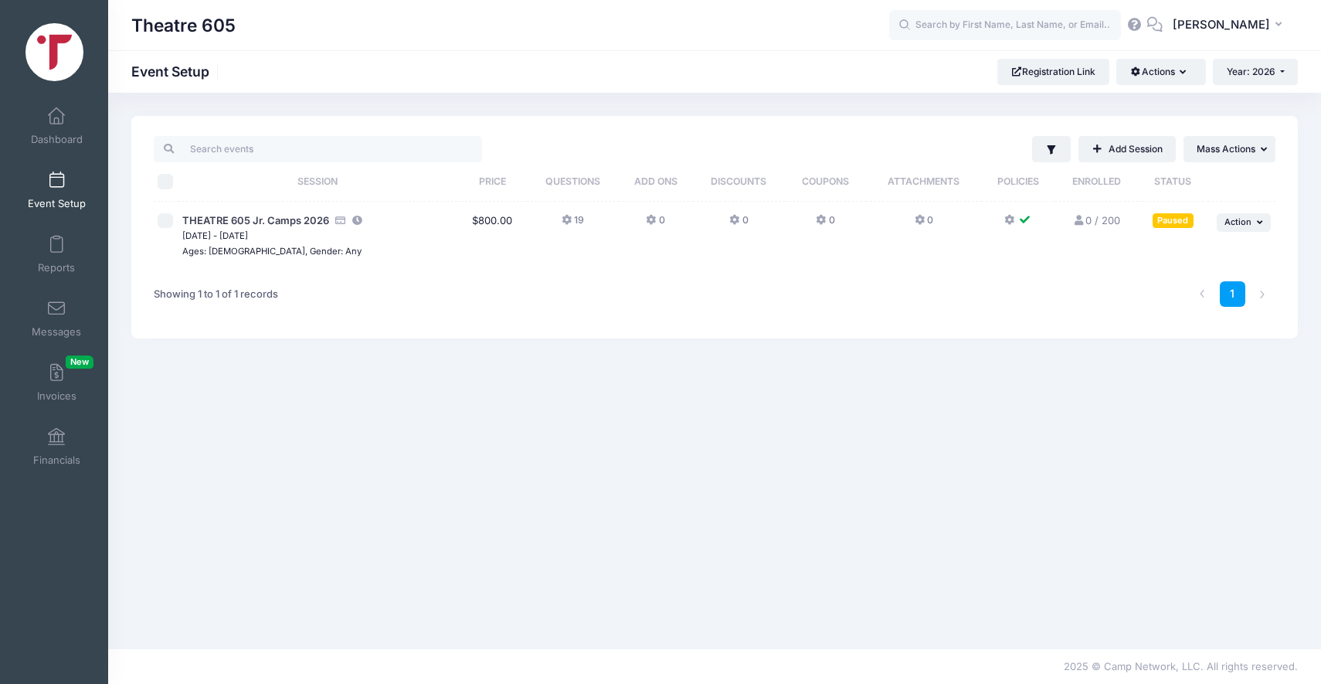
click at [40, 62] on img at bounding box center [54, 52] width 58 height 58
click at [1051, 72] on link "Registration Link" at bounding box center [1053, 72] width 112 height 26
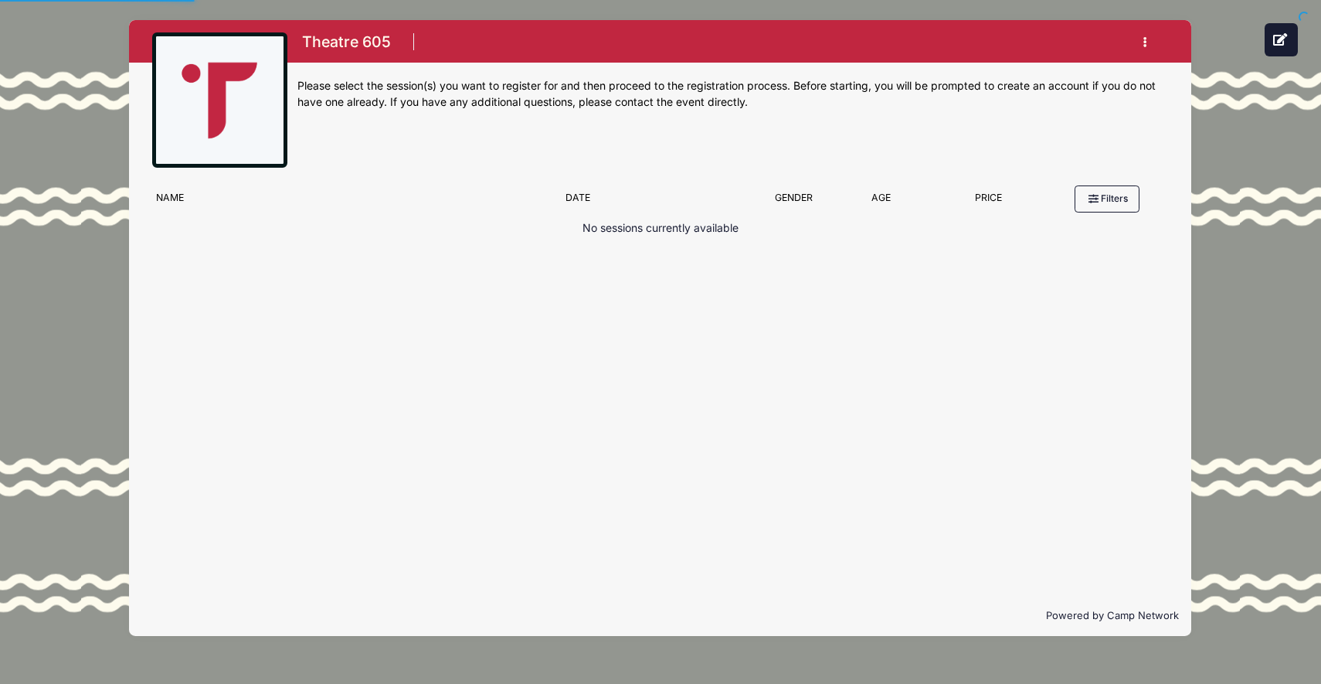
scroll to position [22, 0]
click at [778, 219] on div "Name Date Gender Filter by Gender Any Coed Boys Girls Age Filter by Age Price" at bounding box center [660, 199] width 1032 height 42
click at [1097, 190] on button "Filters" at bounding box center [1106, 198] width 65 height 26
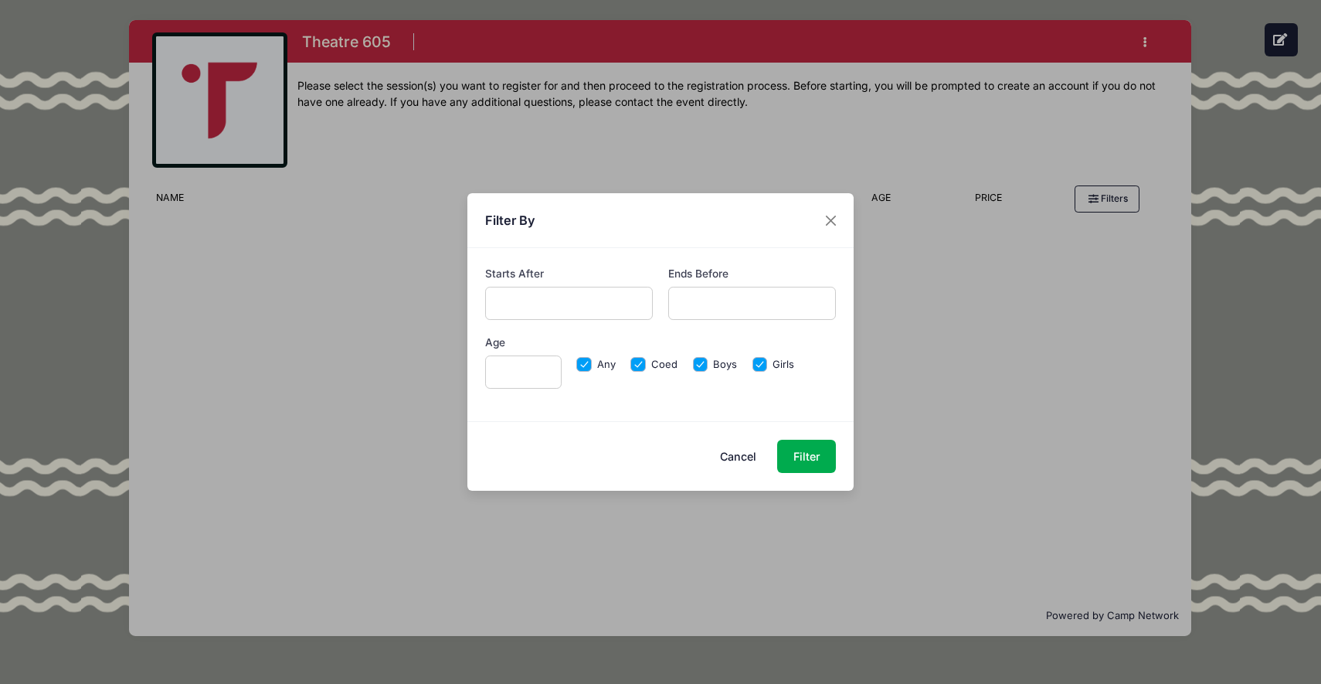
click at [738, 457] on button "Cancel" at bounding box center [738, 456] width 68 height 33
